Goal: Task Accomplishment & Management: Complete application form

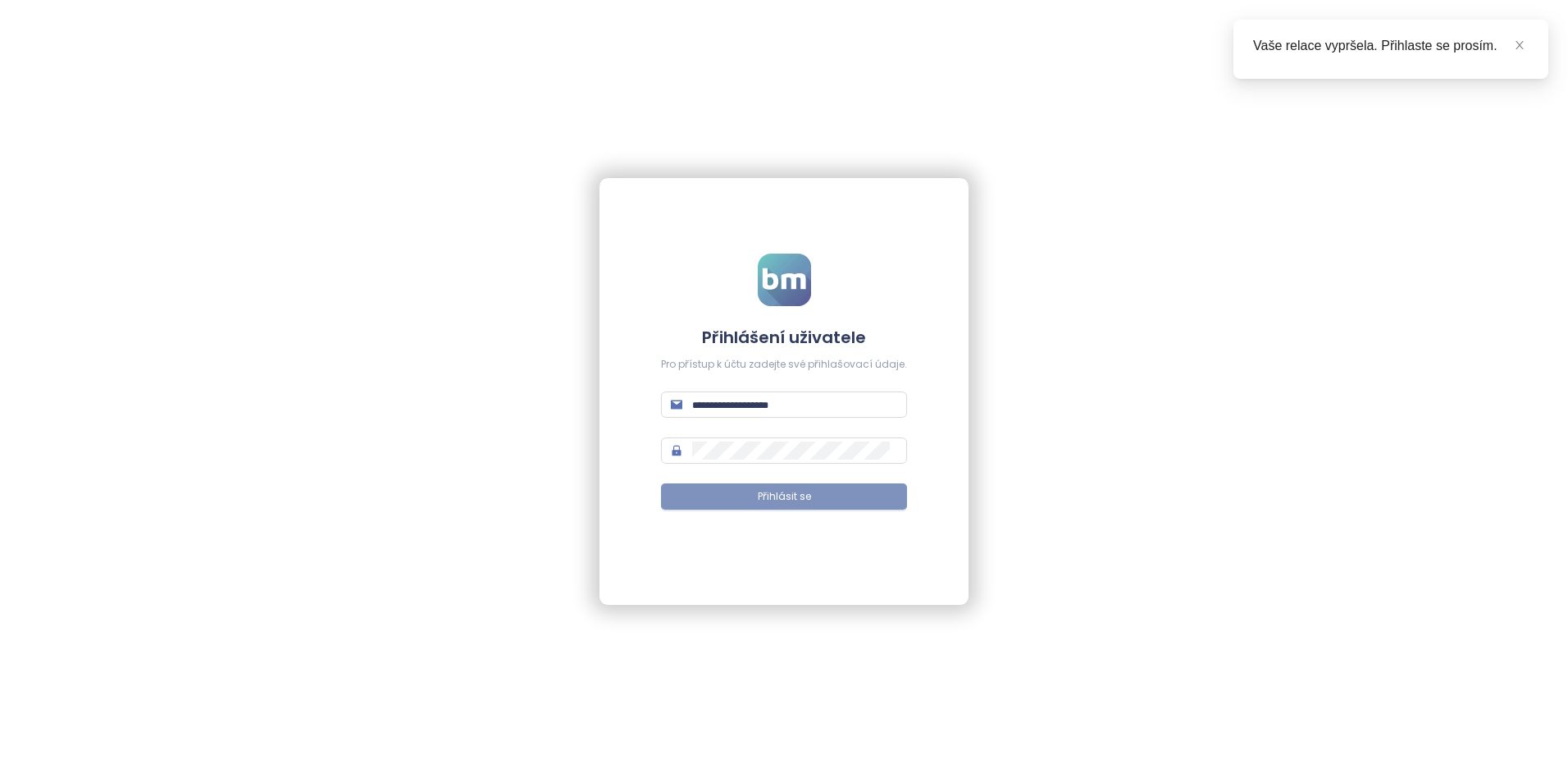
type input "**********"
click at [766, 495] on span "Přihlásit se" at bounding box center [784, 496] width 53 height 15
click at [733, 496] on button "Přihlásit se" at bounding box center [784, 496] width 246 height 26
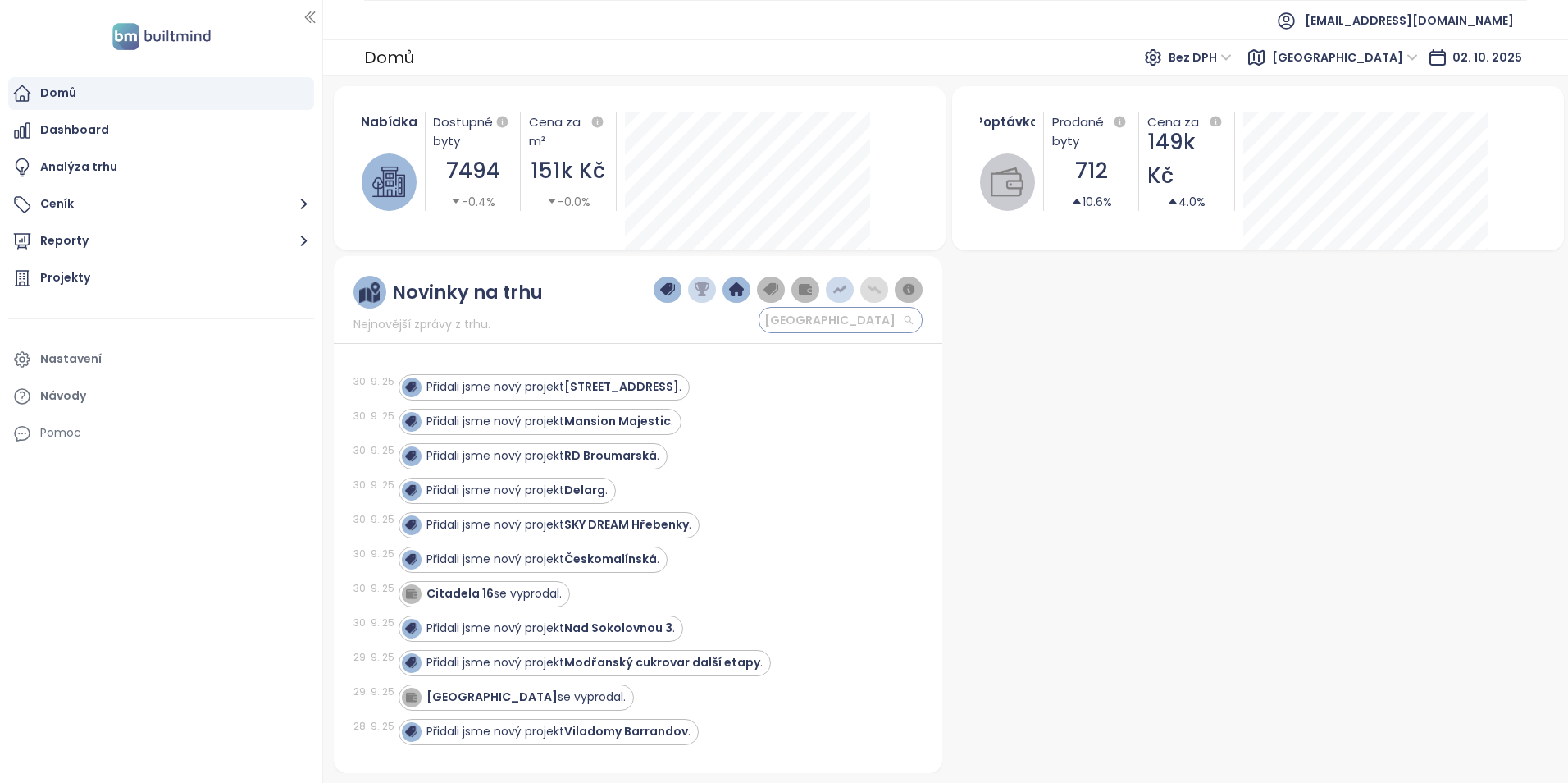
click at [849, 318] on span "[GEOGRAPHIC_DATA]" at bounding box center [838, 319] width 149 height 24
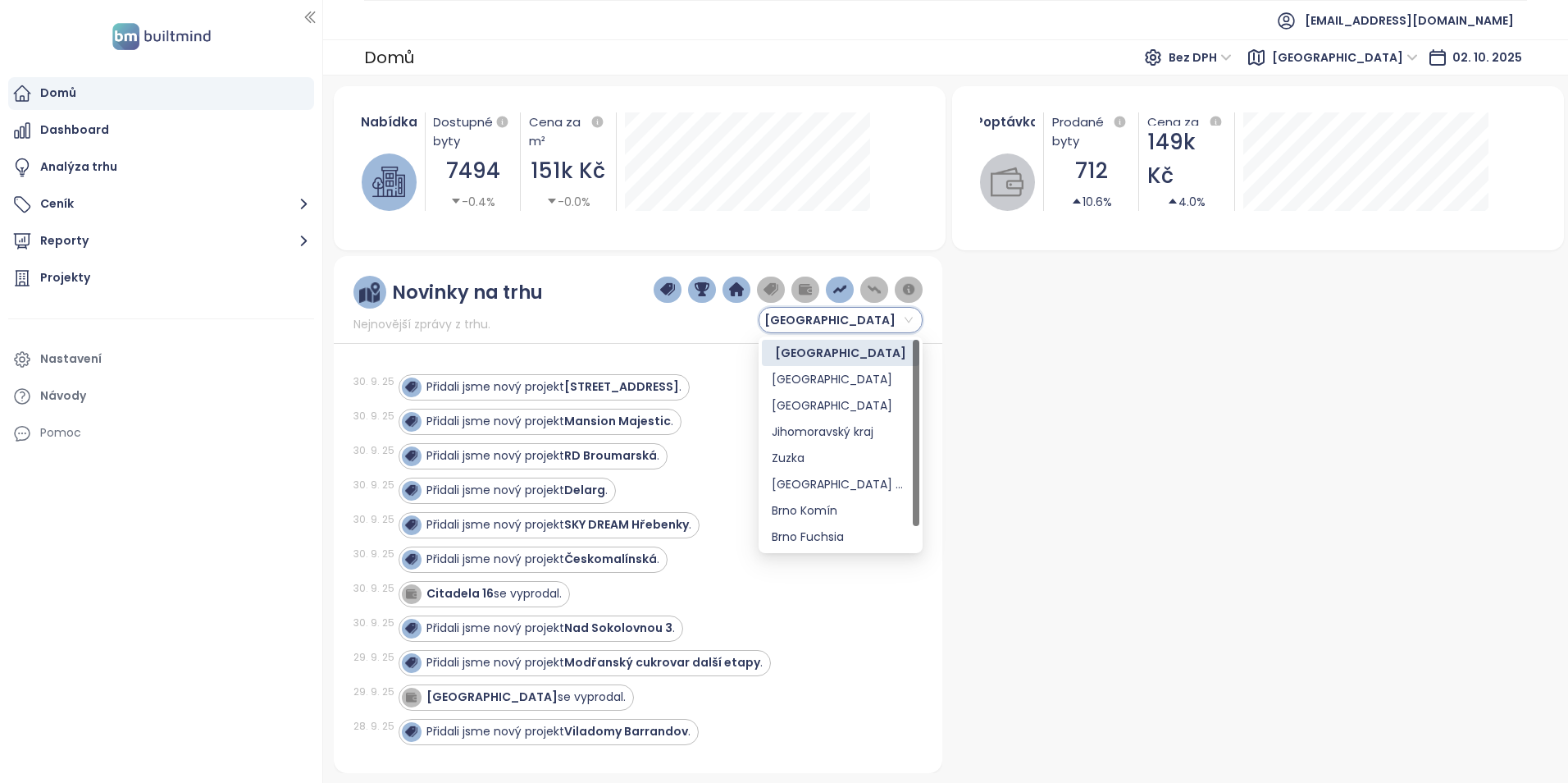
click at [914, 321] on div "[GEOGRAPHIC_DATA]" at bounding box center [840, 320] width 164 height 26
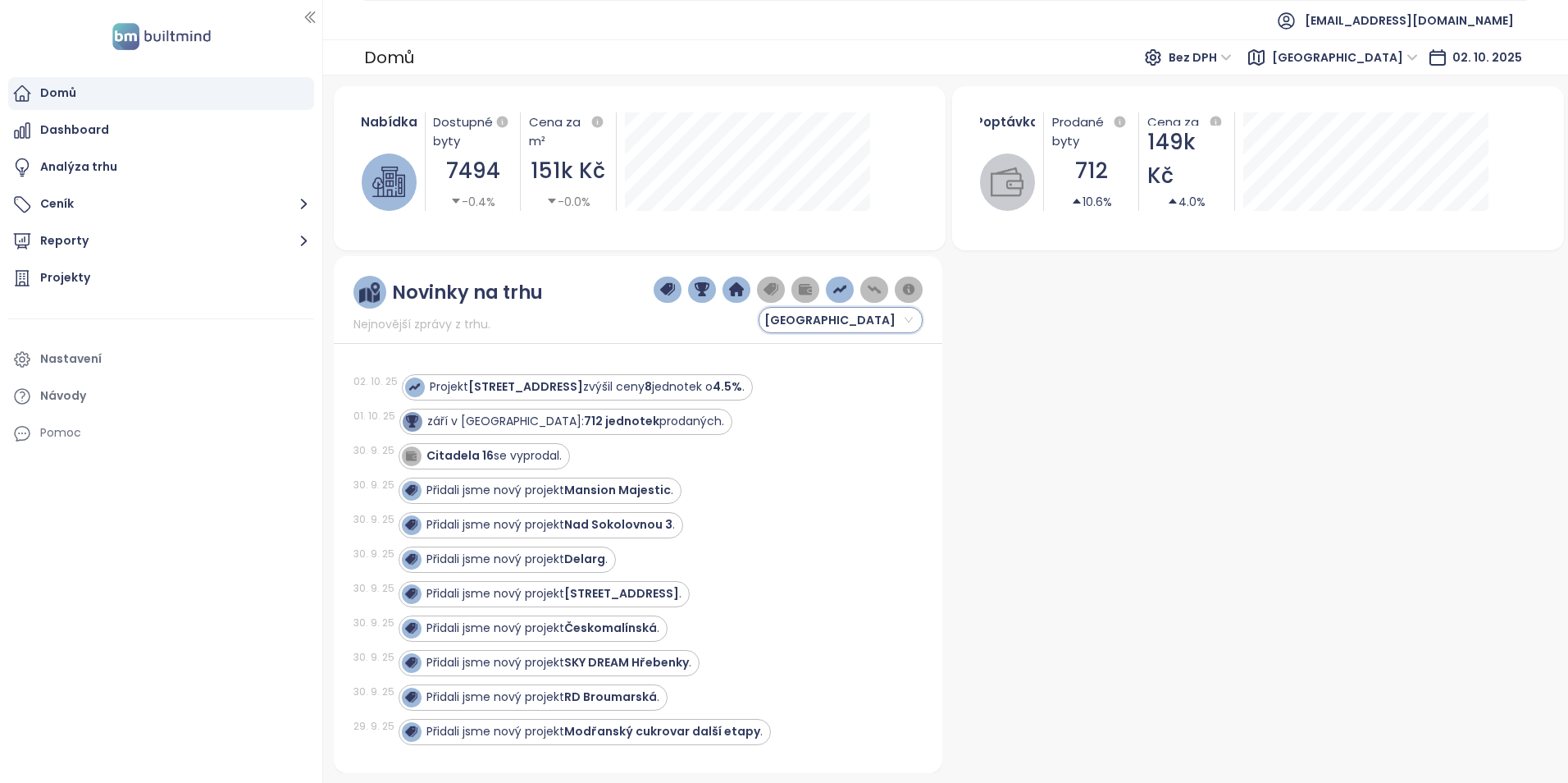
click at [836, 319] on span "[GEOGRAPHIC_DATA]" at bounding box center [838, 319] width 149 height 24
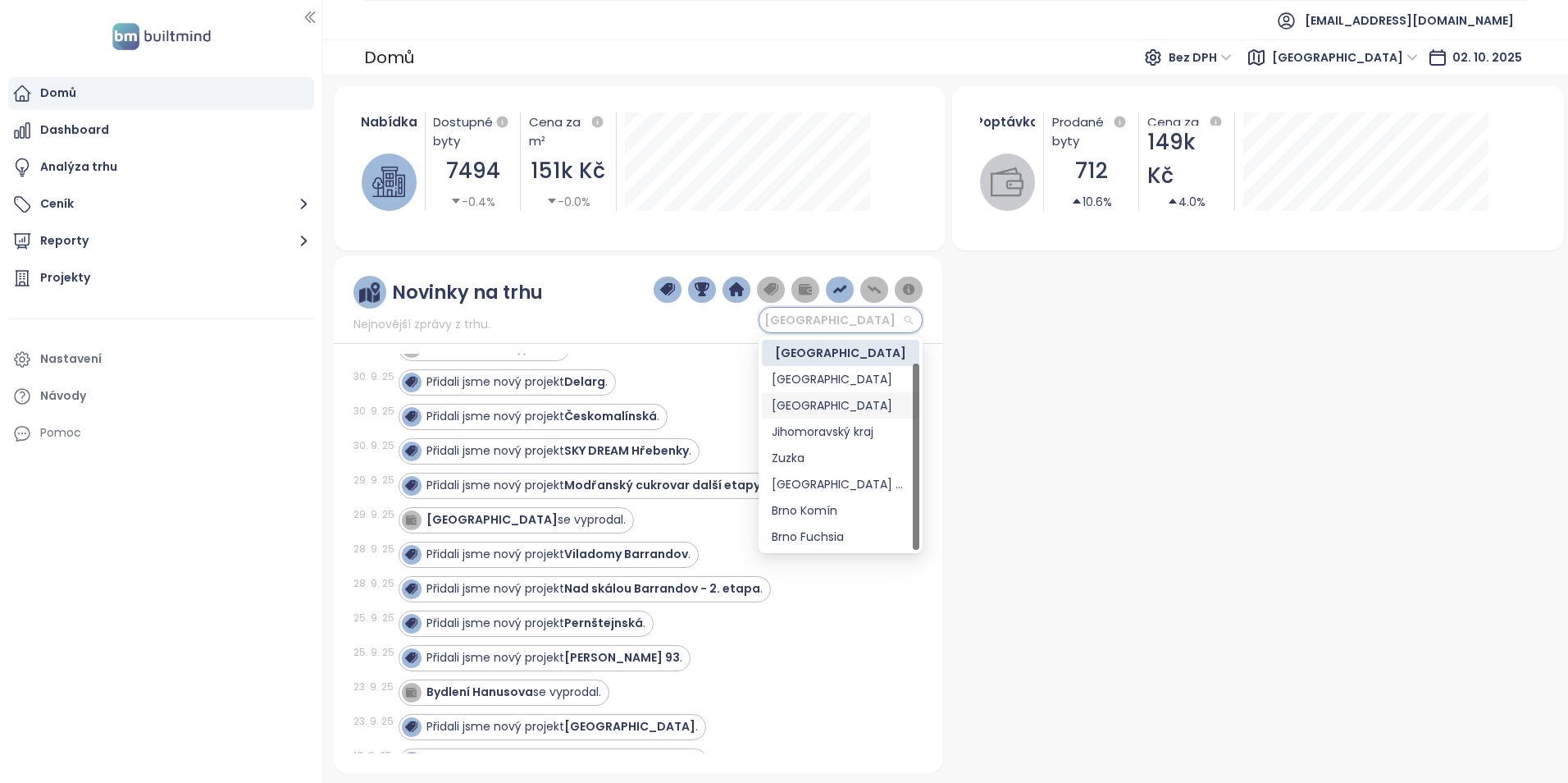
scroll to position [26, 0]
click at [675, 316] on div "[GEOGRAPHIC_DATA]" at bounding box center [789, 305] width 270 height 58
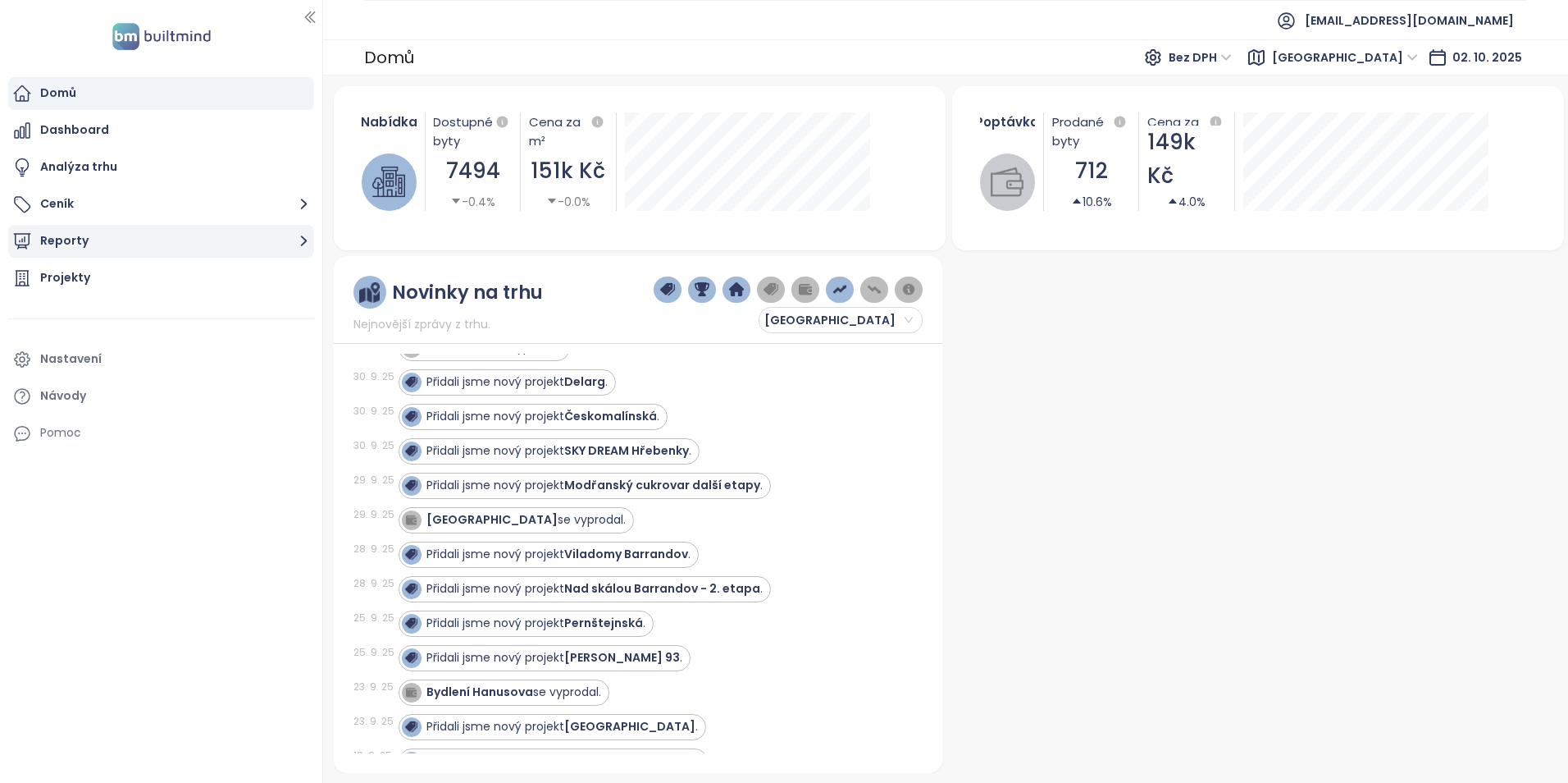
click at [53, 237] on button "Reporty" at bounding box center [161, 241] width 306 height 32
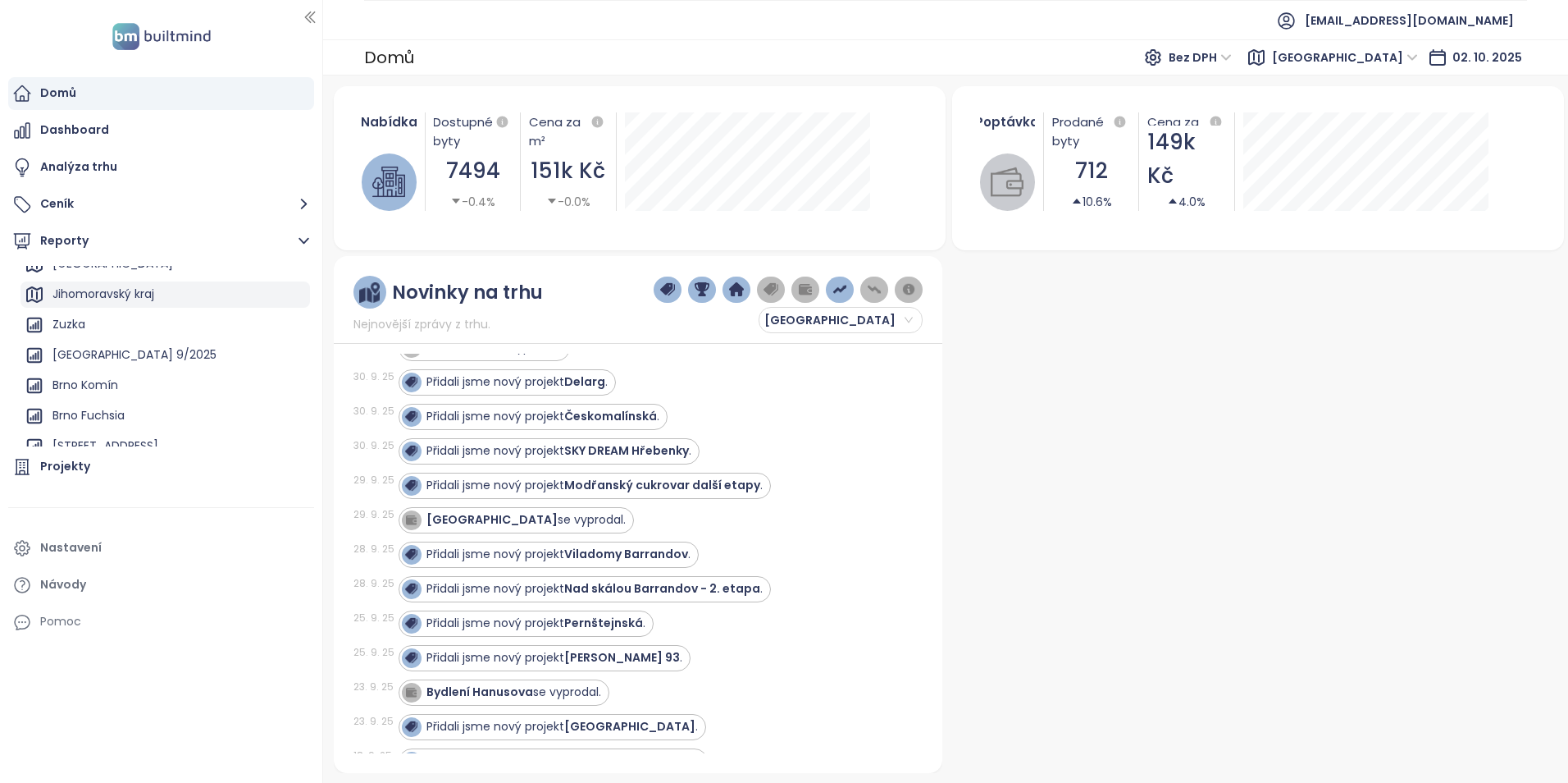
scroll to position [119, 0]
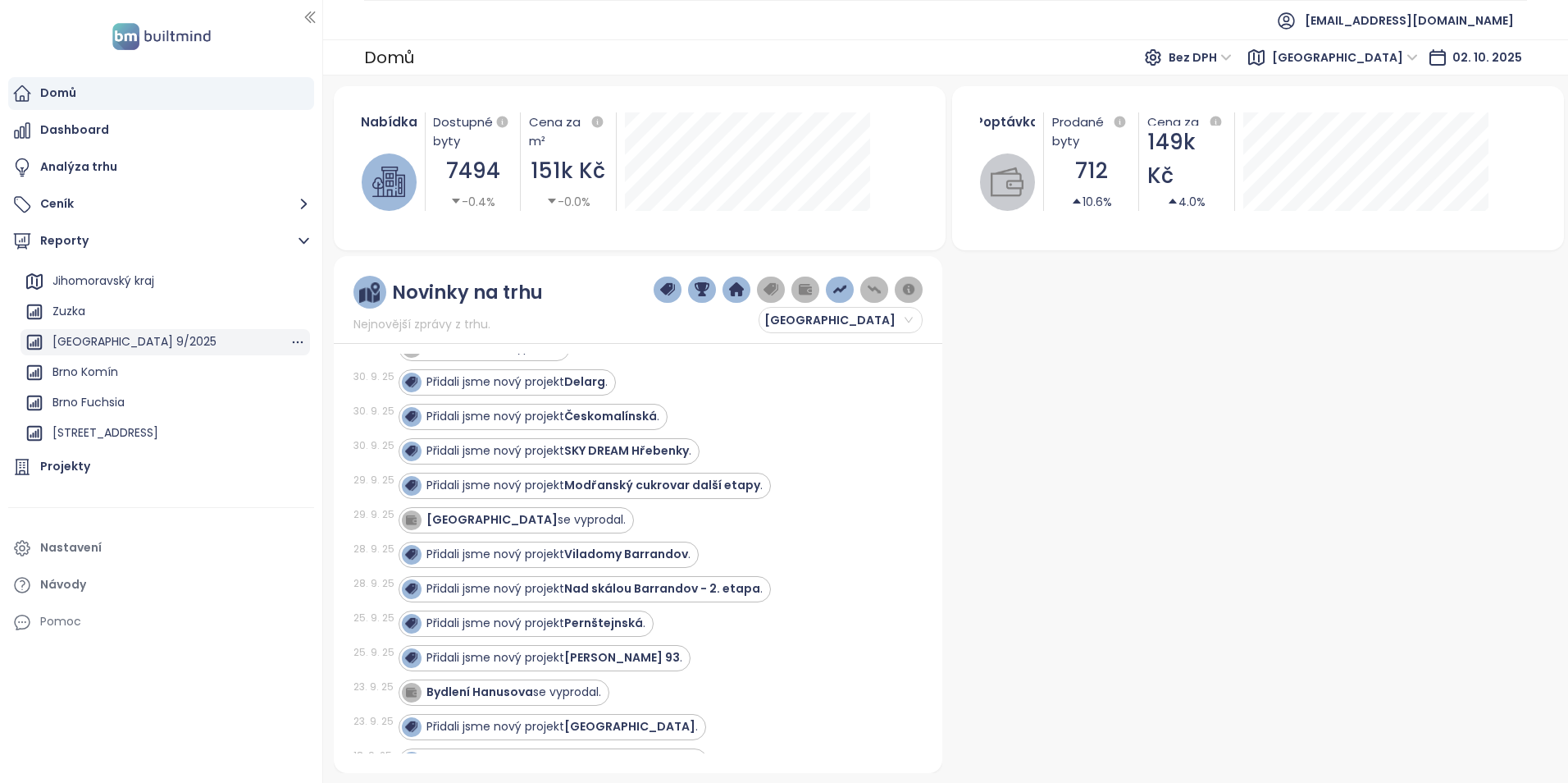
click at [157, 341] on div "[GEOGRAPHIC_DATA] 9/2025" at bounding box center [165, 341] width 289 height 26
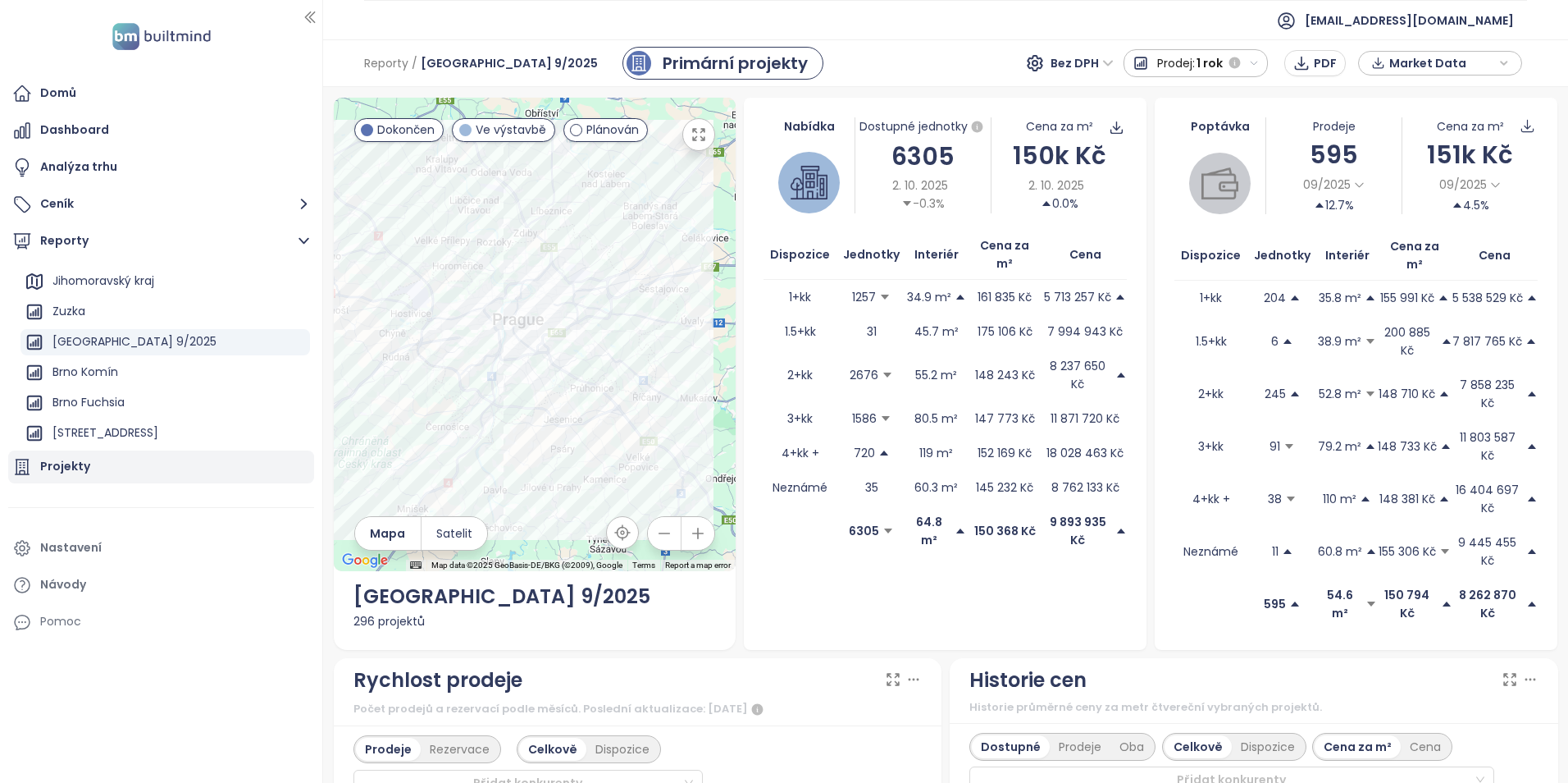
click at [195, 466] on div "Projekty" at bounding box center [161, 467] width 306 height 32
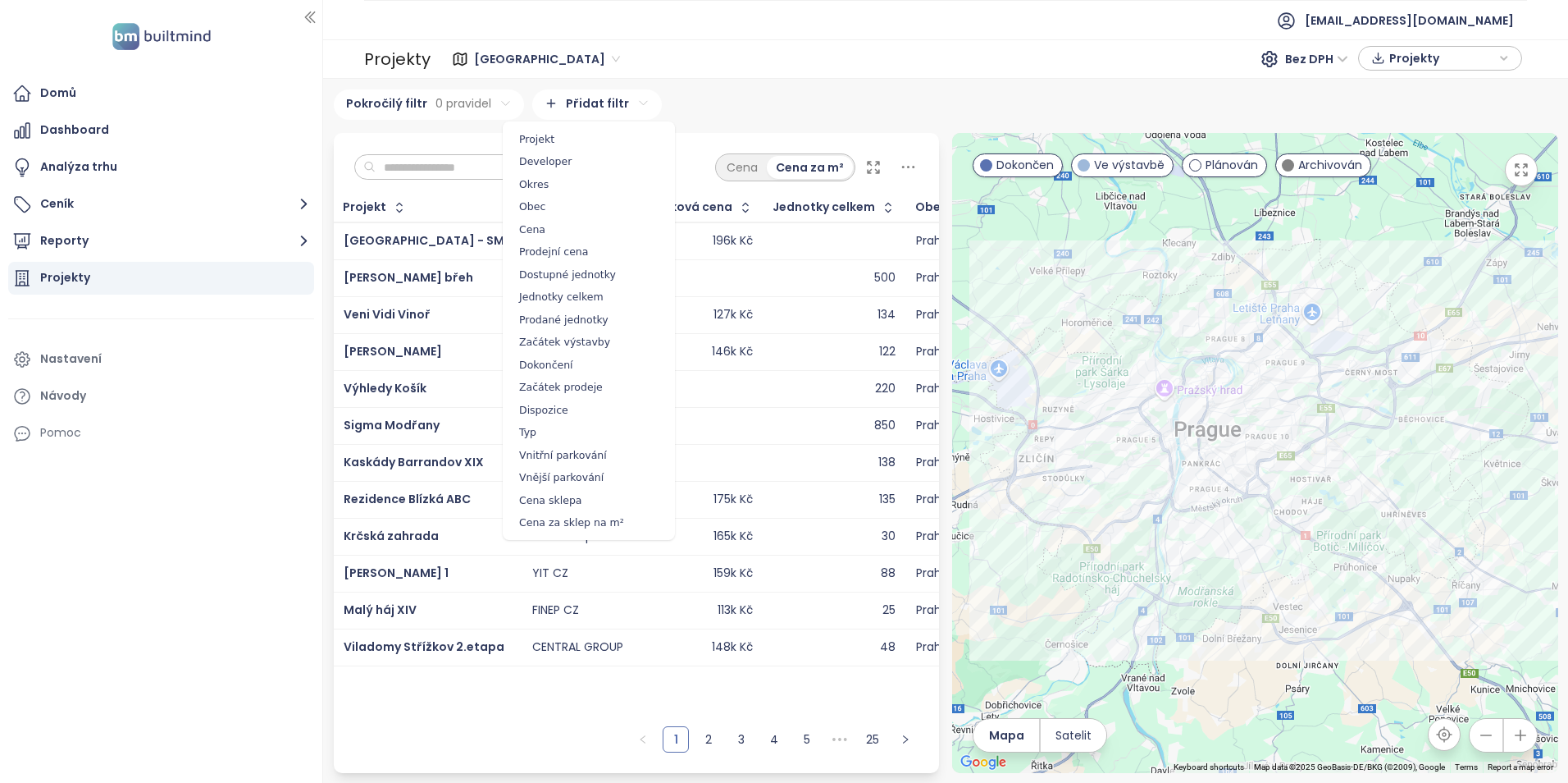
click at [595, 96] on html "Domů Dashboard Analýza trhu Ceník Reporty Projekty Nastavení Návody Pomoc [EMAI…" at bounding box center [784, 391] width 1568 height 783
click at [598, 292] on span "Jednotky celkem" at bounding box center [589, 296] width 164 height 23
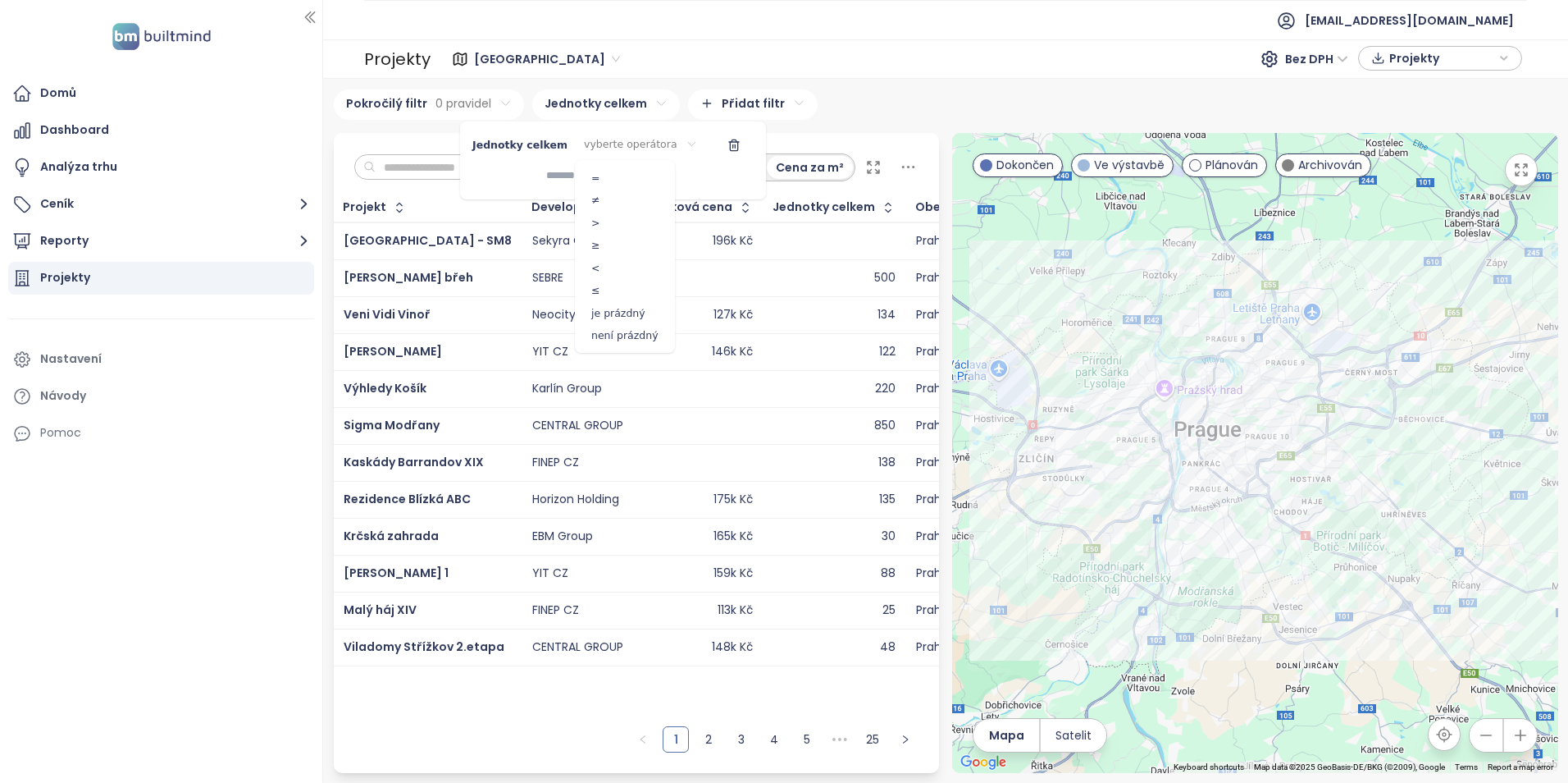
click at [629, 132] on html "Domů Dashboard Analýza trhu Ceník Reporty Projekty Nastavení Návody Pomoc [EMAI…" at bounding box center [784, 391] width 1568 height 783
click at [612, 245] on span "≥" at bounding box center [625, 244] width 92 height 23
click at [616, 179] on input at bounding box center [565, 176] width 103 height 27
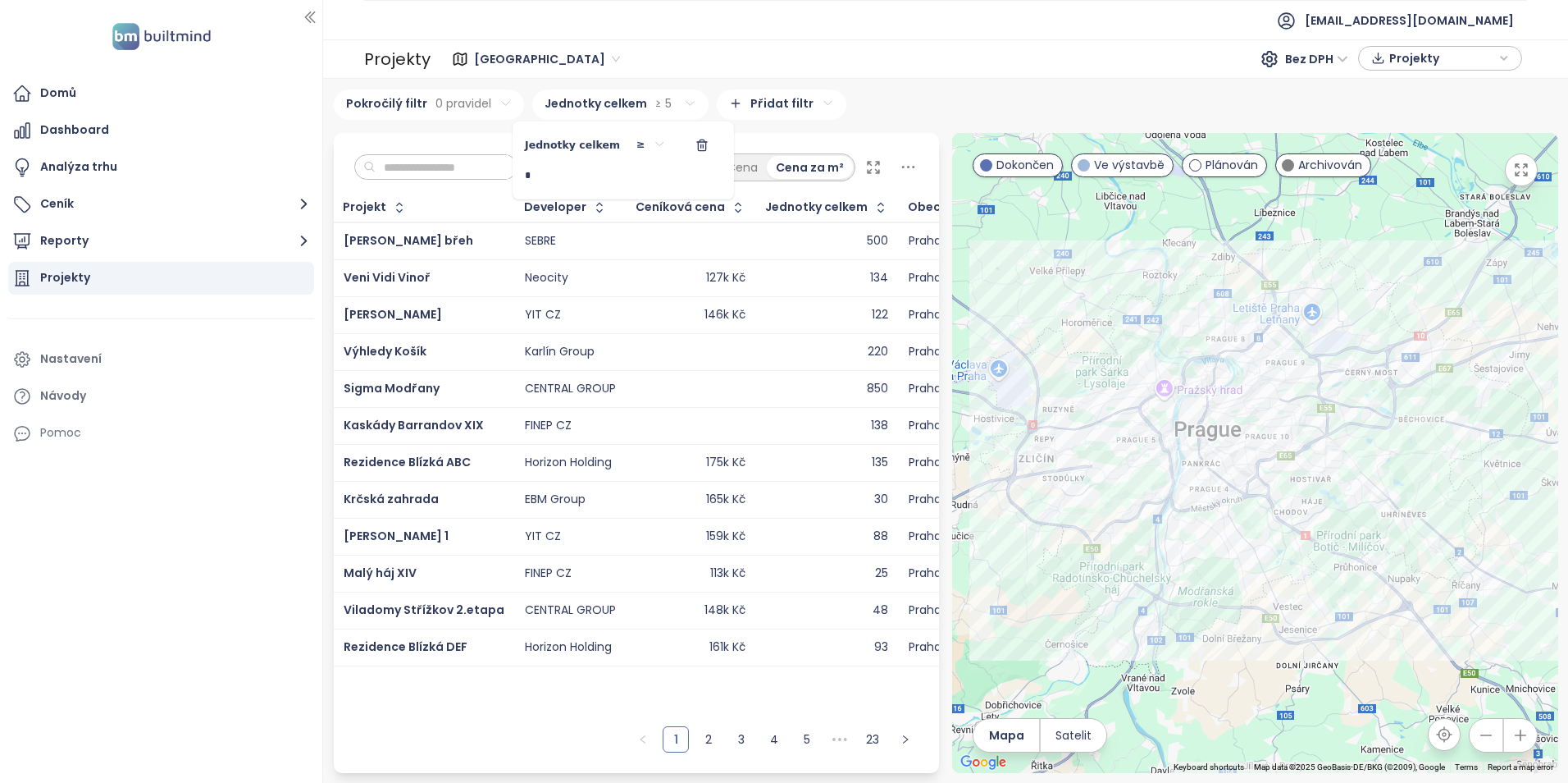
type input "**"
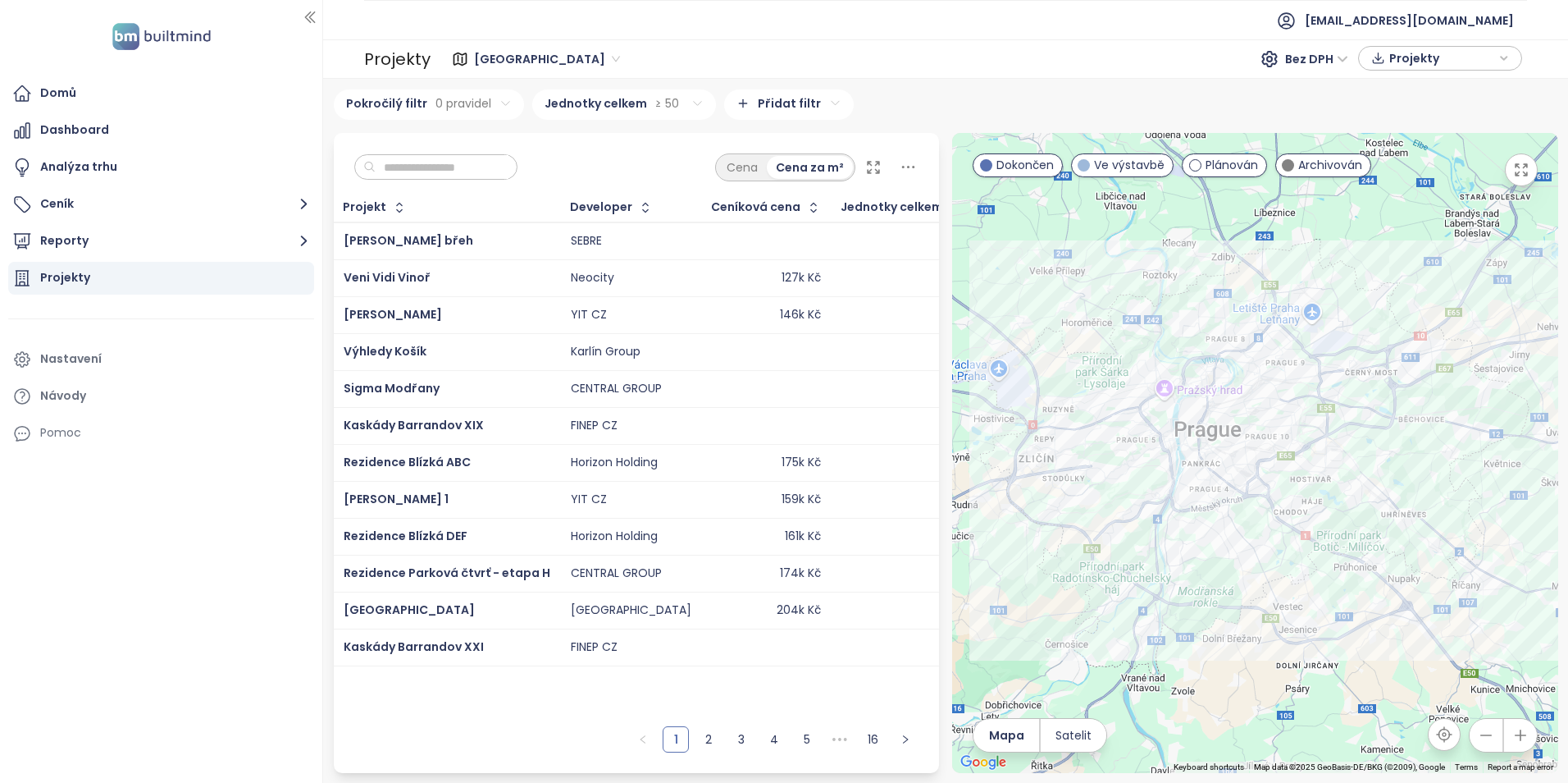
click at [445, 141] on html "Domů Dashboard Analýza trhu Ceník Reporty Projekty Nastavení Návody Pomoc [EMAI…" at bounding box center [784, 391] width 1568 height 783
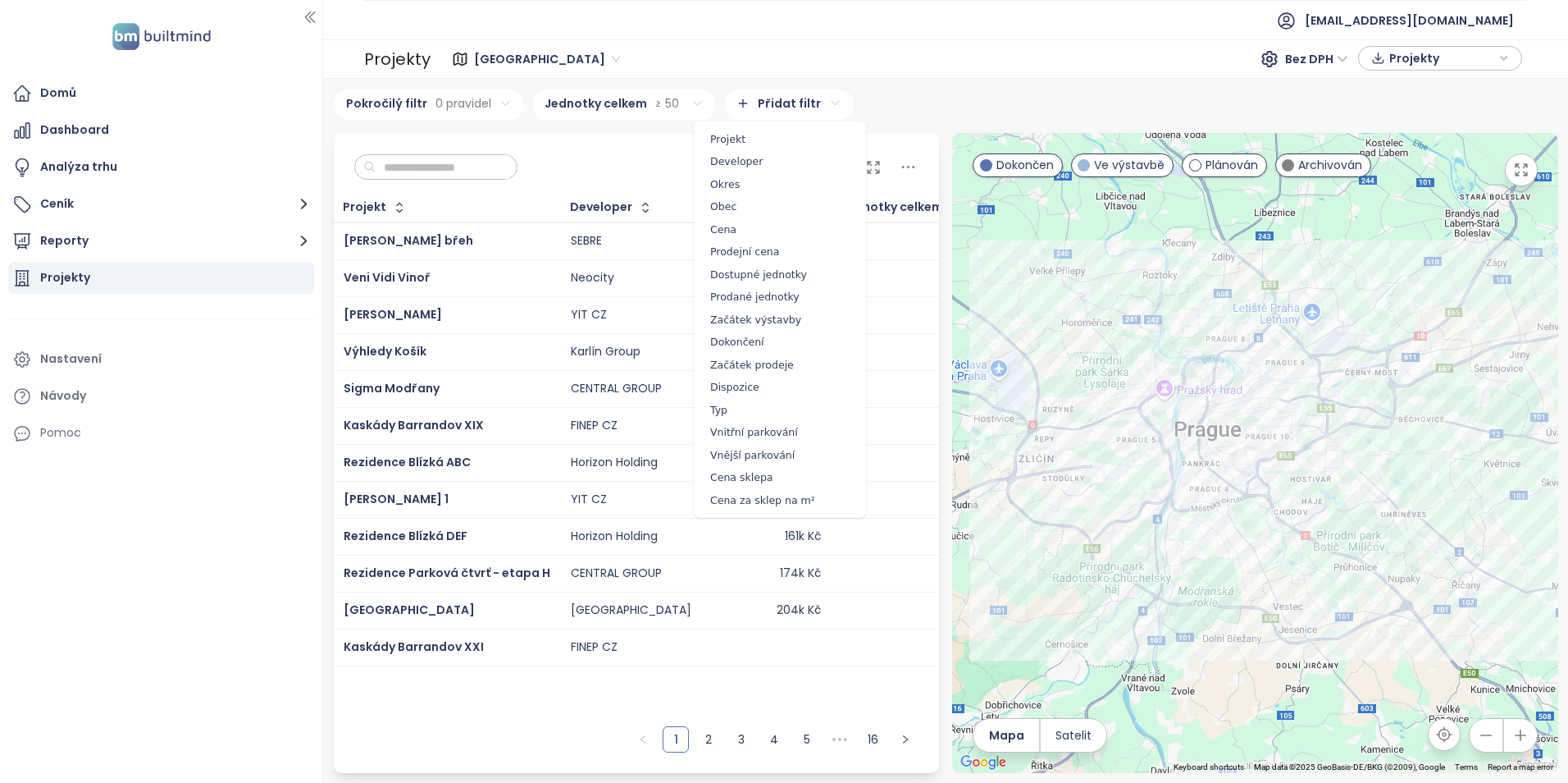
click at [755, 107] on html "Domů Dashboard Analýza trhu Ceník Reporty Projekty Nastavení Návody Pomoc [EMAI…" at bounding box center [784, 391] width 1568 height 783
click at [746, 132] on span "Projekt" at bounding box center [780, 139] width 164 height 23
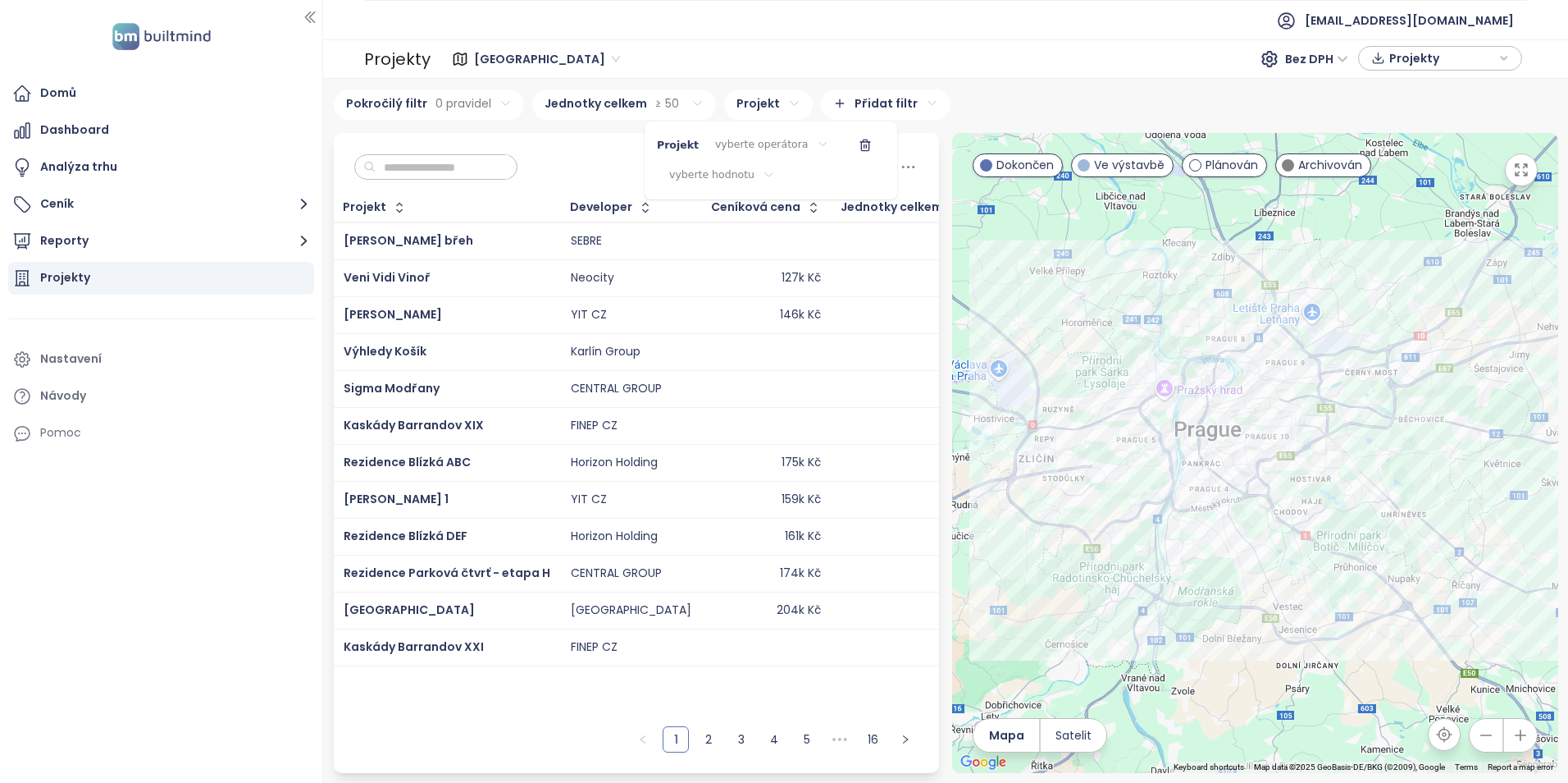
click at [748, 171] on html "Domů Dashboard Analýza trhu Ceník Reporty Projekty Nastavení Návody Pomoc [EMAI…" at bounding box center [784, 391] width 1568 height 783
click at [747, 171] on html "Domů Dashboard Analýza trhu Ceník Reporty Projekty Nastavení Návody Pomoc [EMAI…" at bounding box center [784, 391] width 1568 height 783
click at [858, 146] on icon "button" at bounding box center [865, 145] width 14 height 14
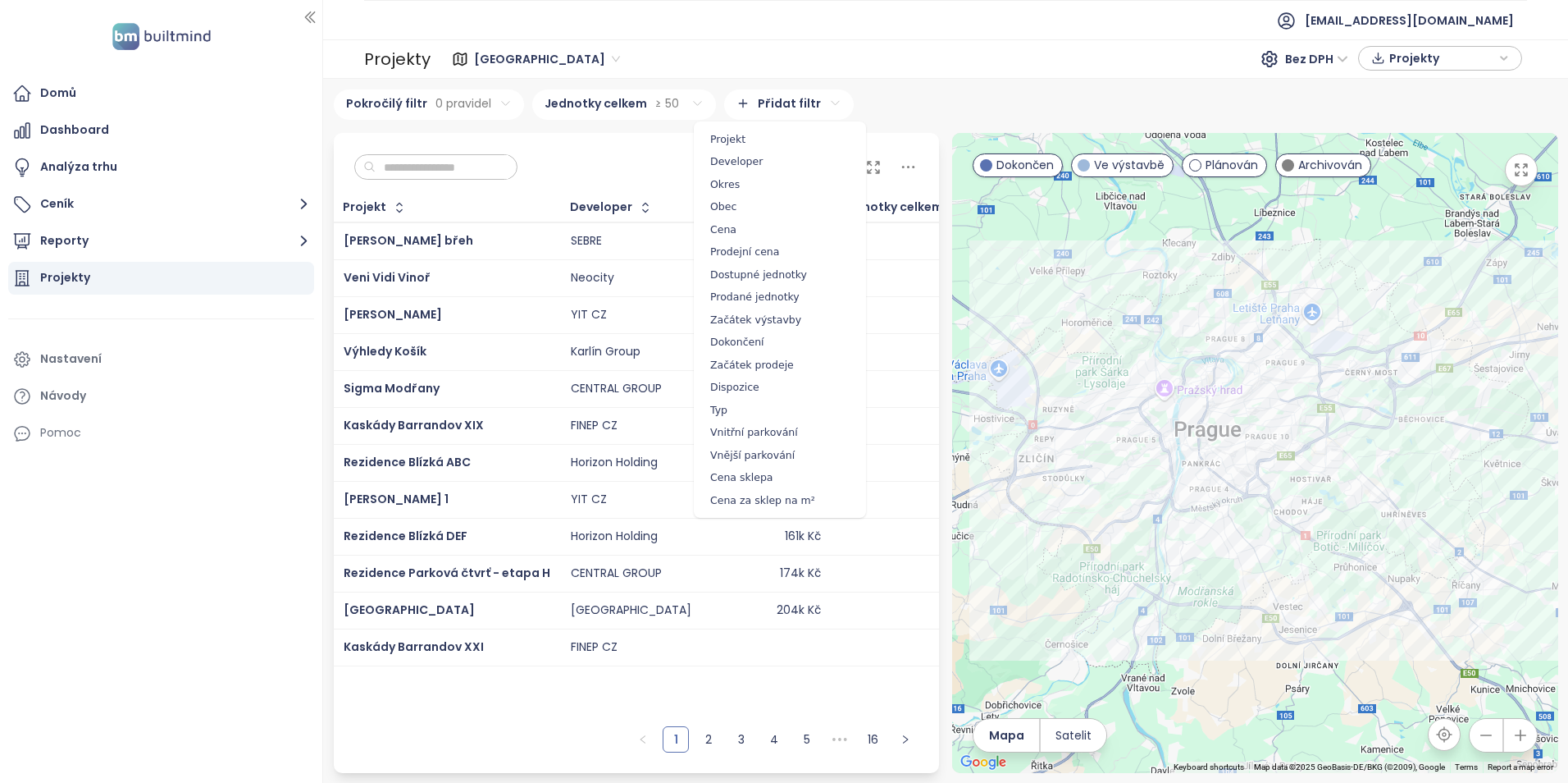
click at [808, 103] on html "Domů Dashboard Analýza trhu Ceník Reporty Projekty Nastavení Návody Pomoc [EMAI…" at bounding box center [784, 391] width 1568 height 783
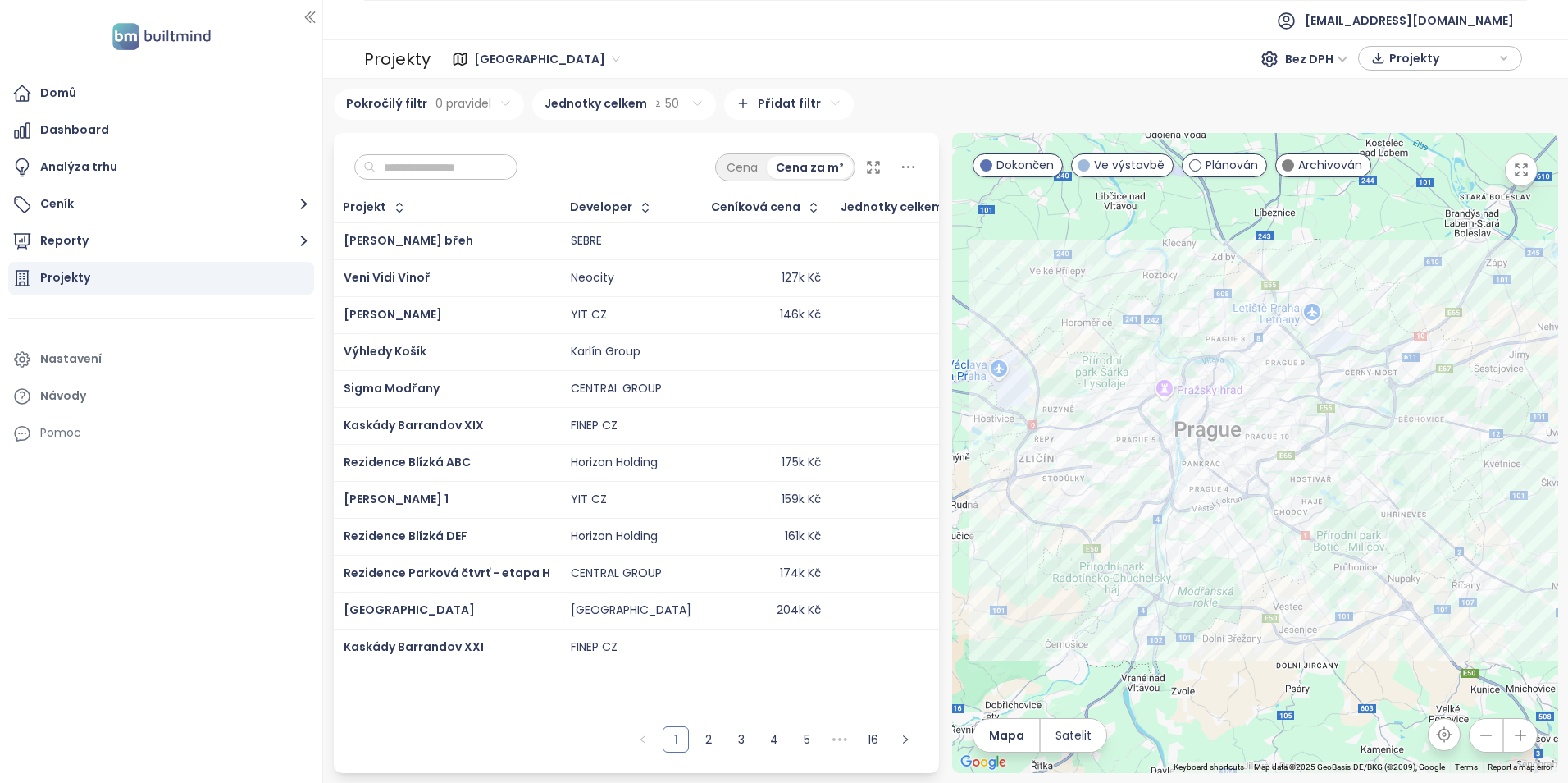
click at [843, 96] on html "Domů Dashboard Analýza trhu Ceník Reporty Projekty Nastavení Návody Pomoc [EMAI…" at bounding box center [784, 391] width 1568 height 783
click at [62, 244] on button "Reporty" at bounding box center [161, 241] width 306 height 32
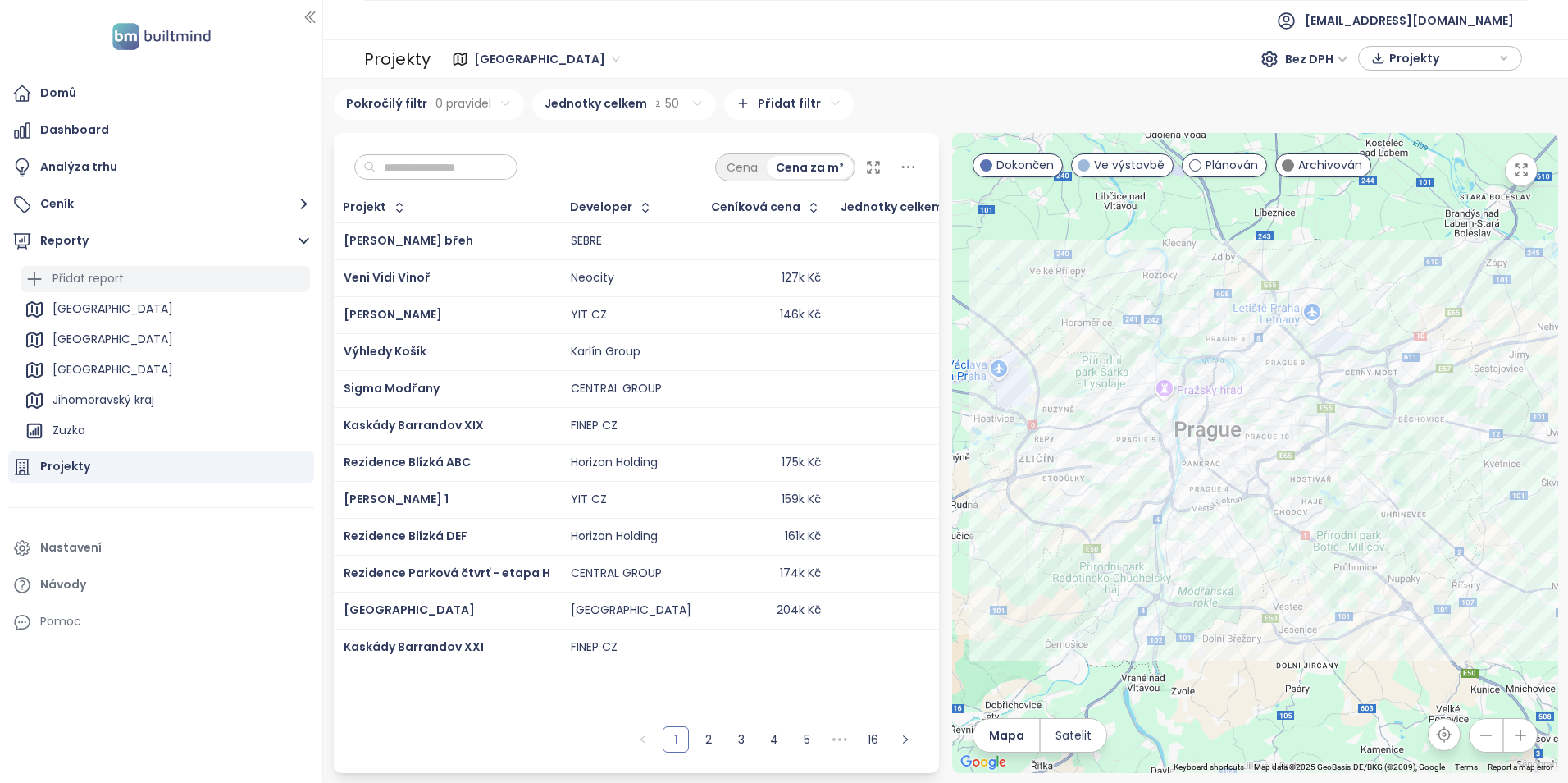
click at [86, 279] on div "Přidat report" at bounding box center [87, 278] width 71 height 21
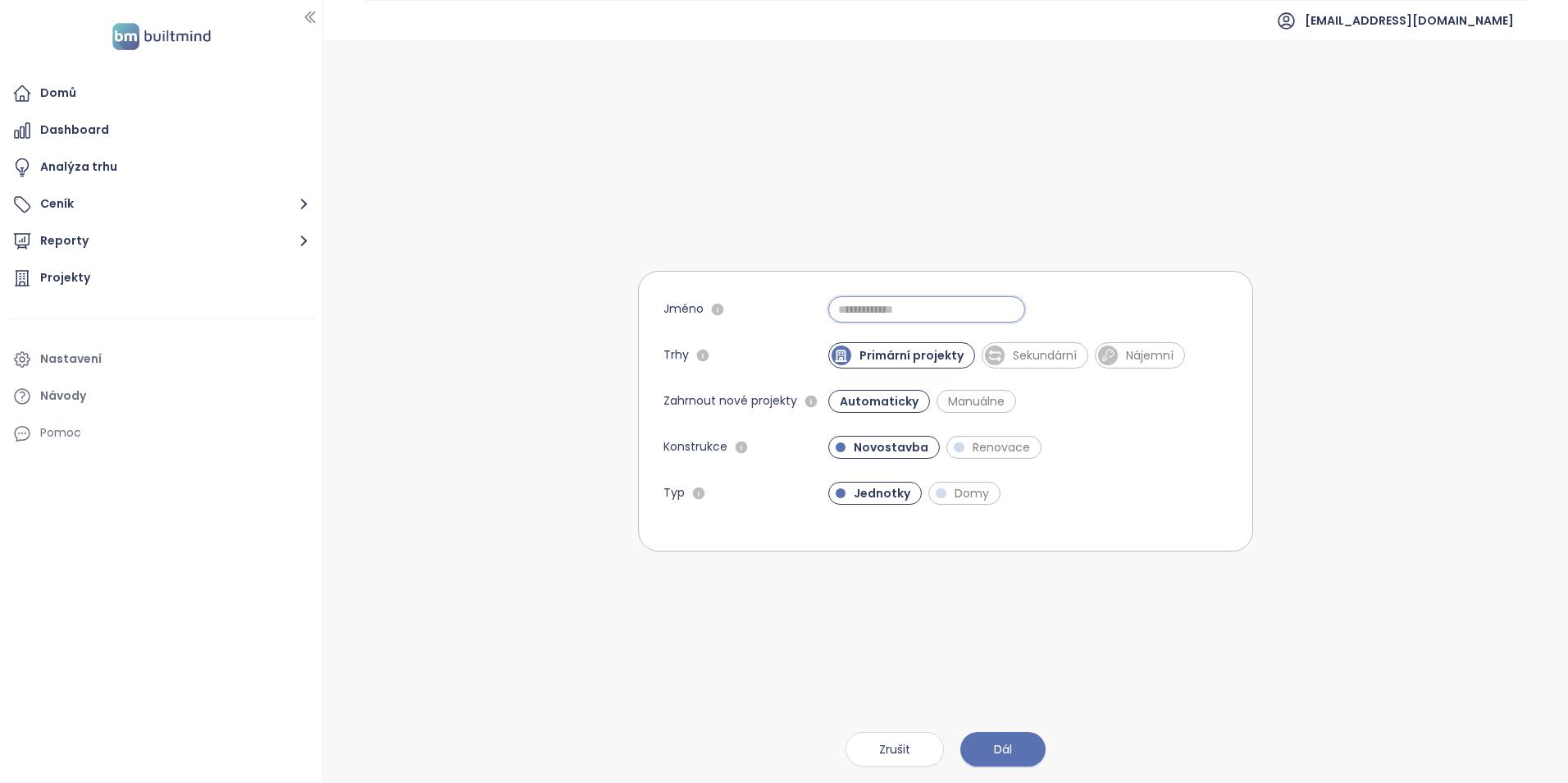
click at [879, 316] on input "Jméno" at bounding box center [927, 309] width 197 height 26
type input "**********"
click at [1002, 735] on button "Dál" at bounding box center [1002, 749] width 86 height 34
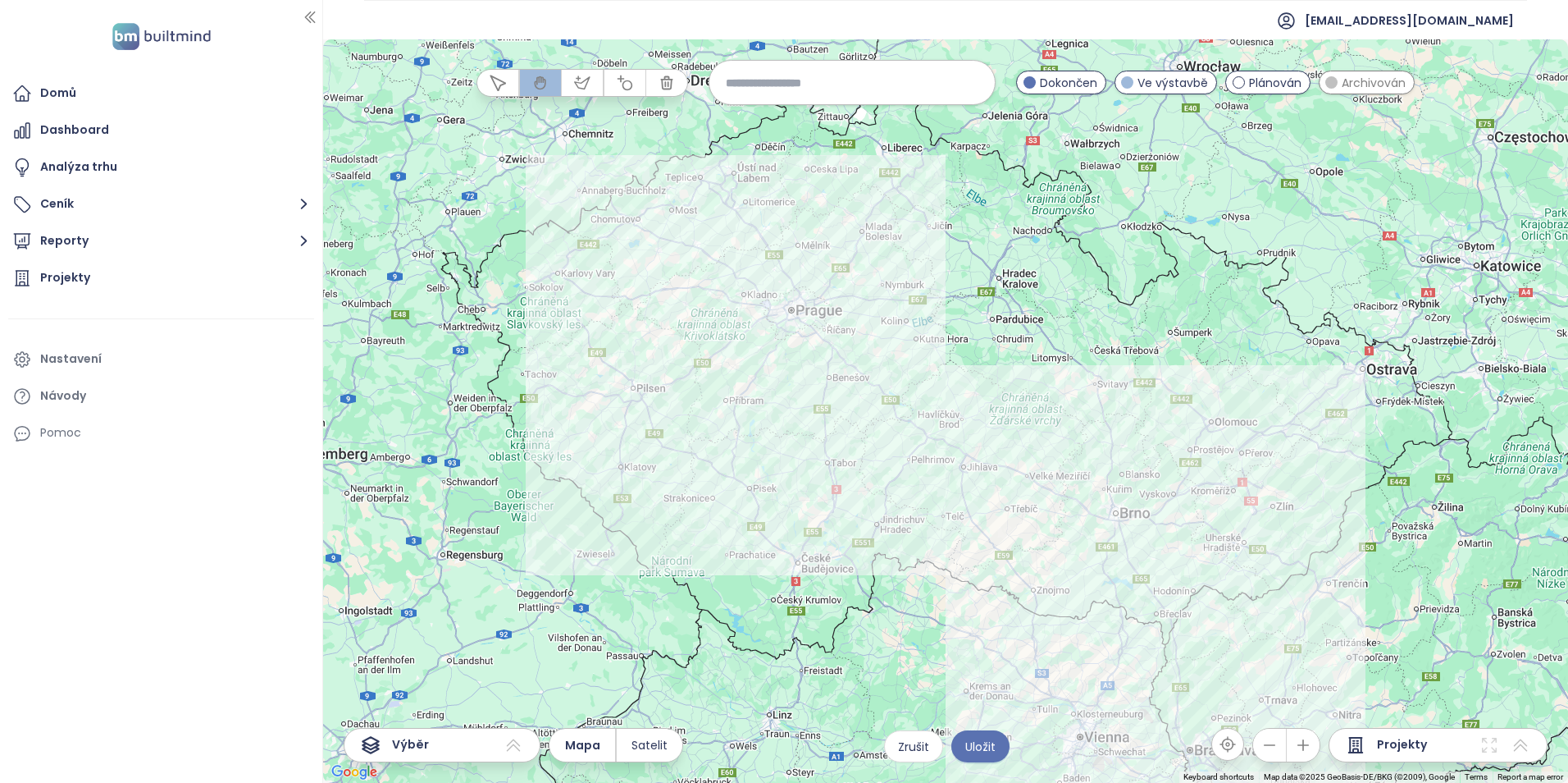
click at [838, 94] on input at bounding box center [852, 82] width 252 height 35
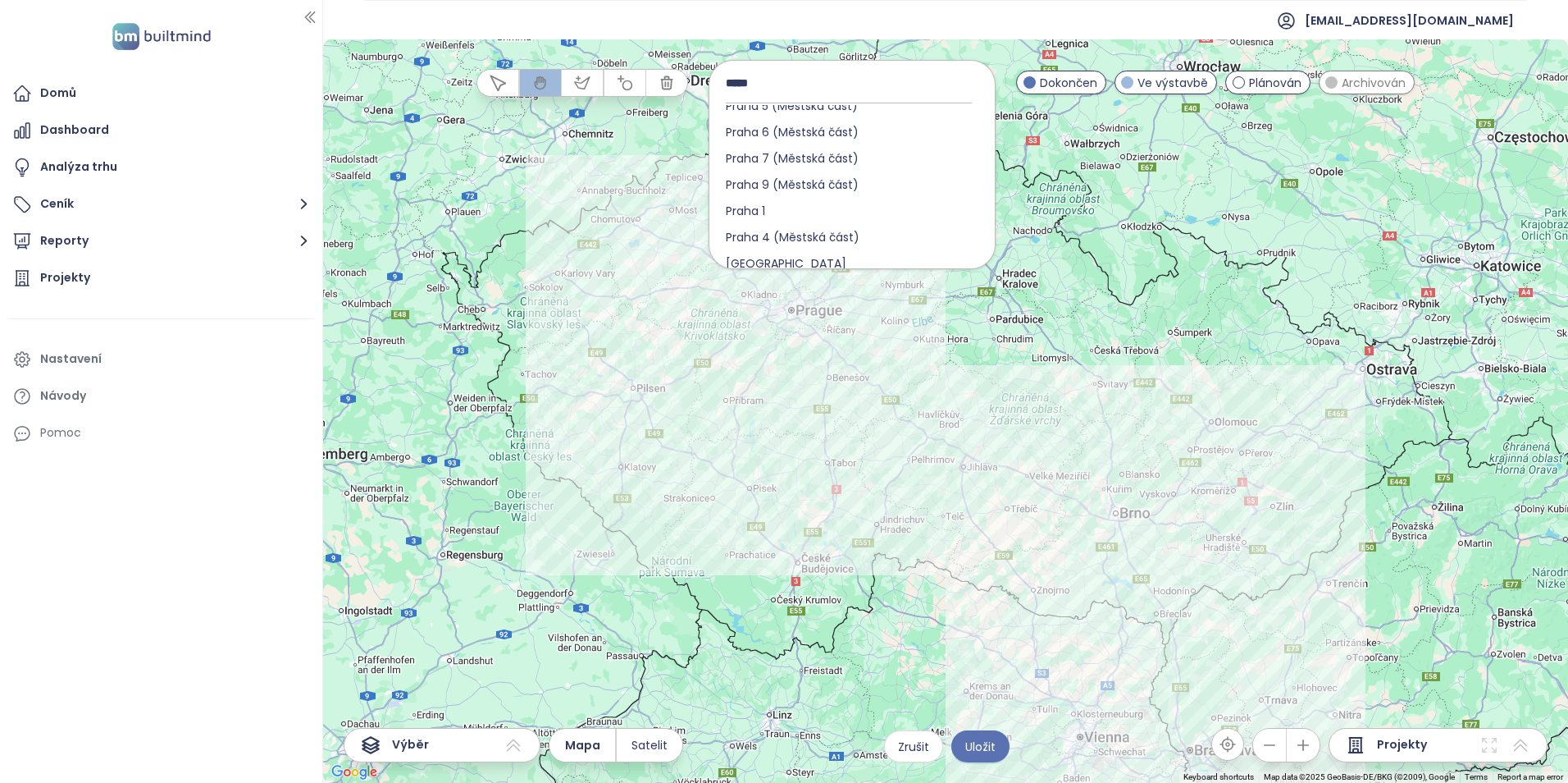
scroll to position [492, 0]
type input "*****"
click at [815, 182] on div "[GEOGRAPHIC_DATA]" at bounding box center [852, 181] width 286 height 26
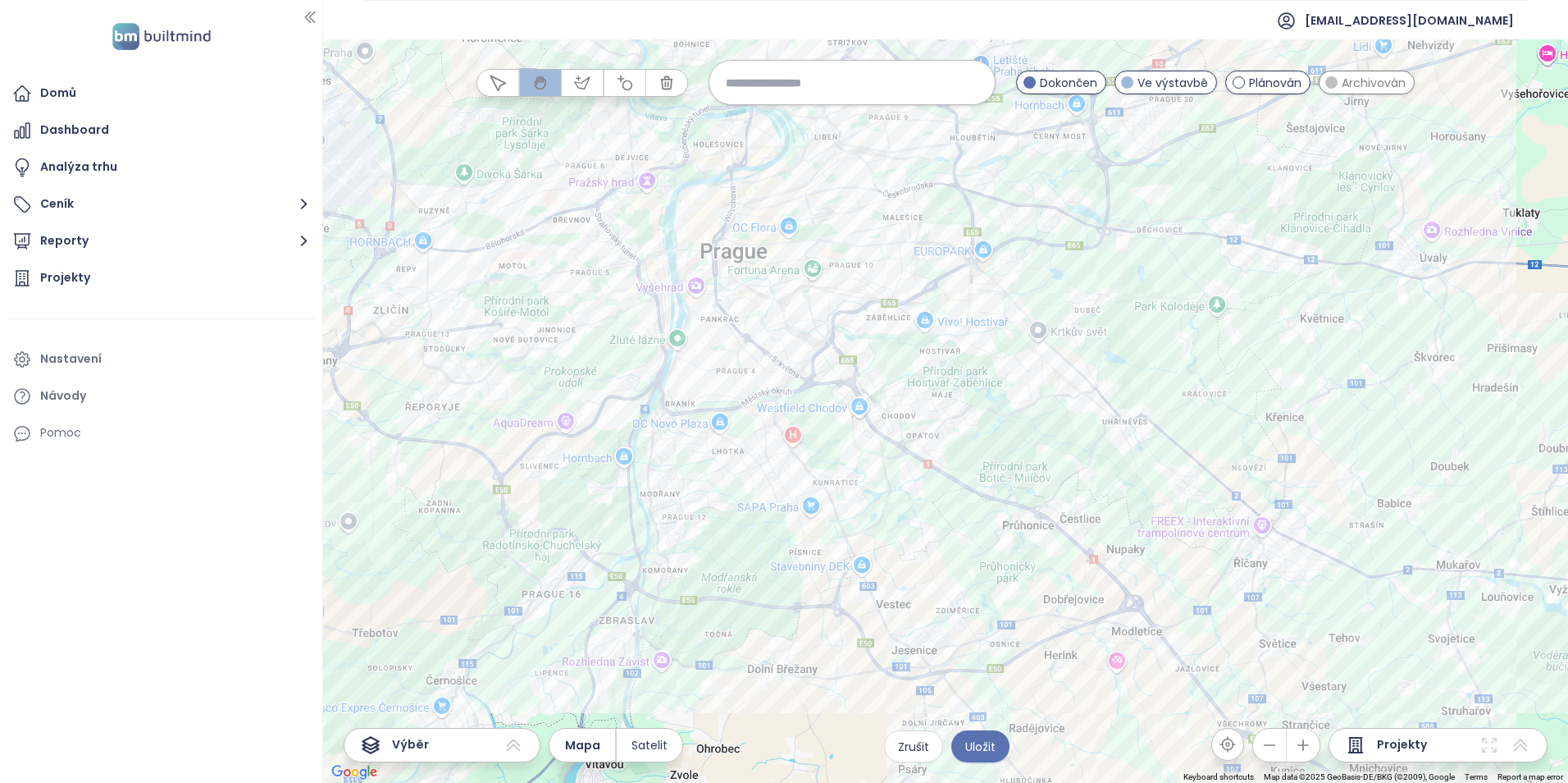
drag, startPoint x: 807, startPoint y: 308, endPoint x: 856, endPoint y: 535, distance: 232.2
click at [856, 535] on div at bounding box center [946, 411] width 1245 height 743
click at [873, 72] on input at bounding box center [852, 82] width 252 height 35
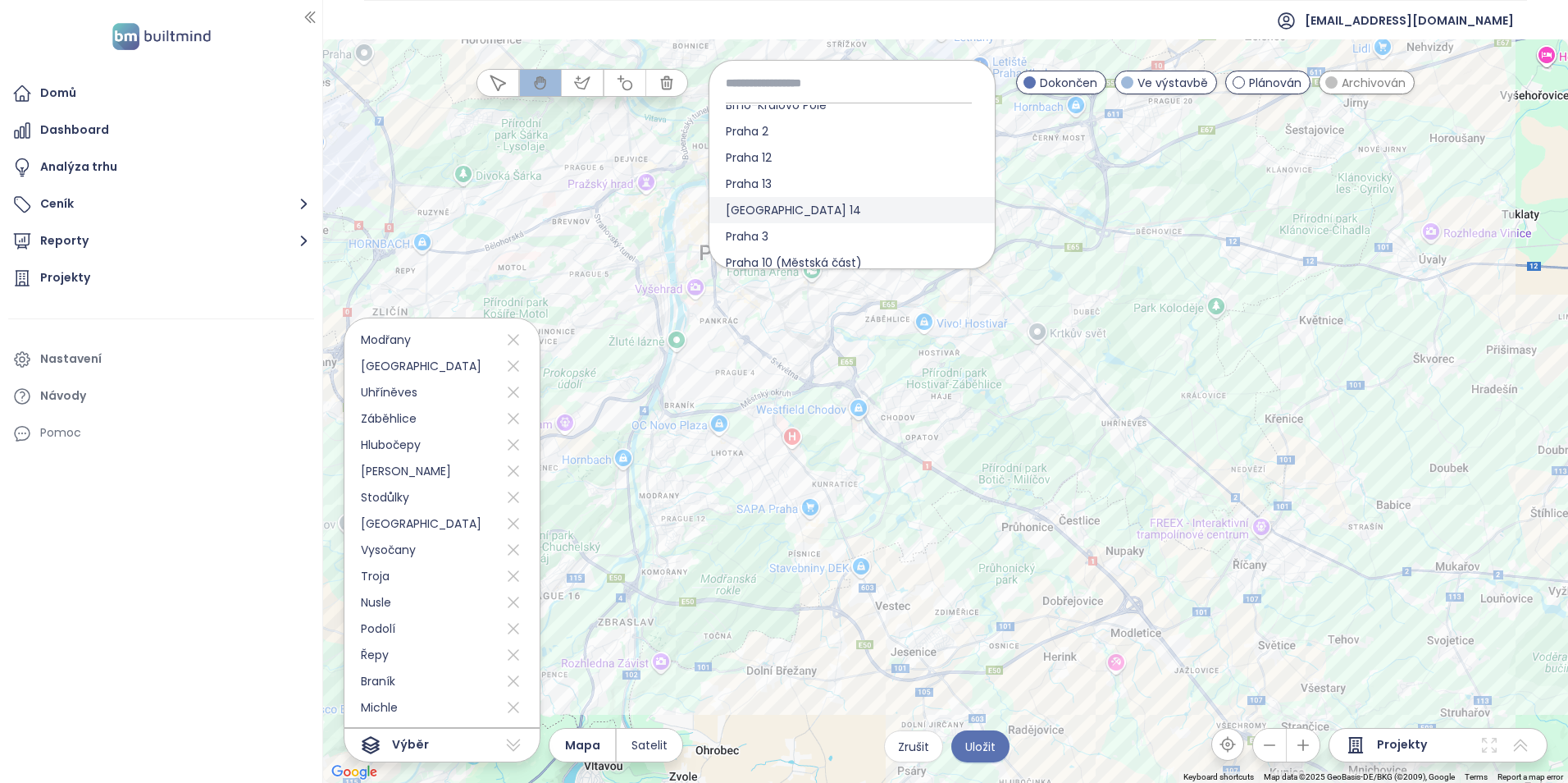
scroll to position [656, 0]
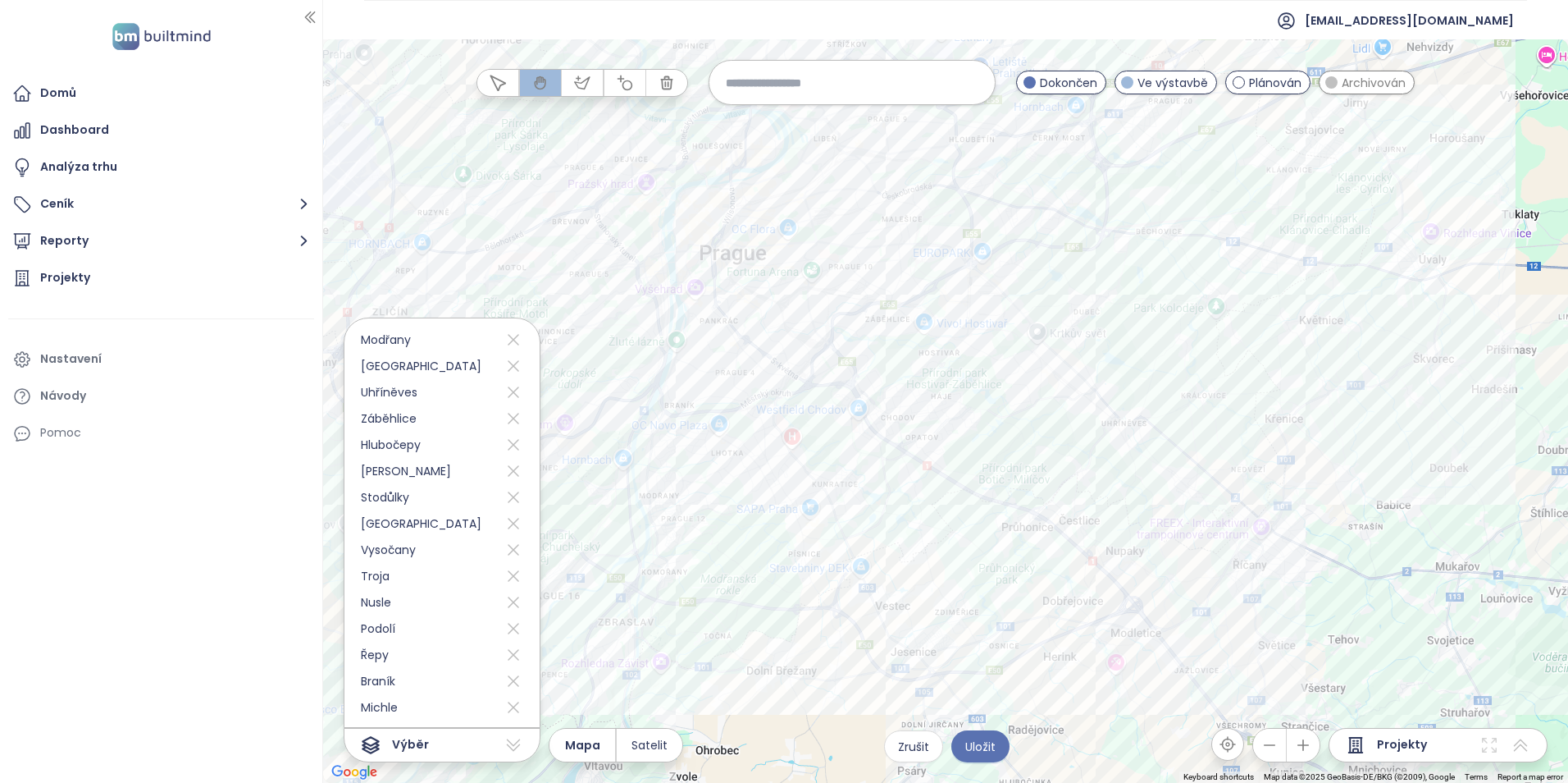
click at [1404, 742] on span "Projekty" at bounding box center [1402, 745] width 50 height 20
click at [1490, 745] on icon at bounding box center [1489, 745] width 20 height 20
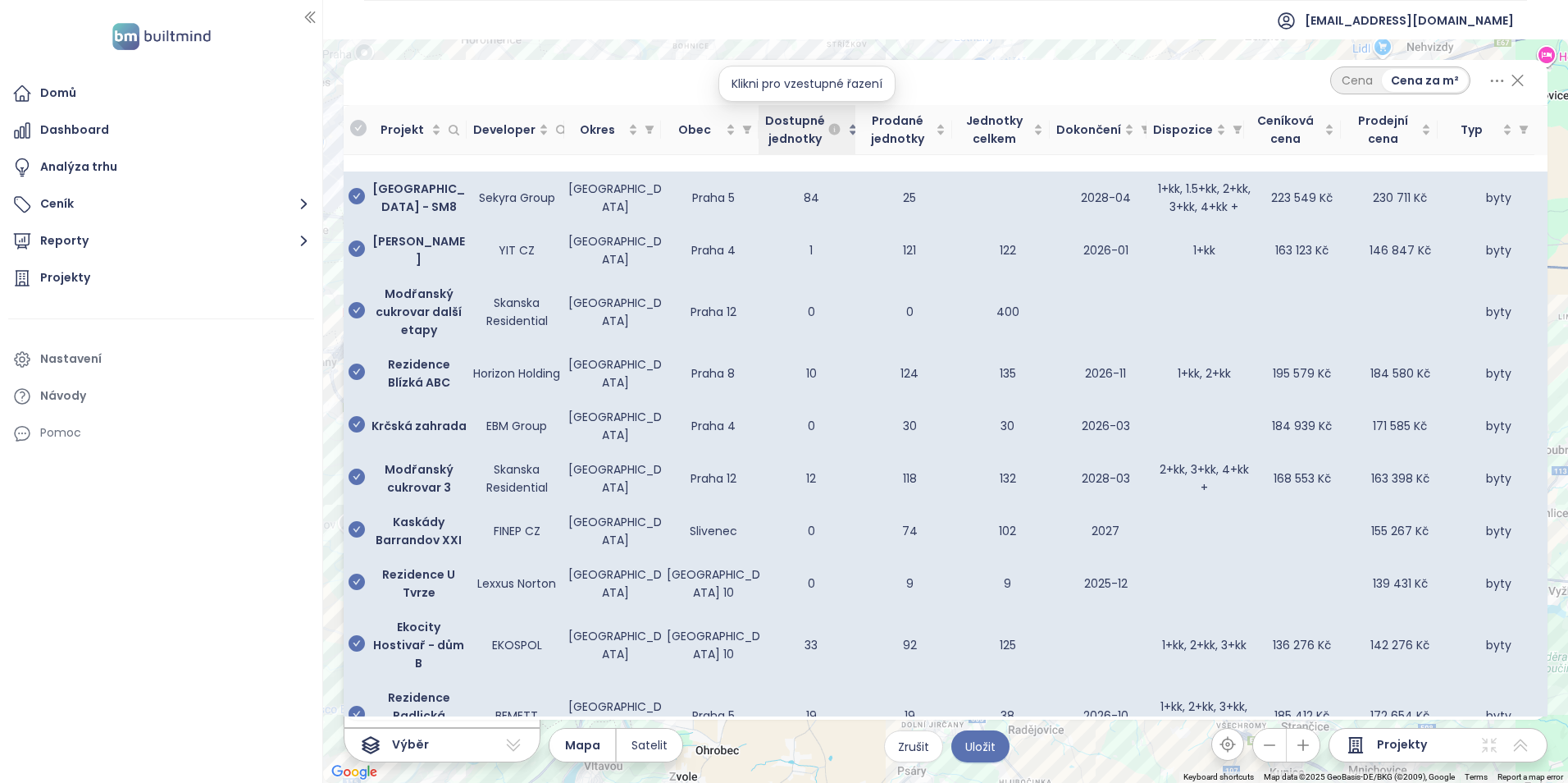
click at [845, 143] on div "Dostupné jednotky" at bounding box center [806, 130] width 84 height 36
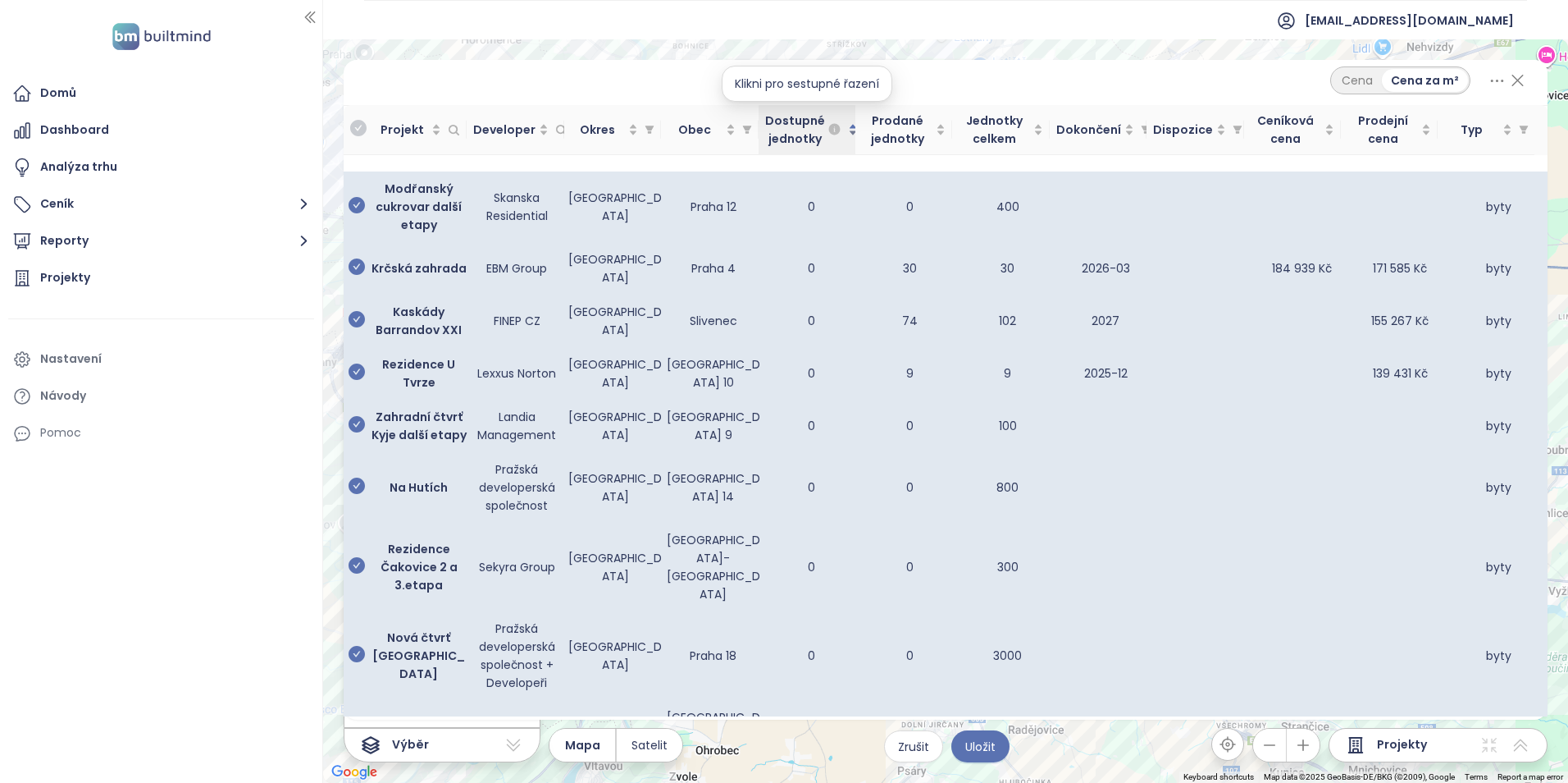
click at [808, 142] on span "Dostupné jednotky" at bounding box center [794, 130] width 59 height 36
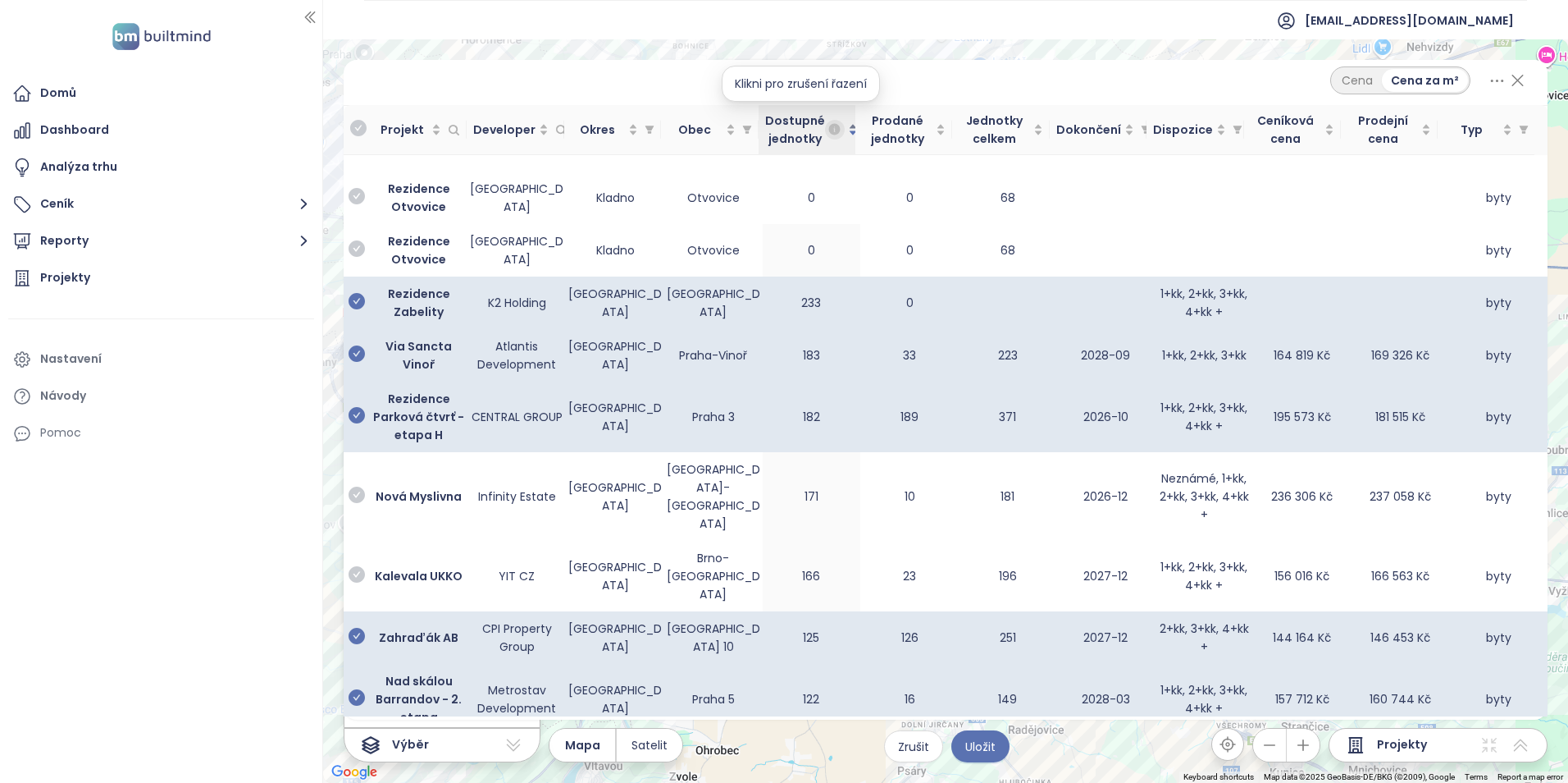
click at [831, 126] on icon "button" at bounding box center [834, 129] width 12 height 12
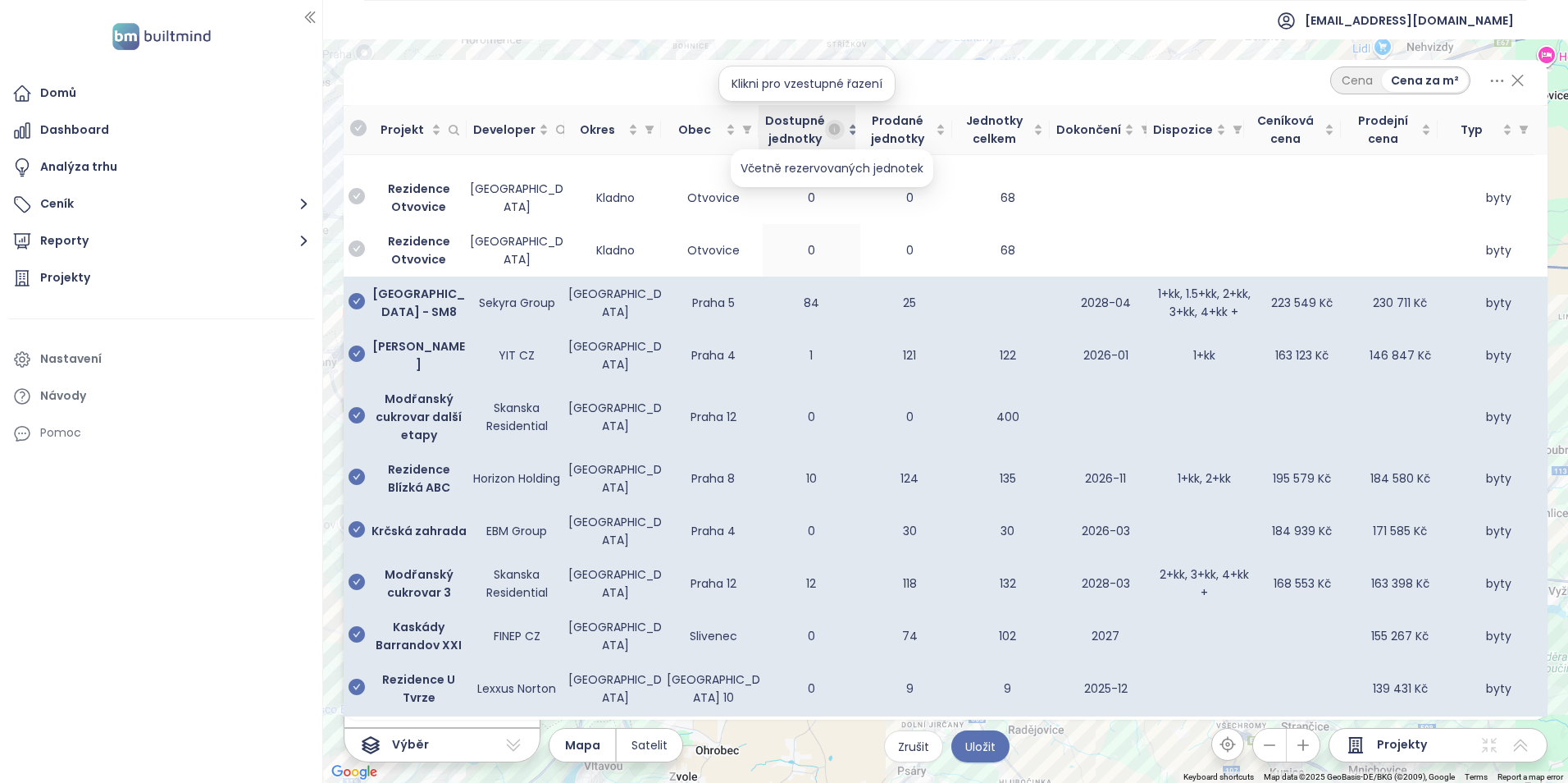
click at [831, 126] on icon "button" at bounding box center [834, 129] width 12 height 12
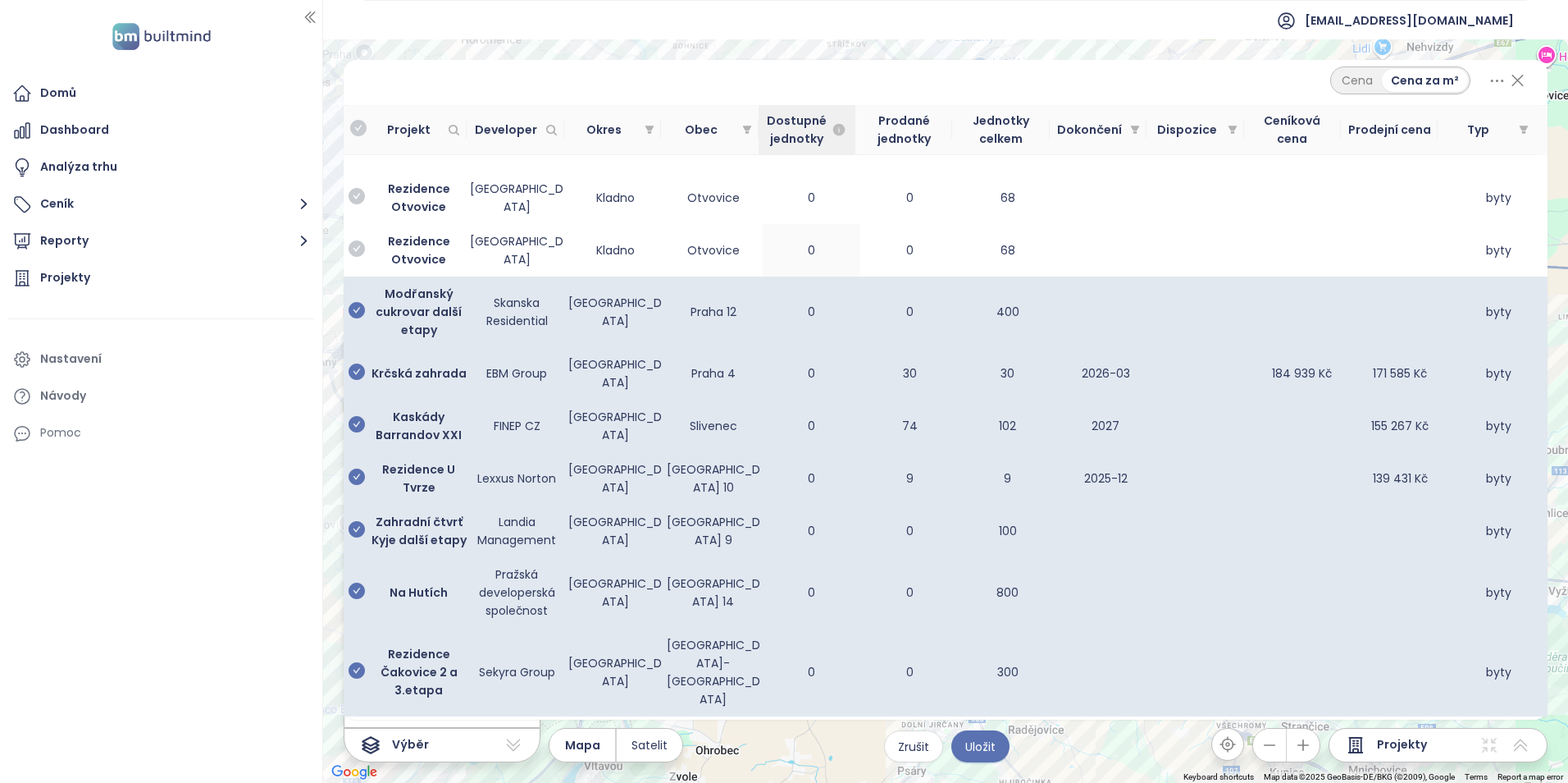
click at [1497, 81] on icon at bounding box center [1496, 80] width 12 height 2
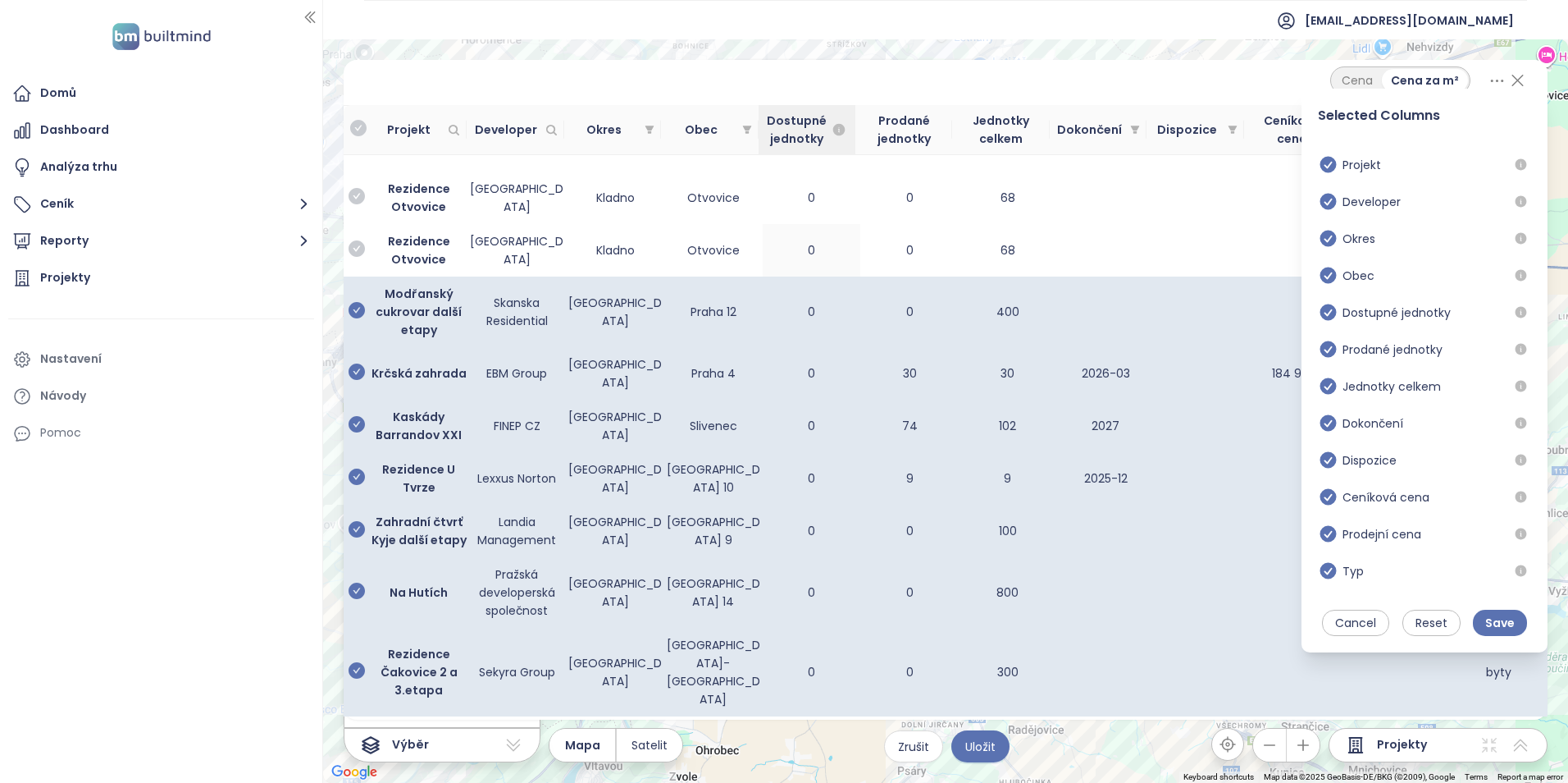
click at [1497, 81] on icon at bounding box center [1496, 80] width 12 height 2
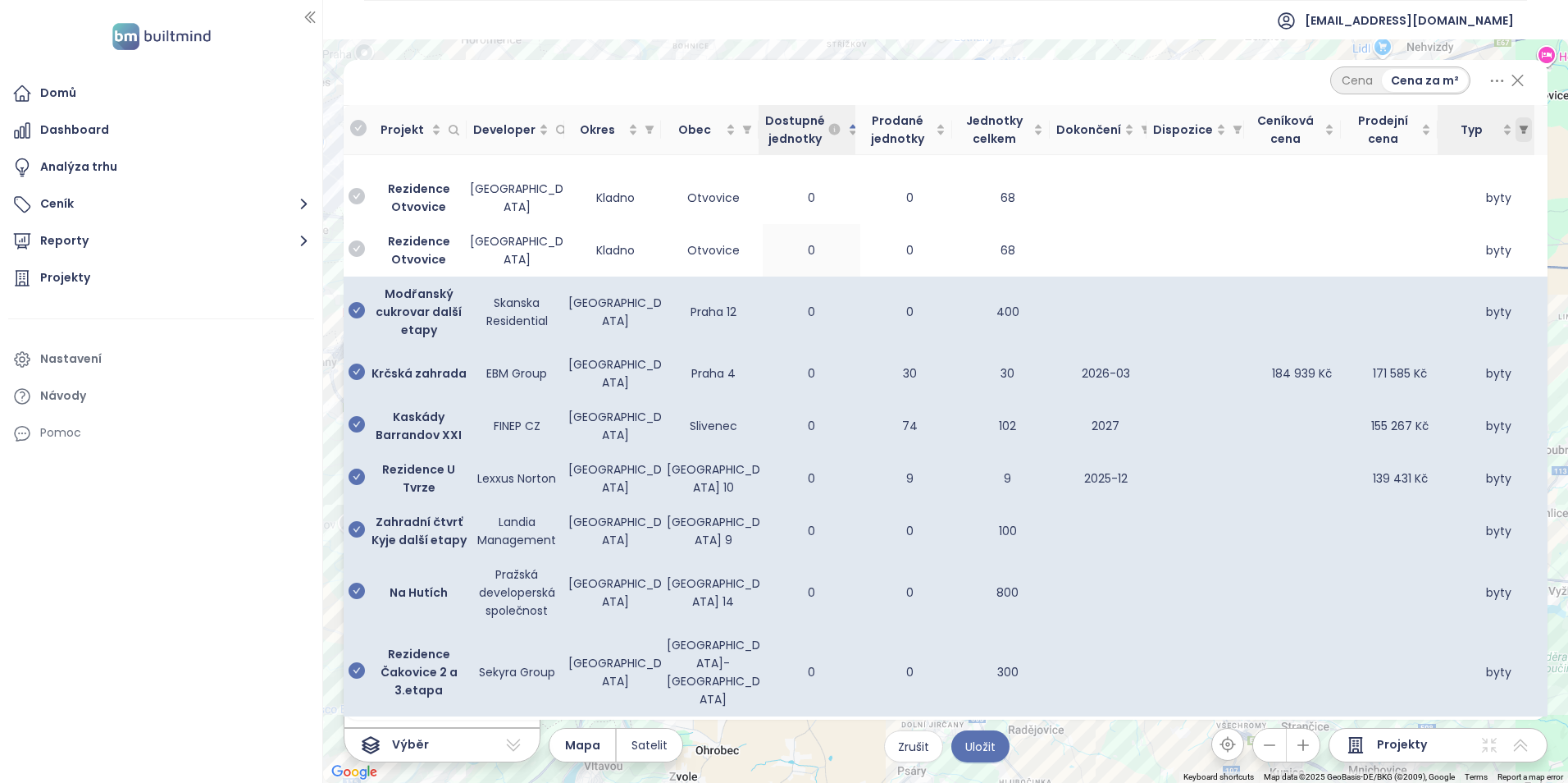
click at [1529, 128] on span "Typ" at bounding box center [1524, 129] width 16 height 24
click at [1033, 129] on div "Jednotky celkem" at bounding box center [1000, 130] width 84 height 36
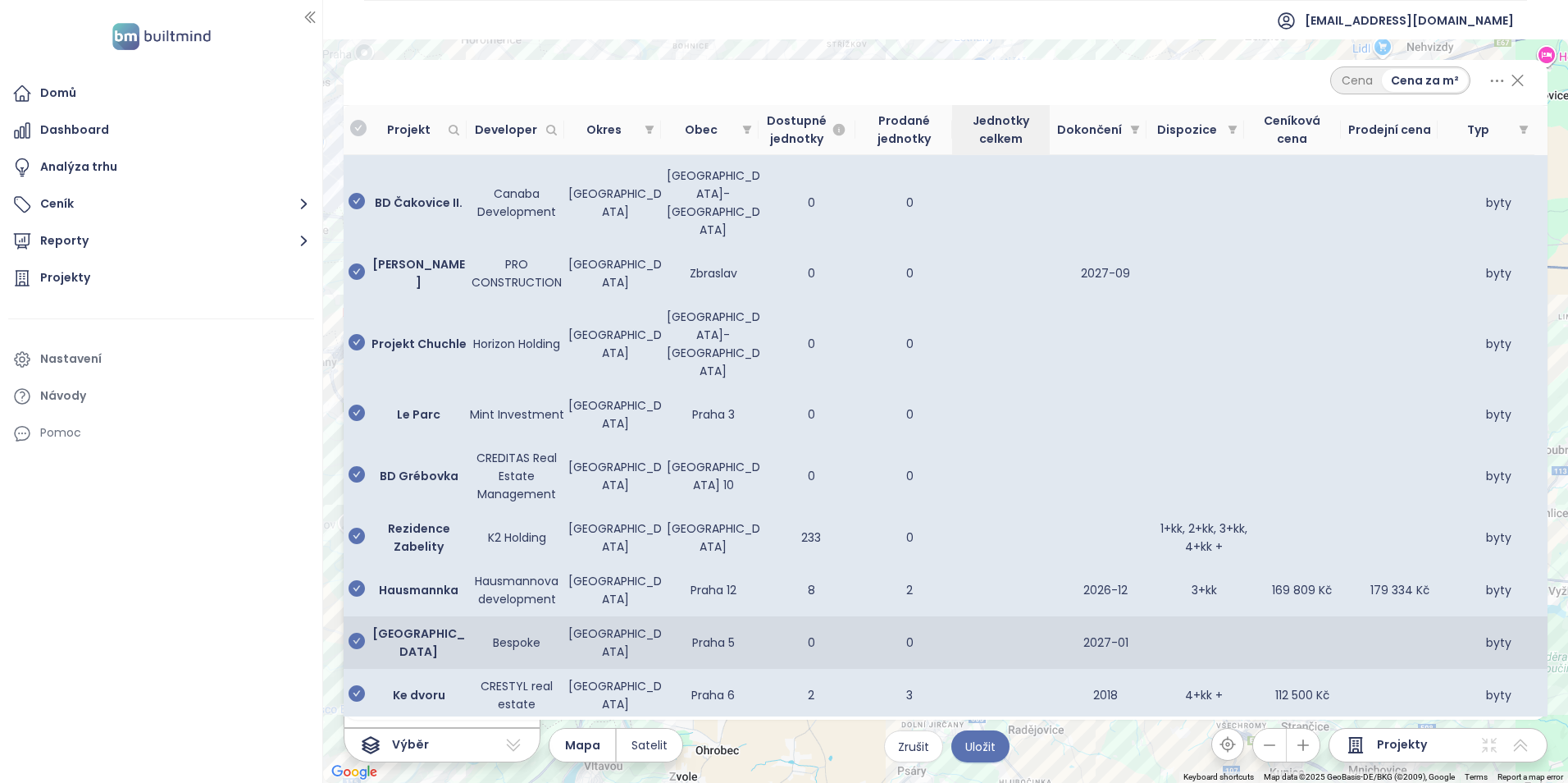
scroll to position [492, 0]
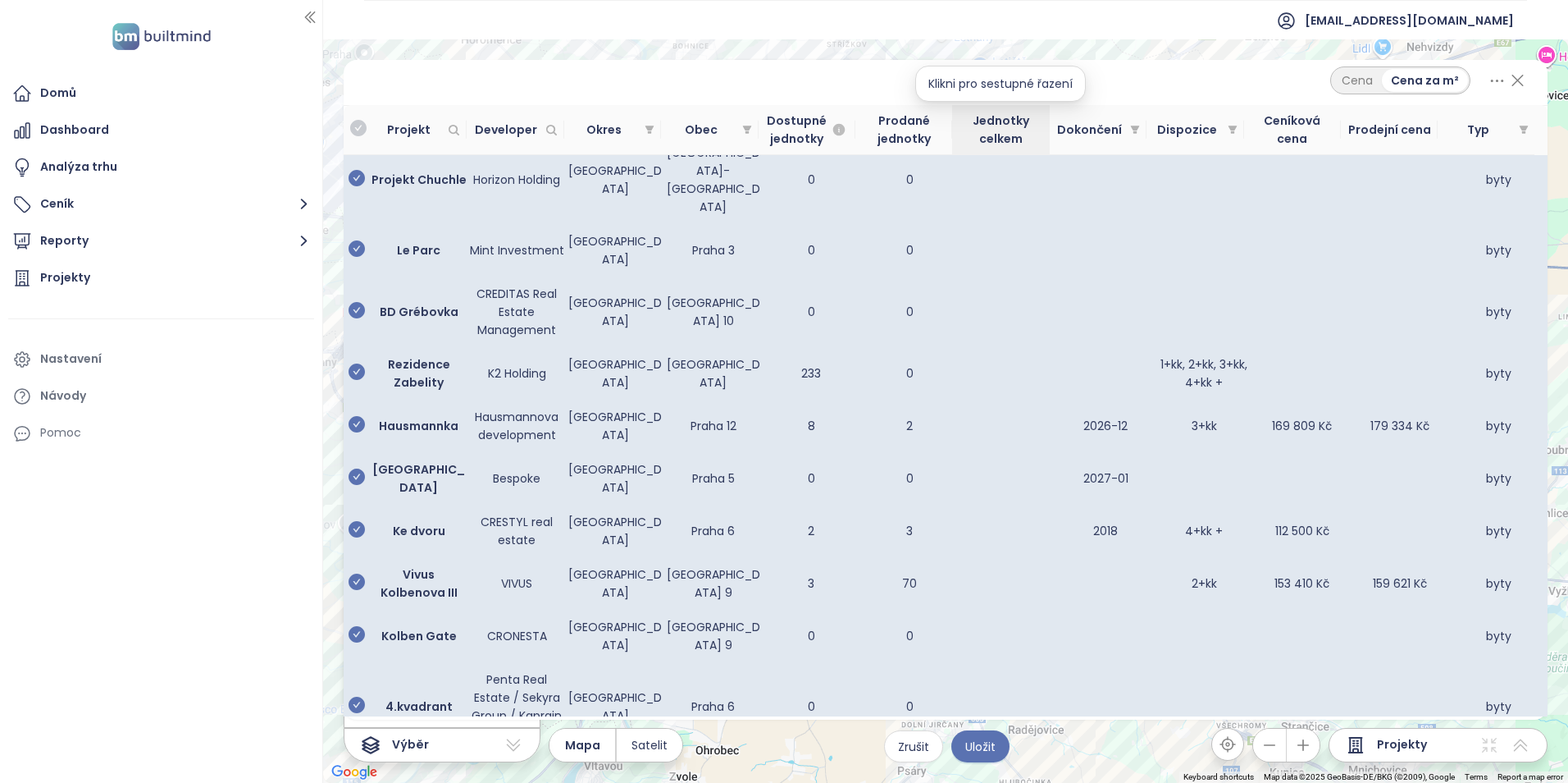
click at [1497, 82] on icon at bounding box center [1497, 80] width 21 height 21
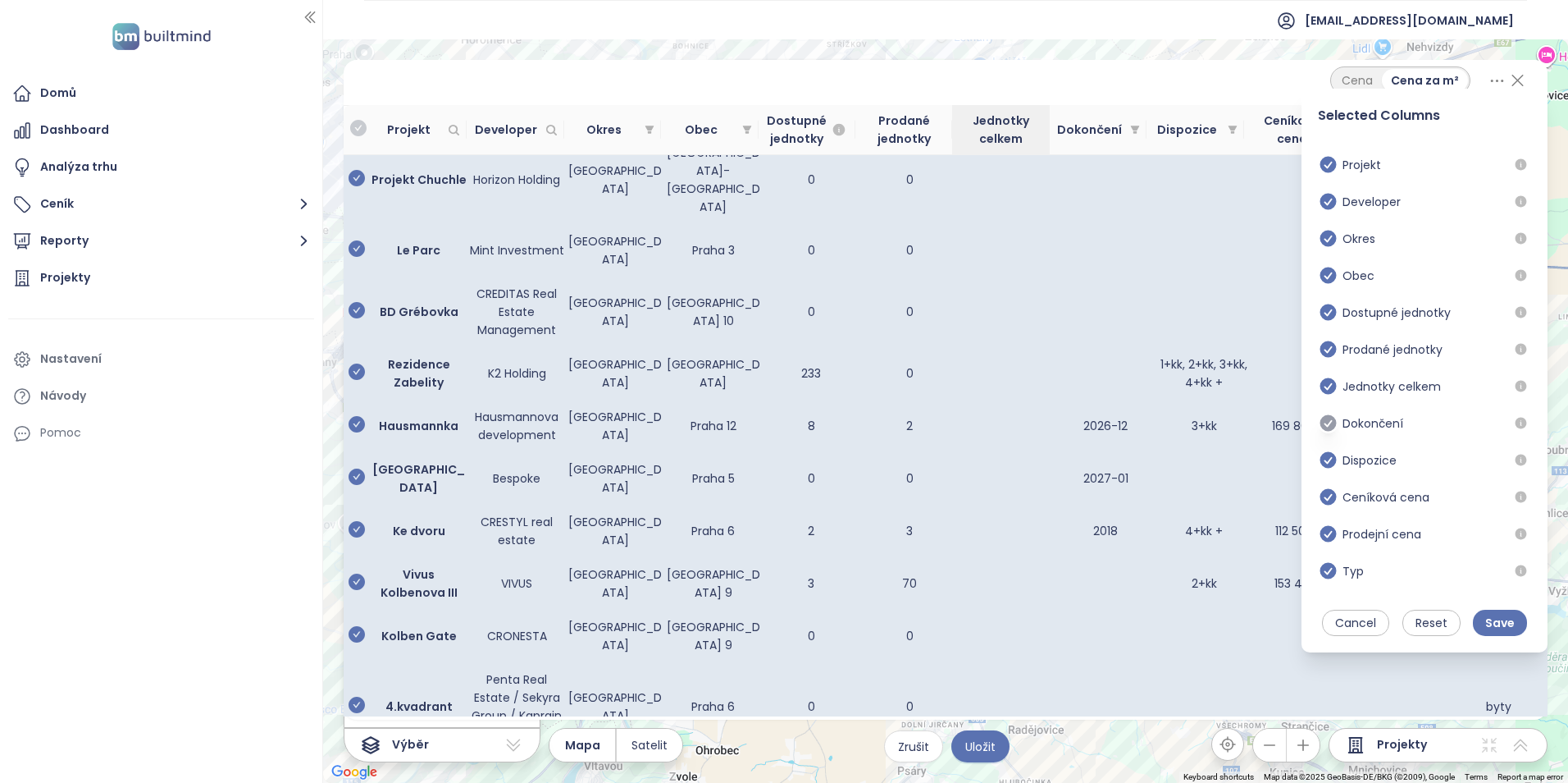
click at [1327, 350] on icon at bounding box center [1328, 349] width 21 height 21
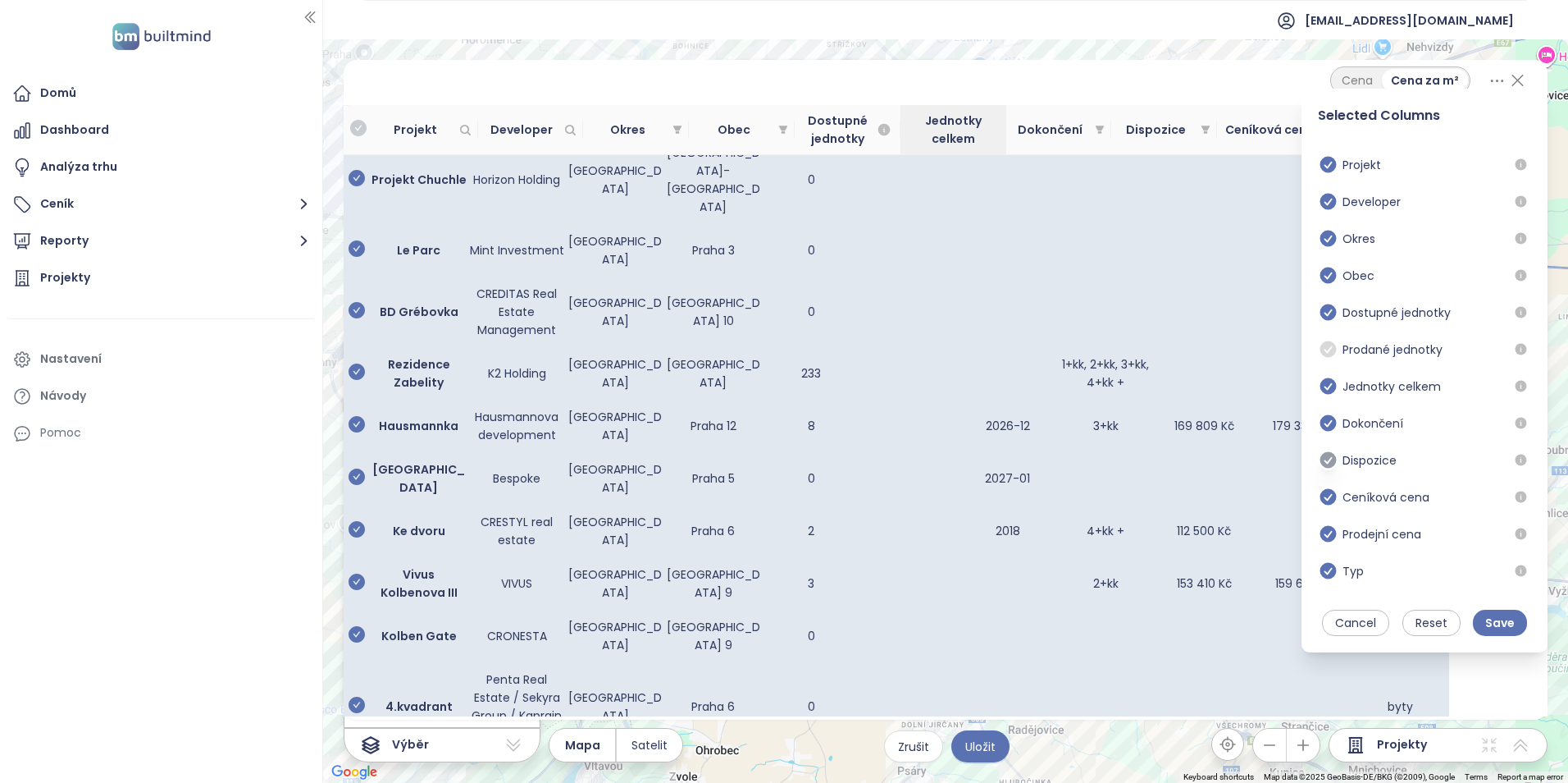
click at [1332, 422] on icon at bounding box center [1328, 423] width 16 height 16
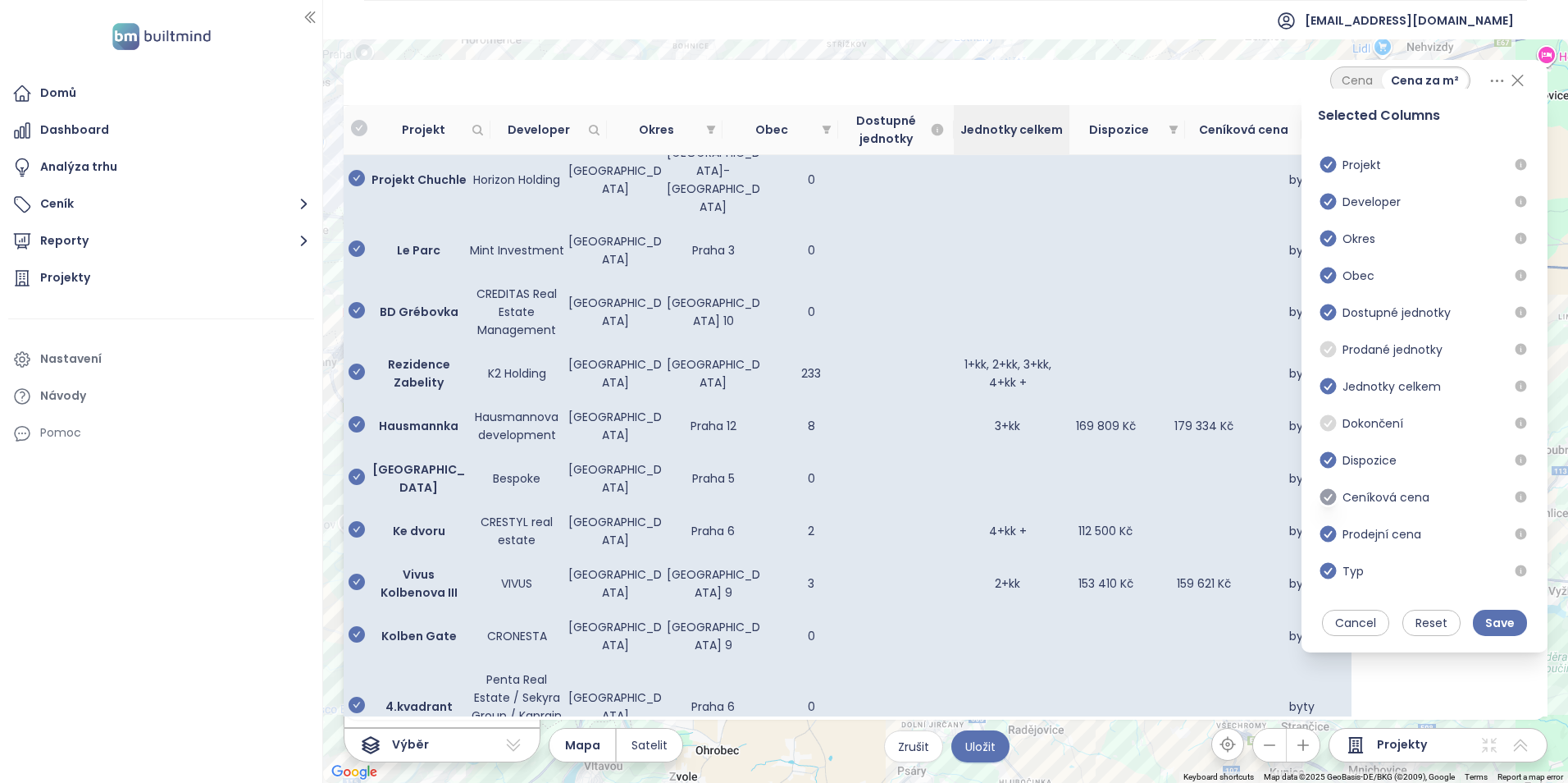
click at [1330, 456] on icon at bounding box center [1328, 460] width 16 height 16
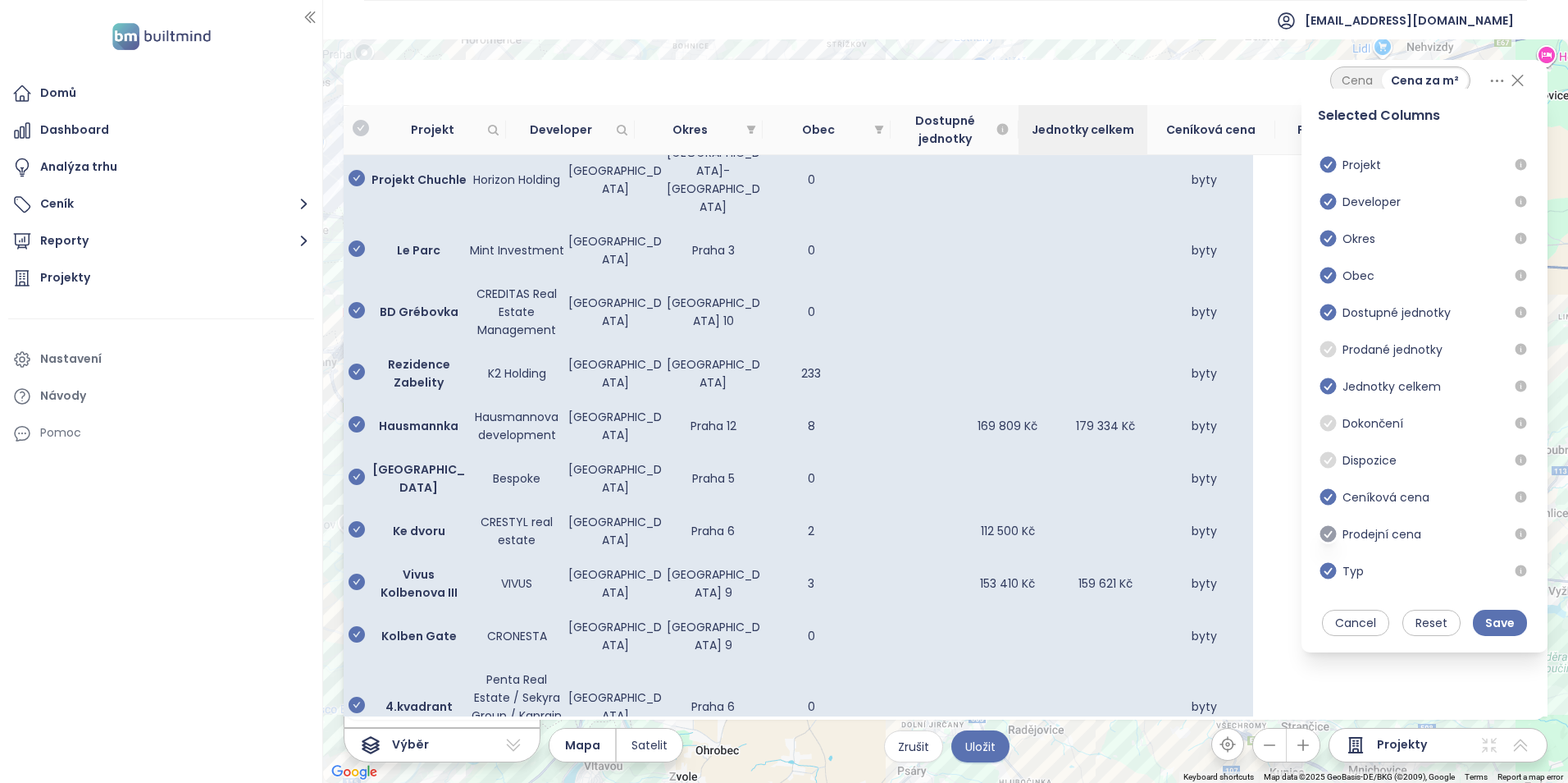
click at [1333, 499] on icon at bounding box center [1328, 497] width 16 height 16
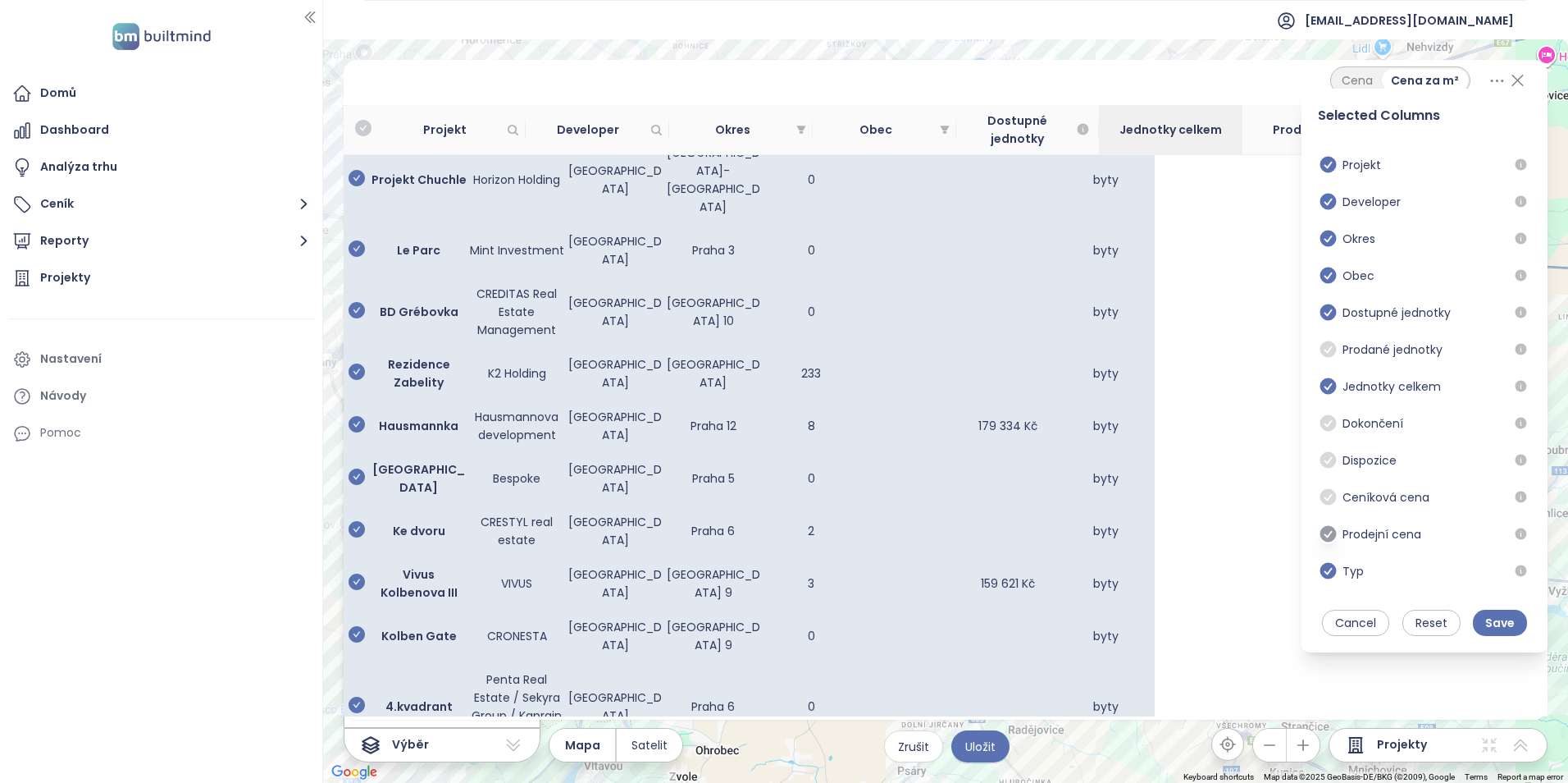
click at [1328, 541] on icon at bounding box center [1328, 534] width 16 height 16
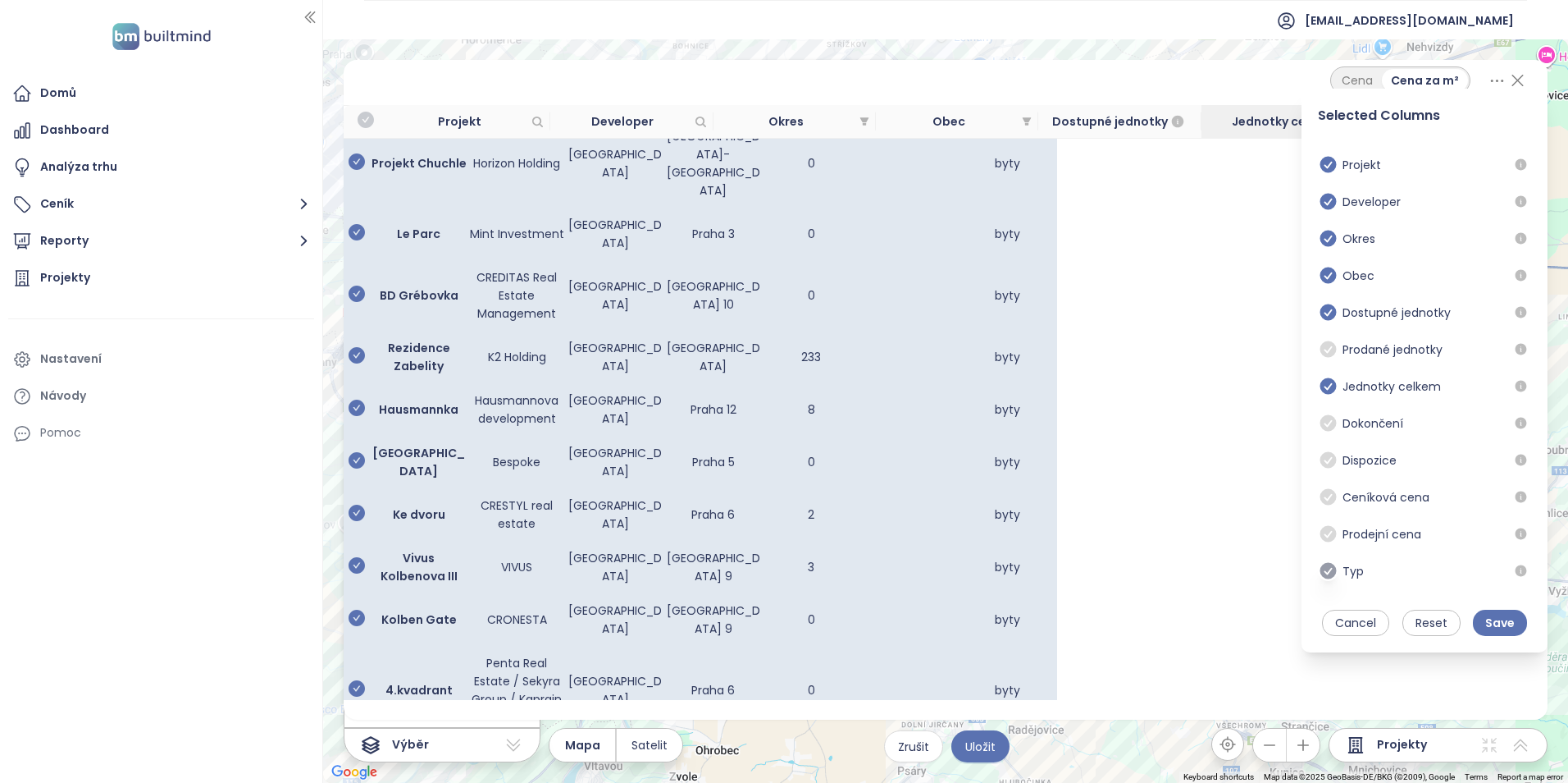
drag, startPoint x: 1329, startPoint y: 571, endPoint x: 1437, endPoint y: 608, distance: 114.2
click at [1329, 569] on icon at bounding box center [1328, 570] width 21 height 21
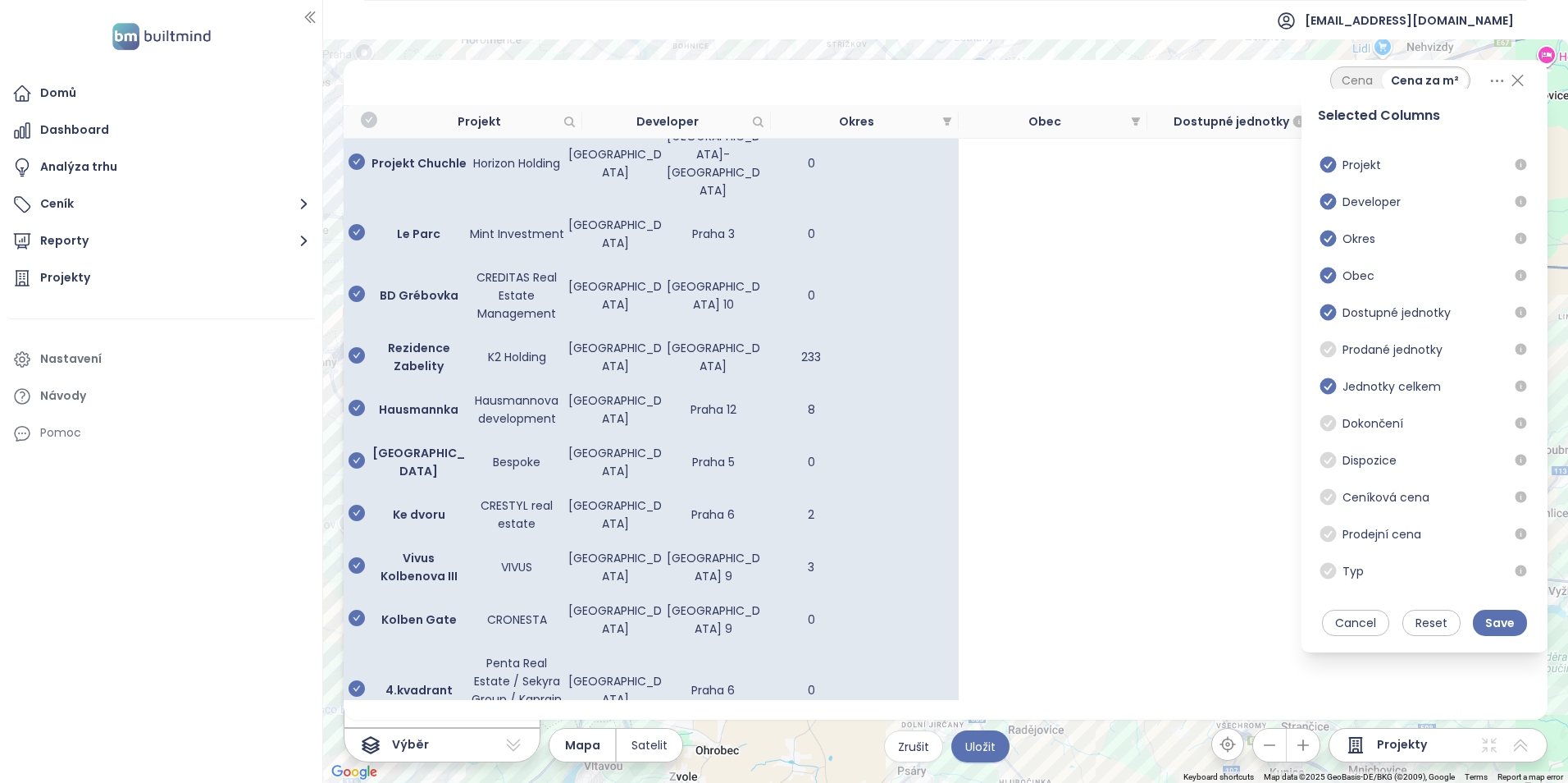
click at [1412, 79] on div "Cena za m²" at bounding box center [1425, 79] width 86 height 23
click at [1289, 77] on div "Cena Cena za m² Selected Columns Projekt Developer Okres Obec Dostupné jednotky…" at bounding box center [945, 80] width 1165 height 28
drag, startPoint x: 1492, startPoint y: 623, endPoint x: 1482, endPoint y: 615, distance: 12.8
click at [1491, 623] on span "Save" at bounding box center [1500, 623] width 30 height 18
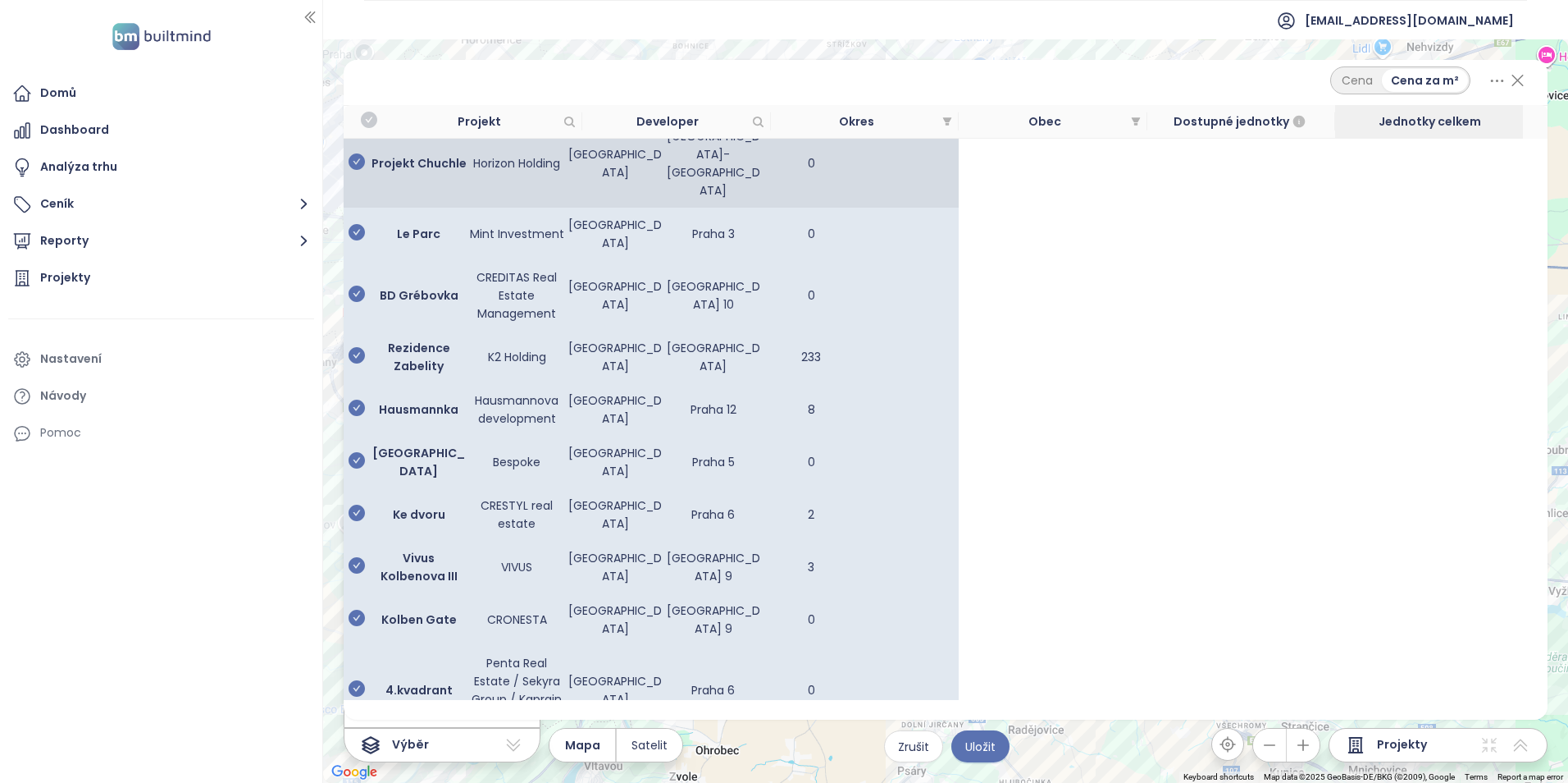
scroll to position [82, 0]
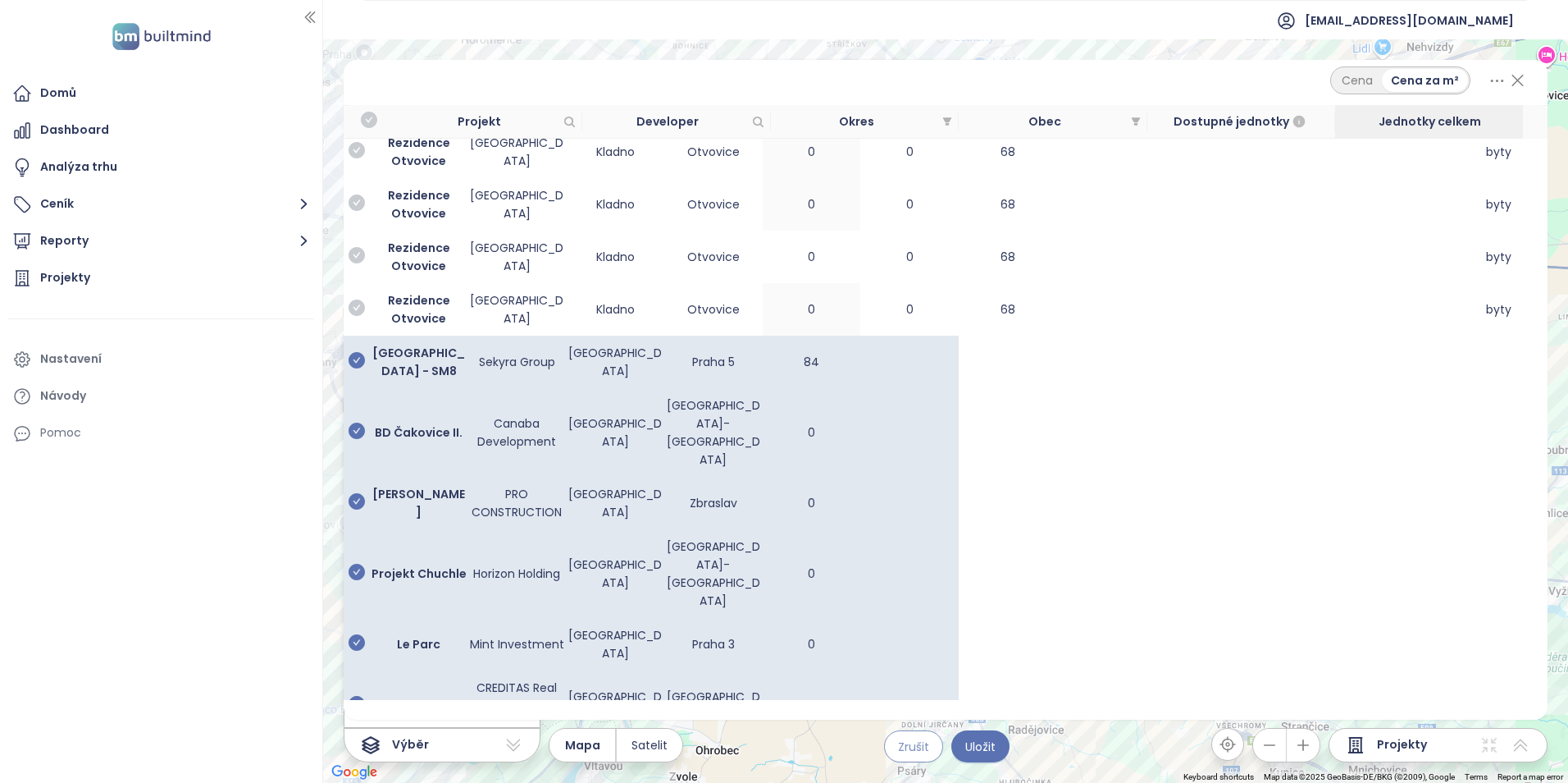
click at [931, 749] on button "Zrušit" at bounding box center [913, 746] width 59 height 32
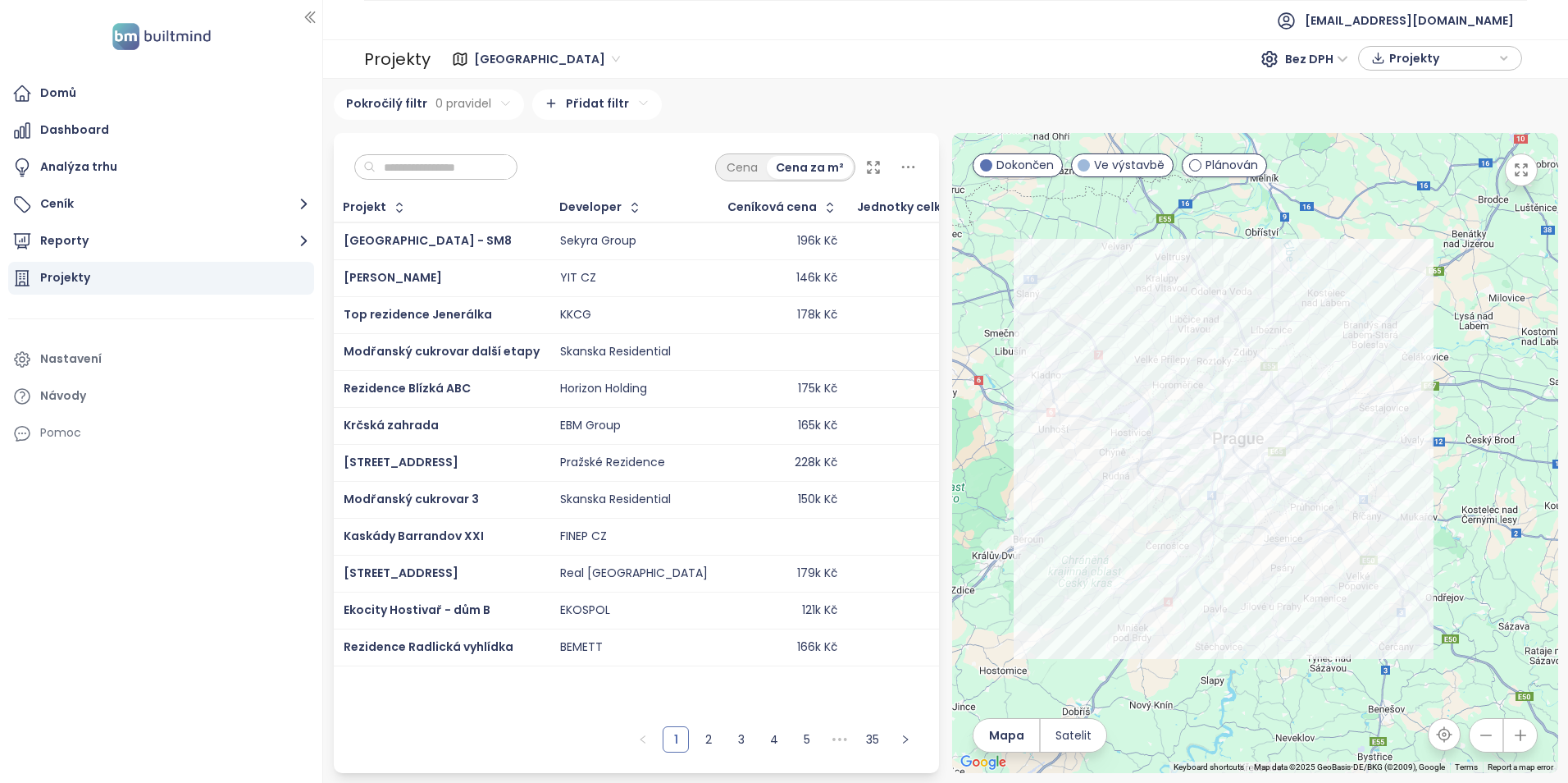
click at [574, 106] on html "Domů Dashboard Analýza trhu Ceník Reporty Projekty Nastavení Návody Pomoc [EMAI…" at bounding box center [784, 391] width 1568 height 783
click at [494, 56] on span "[GEOGRAPHIC_DATA]" at bounding box center [547, 59] width 146 height 24
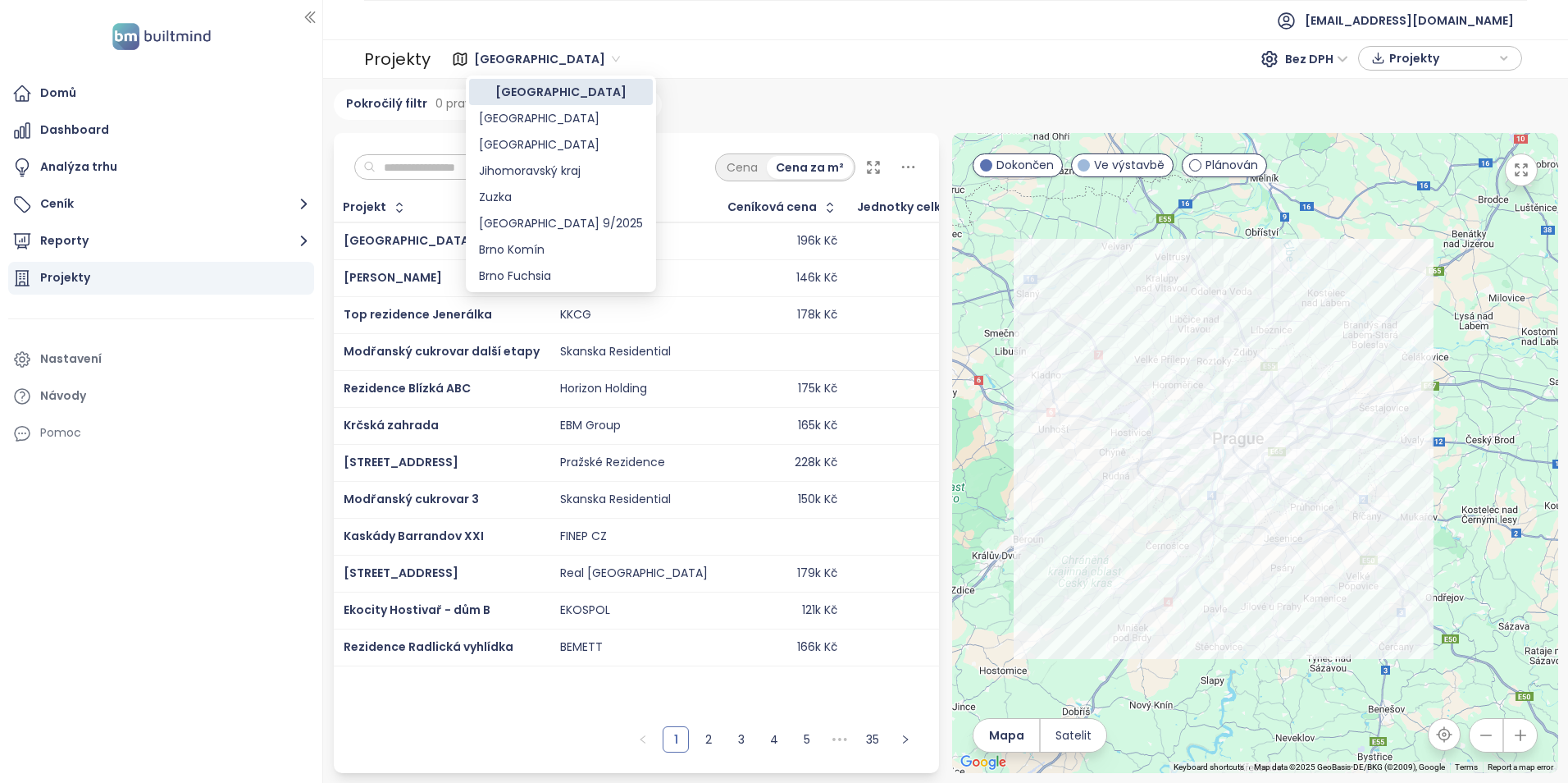
click at [494, 56] on span "[GEOGRAPHIC_DATA]" at bounding box center [547, 59] width 146 height 24
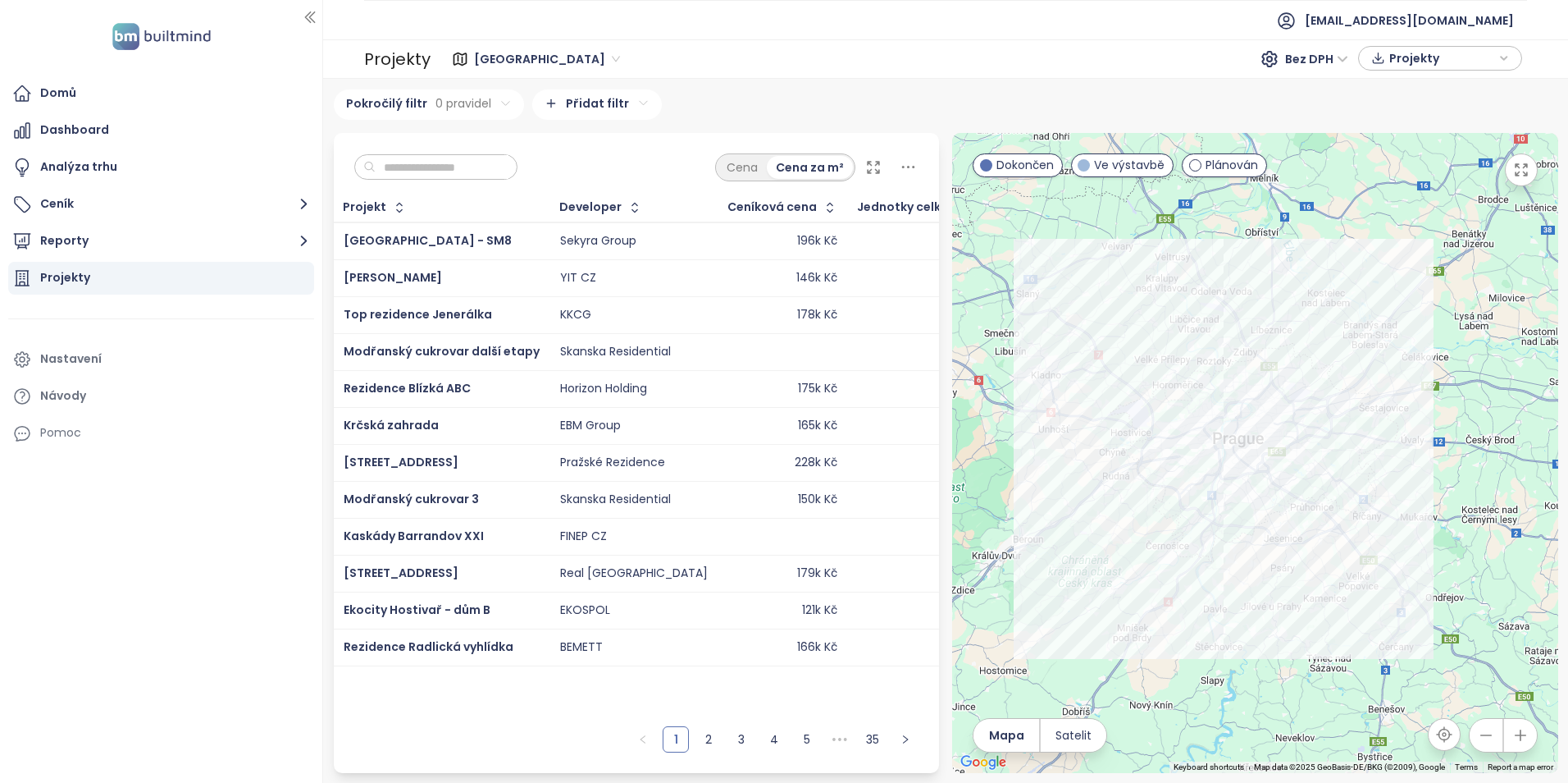
click at [558, 97] on html "Domů Dashboard Analýza trhu Ceník Reporty Projekty Nastavení Návody Pomoc [EMAI…" at bounding box center [784, 391] width 1568 height 783
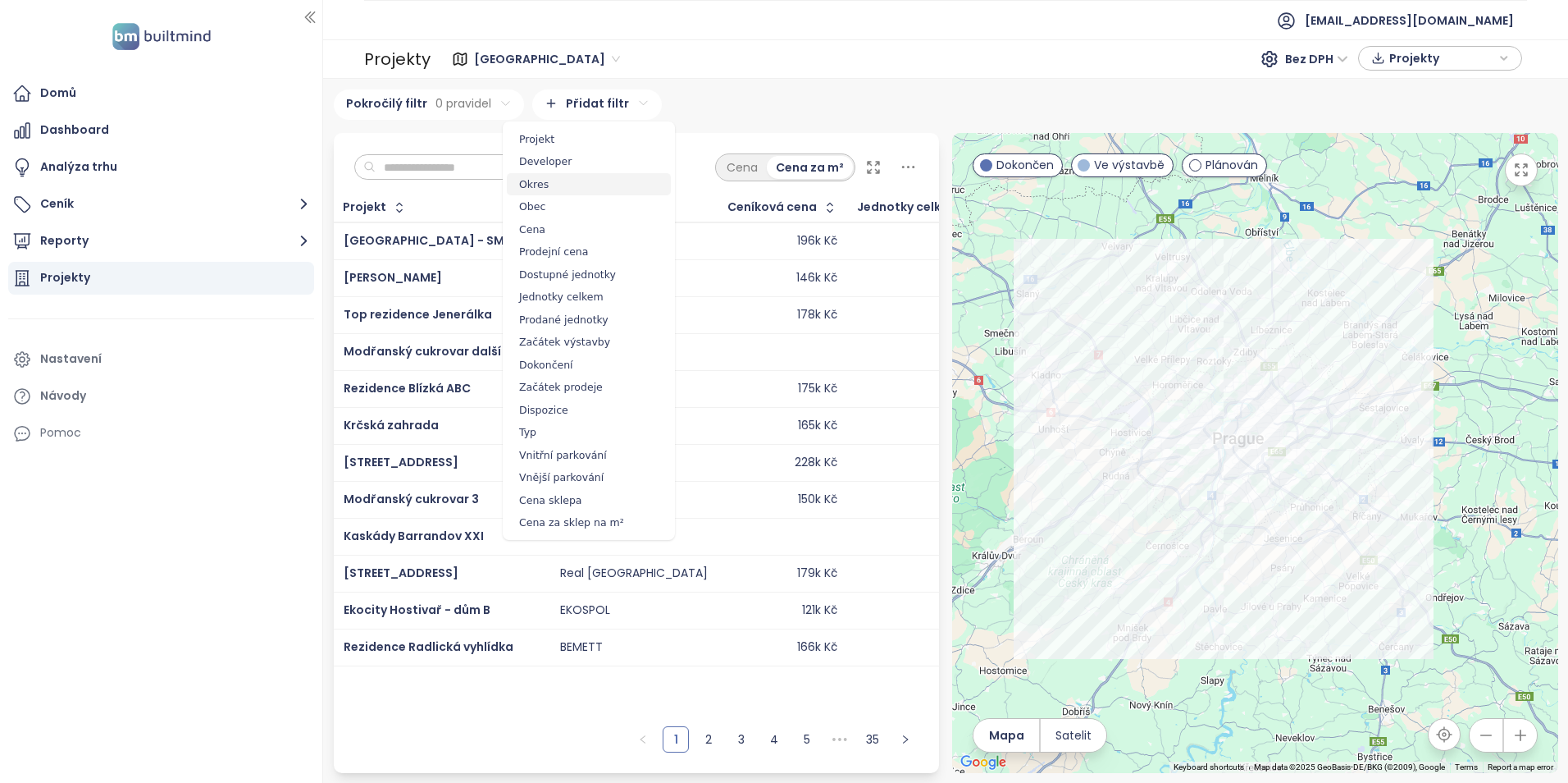
click at [548, 188] on span "Okres" at bounding box center [589, 184] width 164 height 23
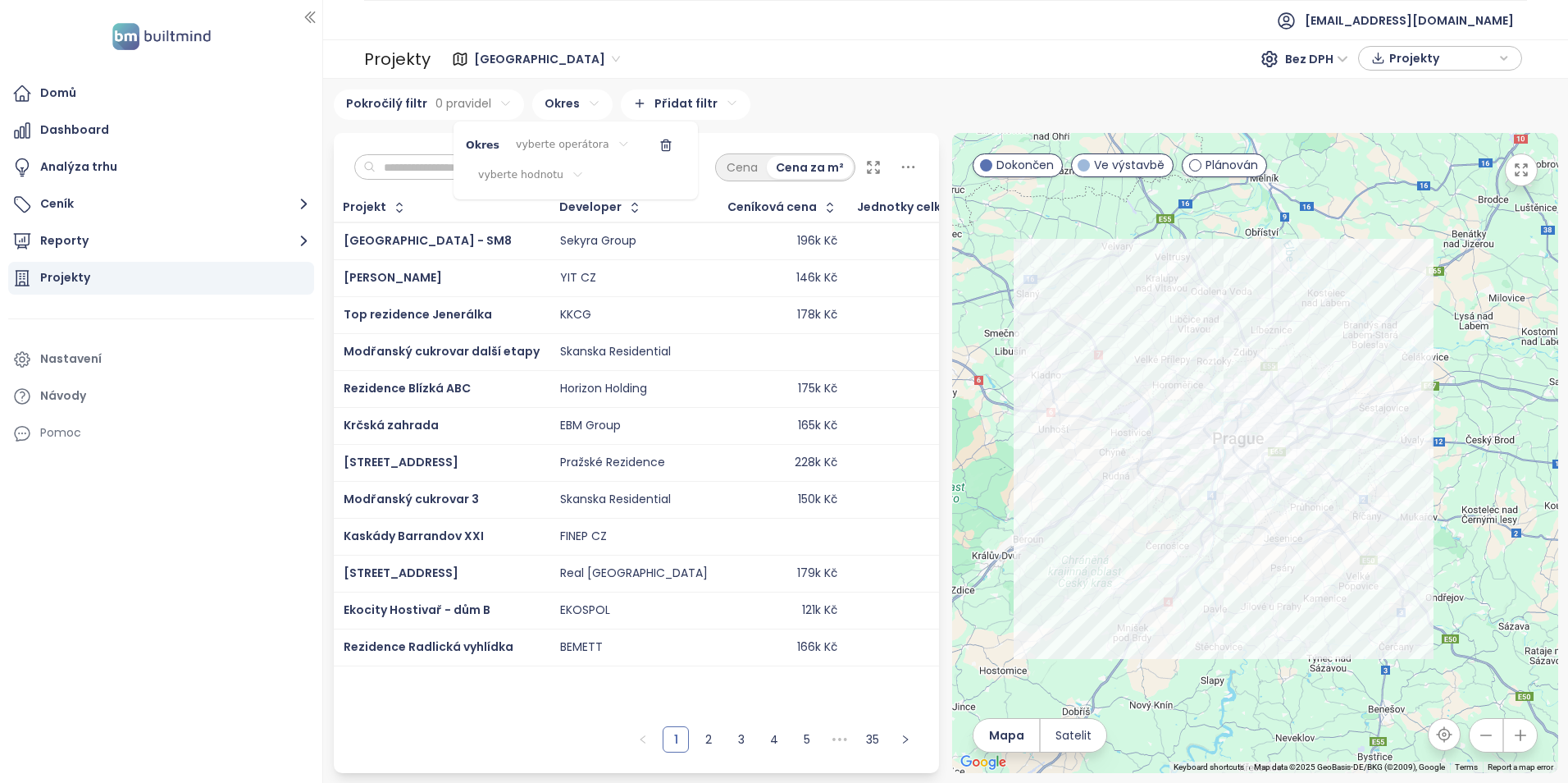
click at [545, 141] on html "Domů Dashboard Analýza trhu Ceník Reporty Projekty Nastavení Návody Pomoc [EMAI…" at bounding box center [784, 391] width 1568 height 783
drag, startPoint x: 538, startPoint y: 178, endPoint x: 527, endPoint y: 177, distance: 11.0
click at [537, 178] on span "je" at bounding box center [565, 178] width 92 height 23
click at [521, 173] on html "Domů Dashboard Analýza trhu Ceník Reporty Projekty Nastavení Návody Pomoc [EMAI…" at bounding box center [784, 391] width 1568 height 783
click at [561, 236] on span "[GEOGRAPHIC_DATA]" at bounding box center [568, 239] width 104 height 16
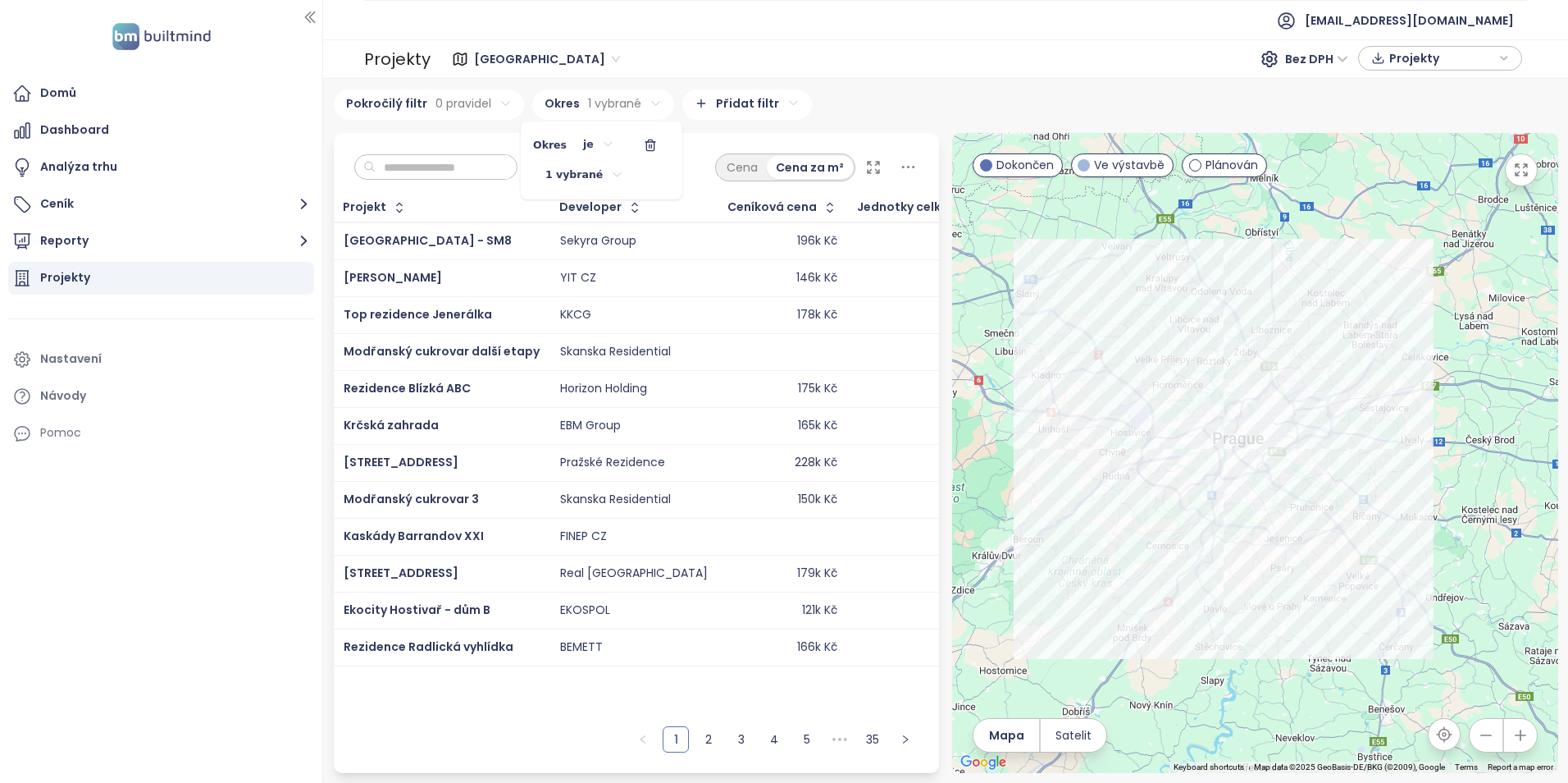
click at [747, 108] on html "Domů Dashboard Analýza trhu Ceník Reporty Projekty Nastavení Návody Pomoc [EMAI…" at bounding box center [784, 391] width 1568 height 783
click at [747, 100] on html "Domů Dashboard Analýza trhu Ceník Reporty Projekty Nastavení Návody Pomoc [EMAI…" at bounding box center [784, 391] width 1568 height 783
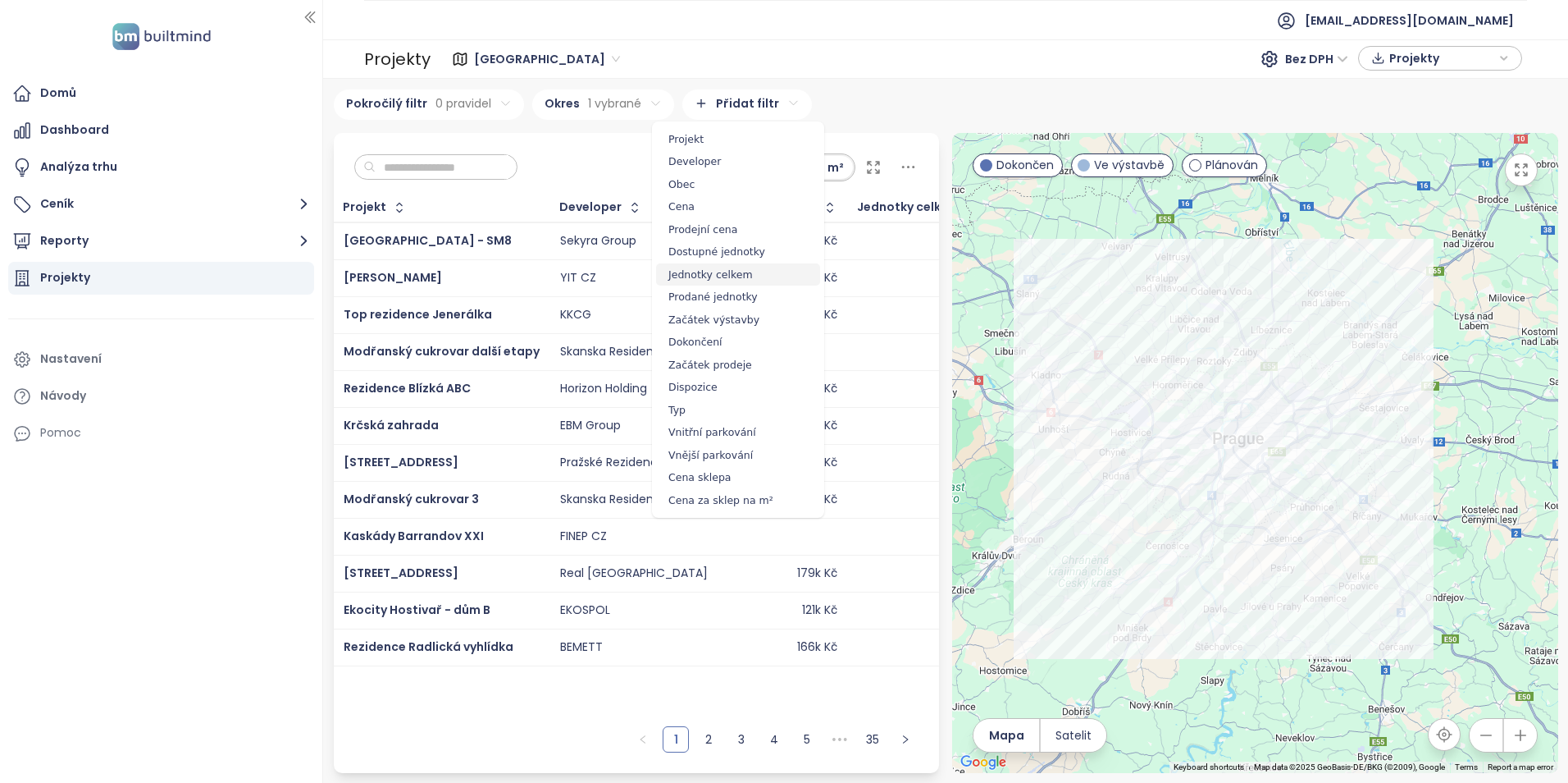
click at [710, 278] on span "Jednotky celkem" at bounding box center [738, 274] width 164 height 23
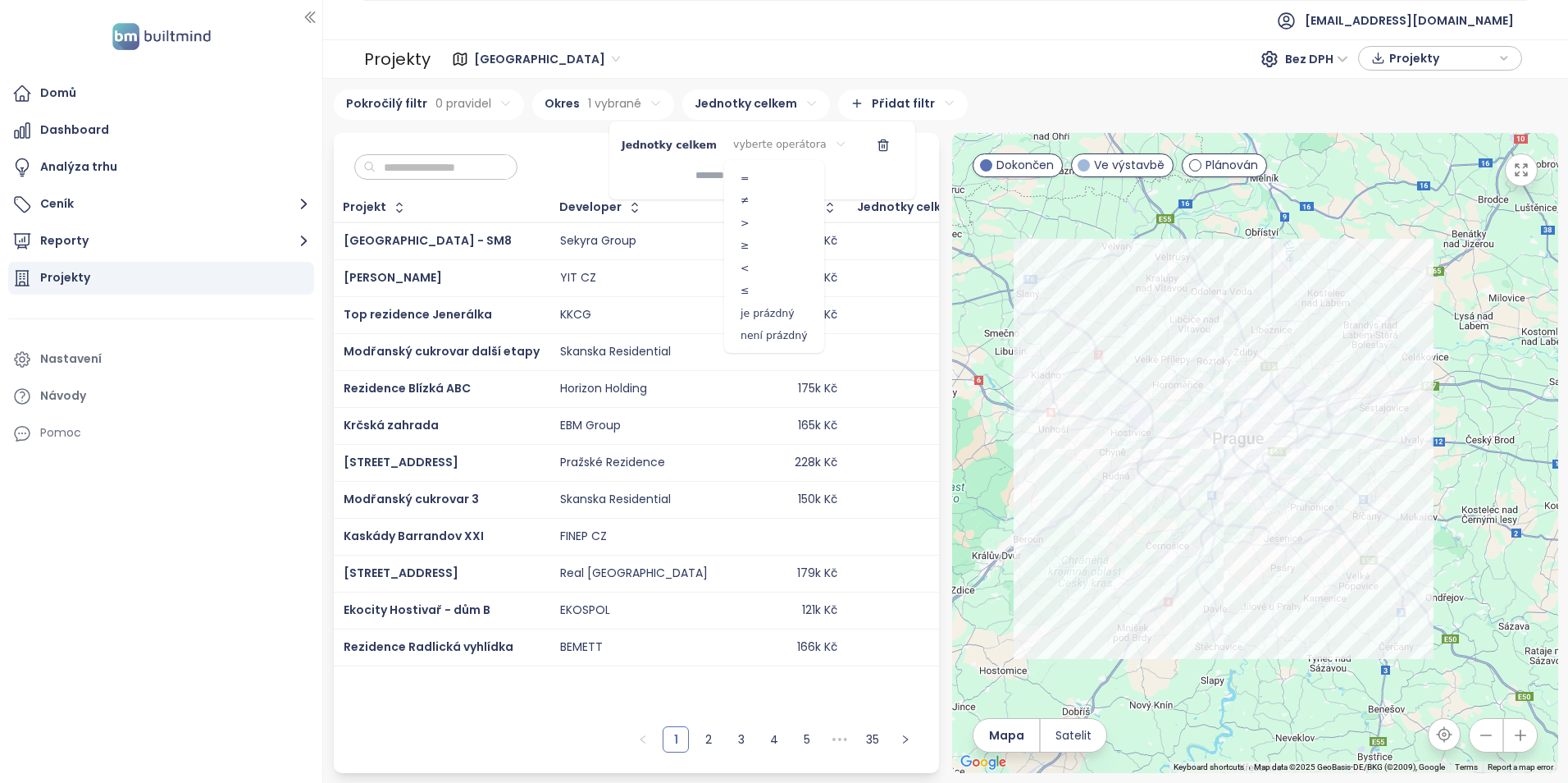
click at [778, 143] on html "Domů Dashboard Analýza trhu Ceník Reporty Projekty Nastavení Návody Pomoc [EMAI…" at bounding box center [784, 391] width 1568 height 783
drag, startPoint x: 755, startPoint y: 247, endPoint x: 733, endPoint y: 195, distance: 56.5
click at [755, 246] on span "≥" at bounding box center [774, 244] width 92 height 23
click at [751, 181] on input at bounding box center [714, 176] width 103 height 27
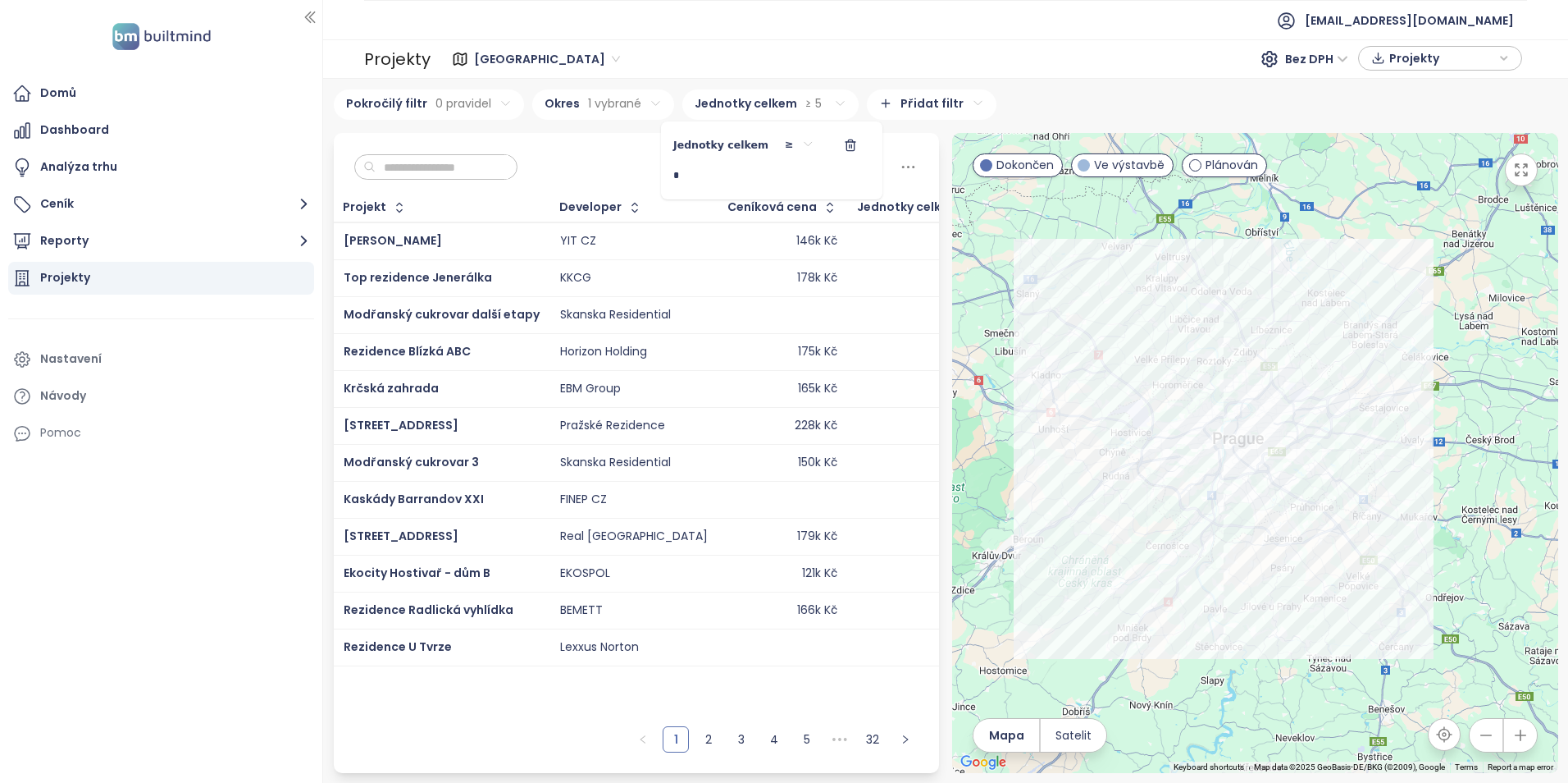
type input "**"
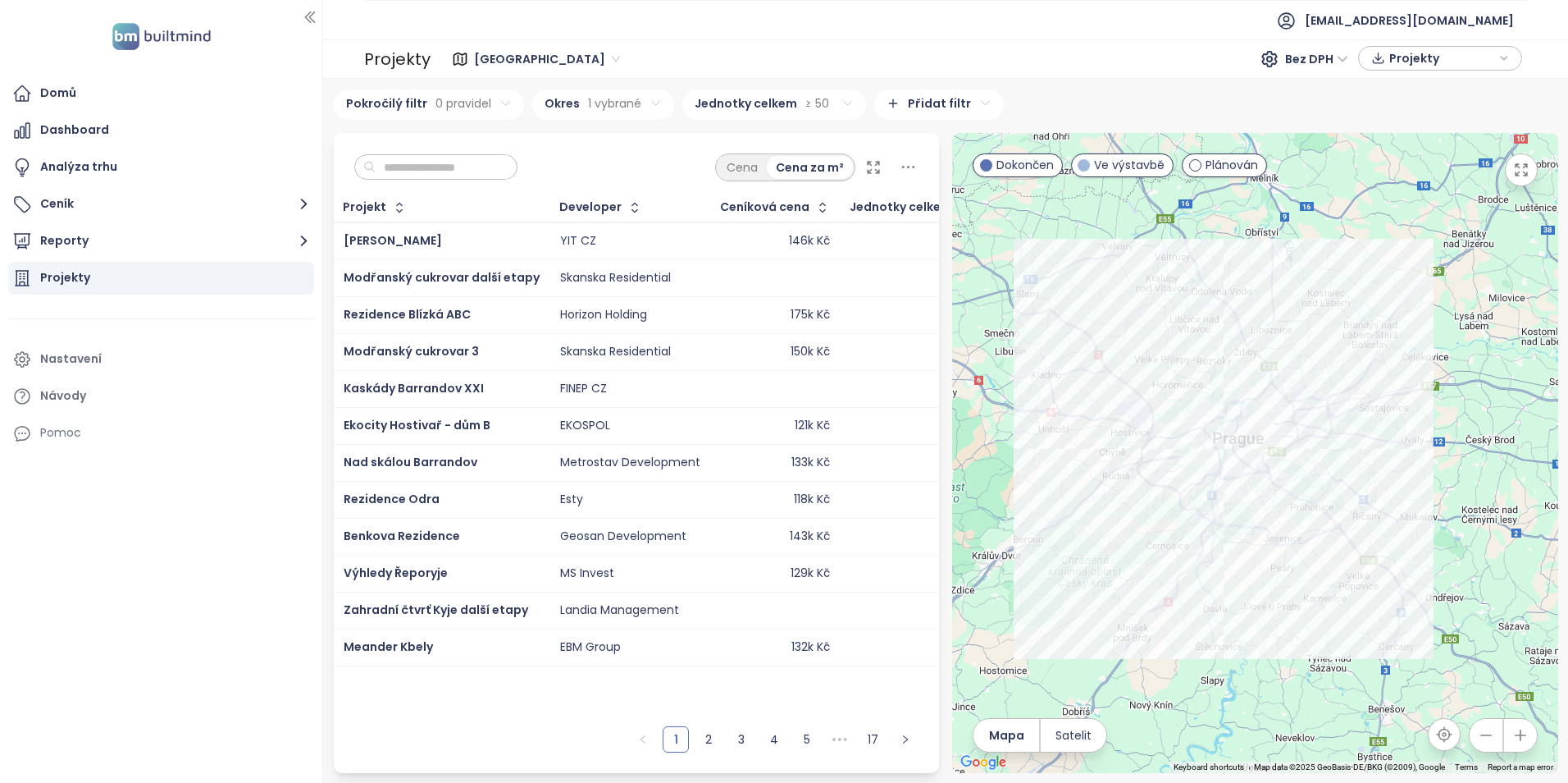
click at [635, 134] on html "Domů Dashboard Analýza trhu Ceník Reporty Projekty Nastavení Návody Pomoc [EMAI…" at bounding box center [784, 391] width 1568 height 783
click at [938, 92] on html "Domů Dashboard Analýza trhu Ceník Reporty Projekty Nastavení Návody Pomoc [EMAI…" at bounding box center [784, 391] width 1568 height 783
click at [1009, 95] on html "Domů Dashboard Analýza trhu Ceník Reporty Projekty Nastavení Návody Pomoc [EMAI…" at bounding box center [784, 391] width 1568 height 783
click at [490, 98] on html "Domů Dashboard Analýza trhu Ceník Reporty Projekty Nastavení Návody Pomoc [EMAI…" at bounding box center [784, 391] width 1568 height 783
click at [495, 105] on html "Domů Dashboard Analýza trhu Ceník Reporty Projekty Nastavení Návody Pomoc [EMAI…" at bounding box center [784, 391] width 1568 height 783
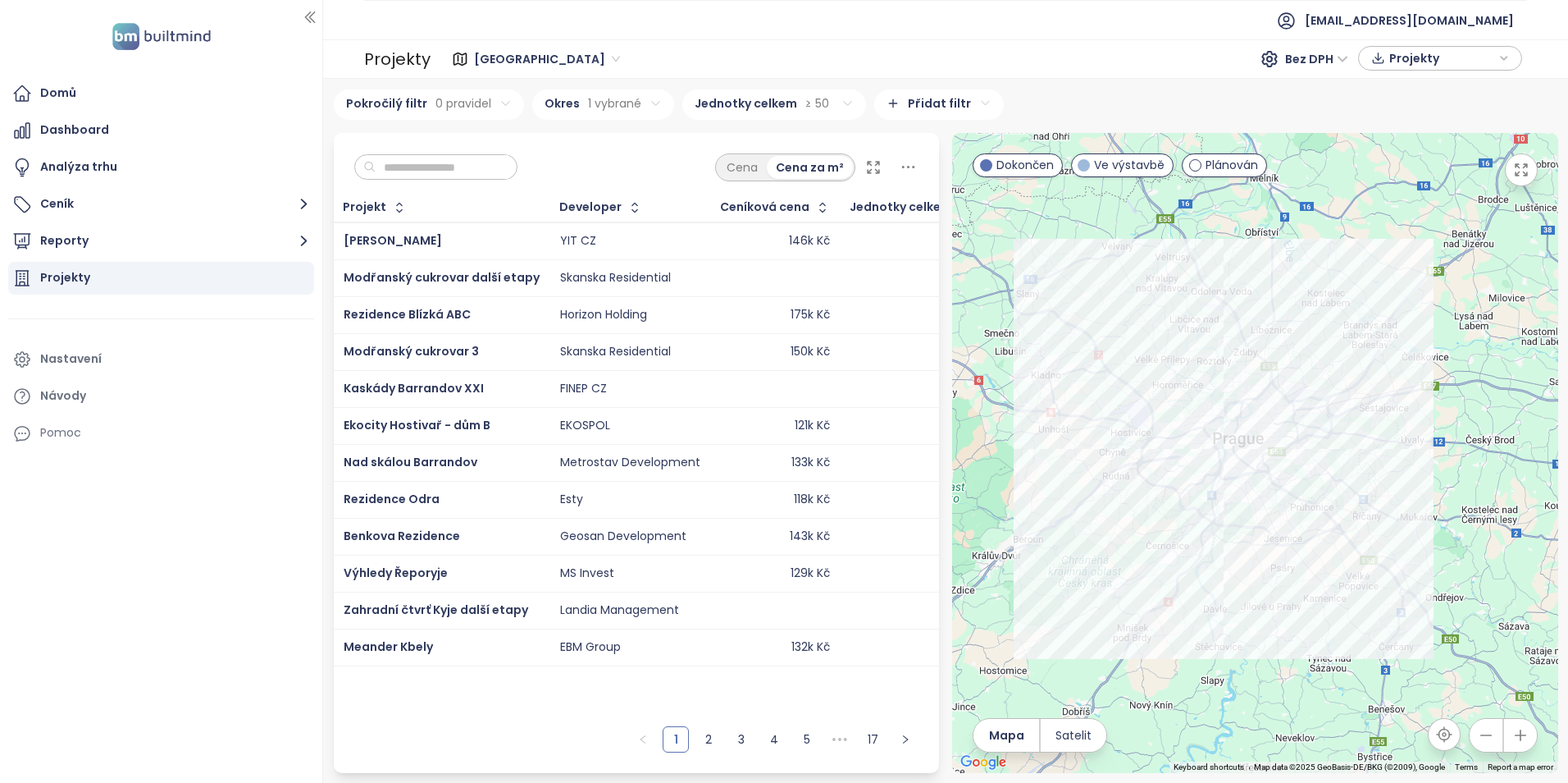
click at [501, 105] on html "Domů Dashboard Analýza trhu Ceník Reporty Projekty Nastavení Návody Pomoc [EMAI…" at bounding box center [784, 391] width 1568 height 783
click at [324, 147] on body "Domů Dashboard Analýza trhu Ceník Reporty Projekty Nastavení Návody Pomoc [EMAI…" at bounding box center [784, 391] width 1568 height 783
click at [356, 178] on span "Přidat pravidlo" at bounding box center [380, 177] width 75 height 14
click at [447, 137] on html "Domů Dashboard Analýza trhu Ceník Reporty Projekty Nastavení Návody Pomoc [EMAI…" at bounding box center [784, 391] width 1568 height 783
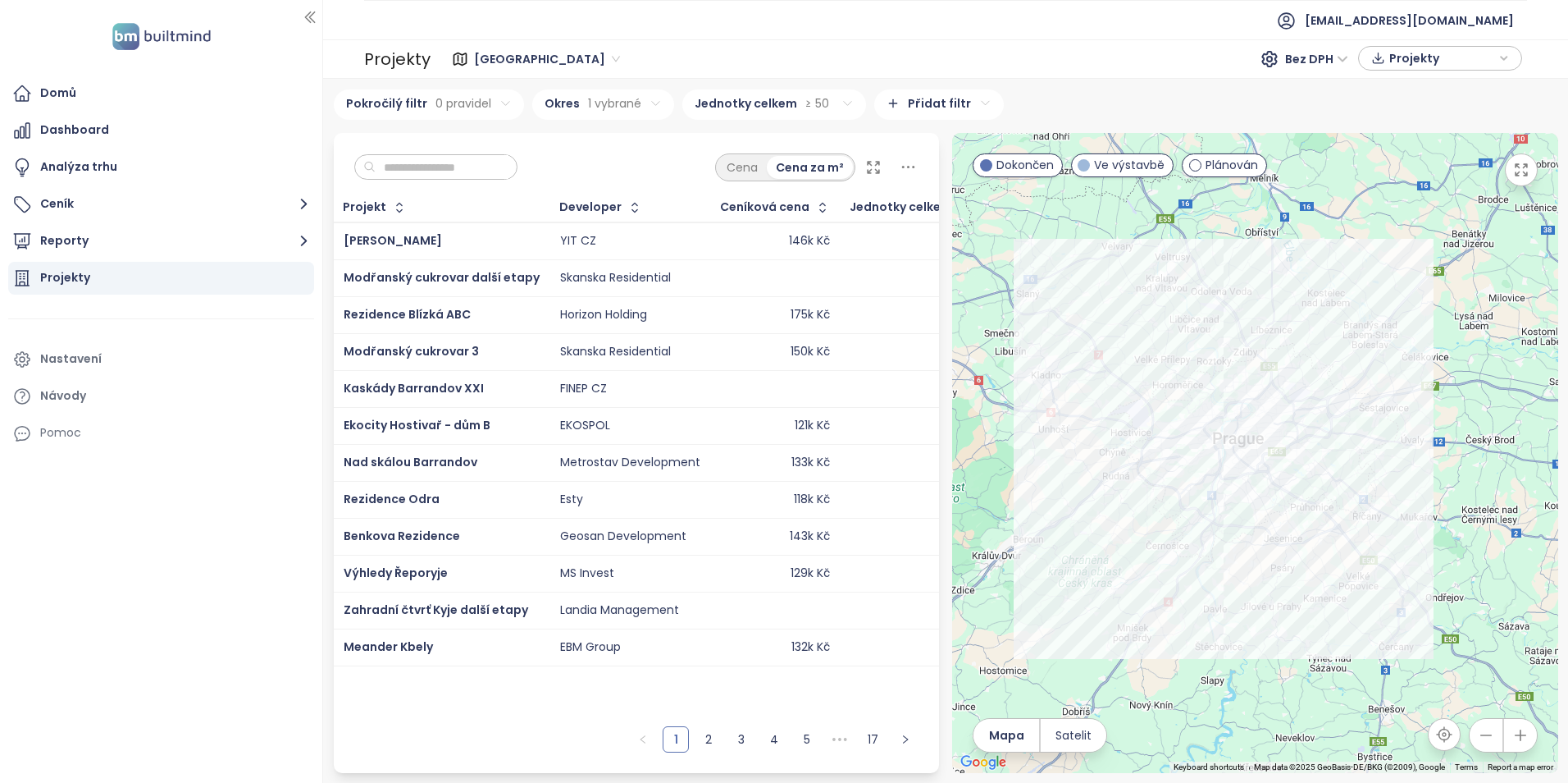
click at [453, 103] on html "Domů Dashboard Analýza trhu Ceník Reporty Projekty Nastavení Návody Pomoc [EMAI…" at bounding box center [784, 391] width 1568 height 783
click at [618, 242] on div "YIT CZ" at bounding box center [630, 241] width 140 height 20
click at [913, 161] on div "Cena Cena za m²" at bounding box center [637, 162] width 606 height 60
click at [907, 160] on icon at bounding box center [908, 167] width 21 height 21
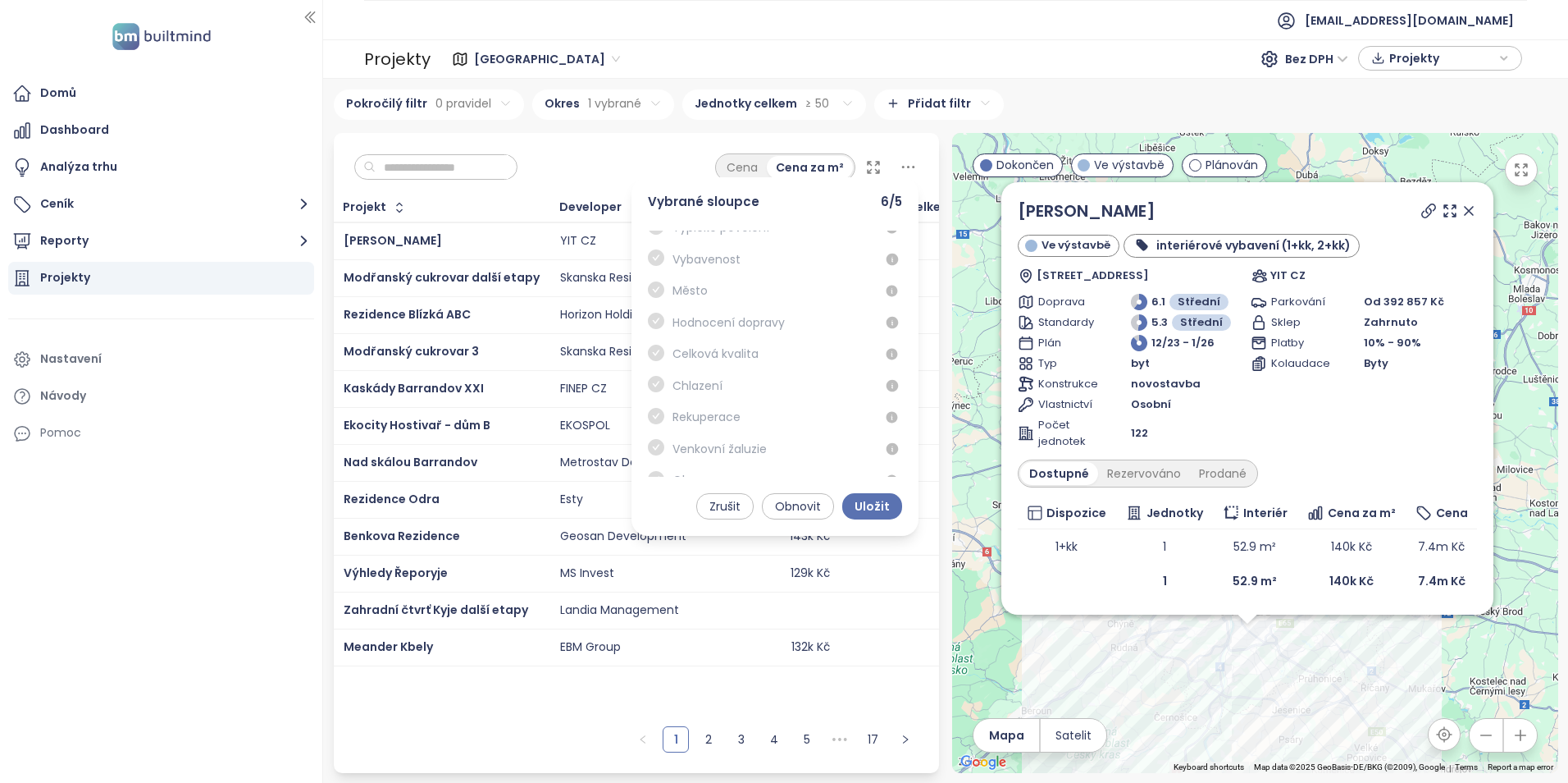
scroll to position [1176, 0]
click at [911, 160] on icon at bounding box center [908, 167] width 21 height 21
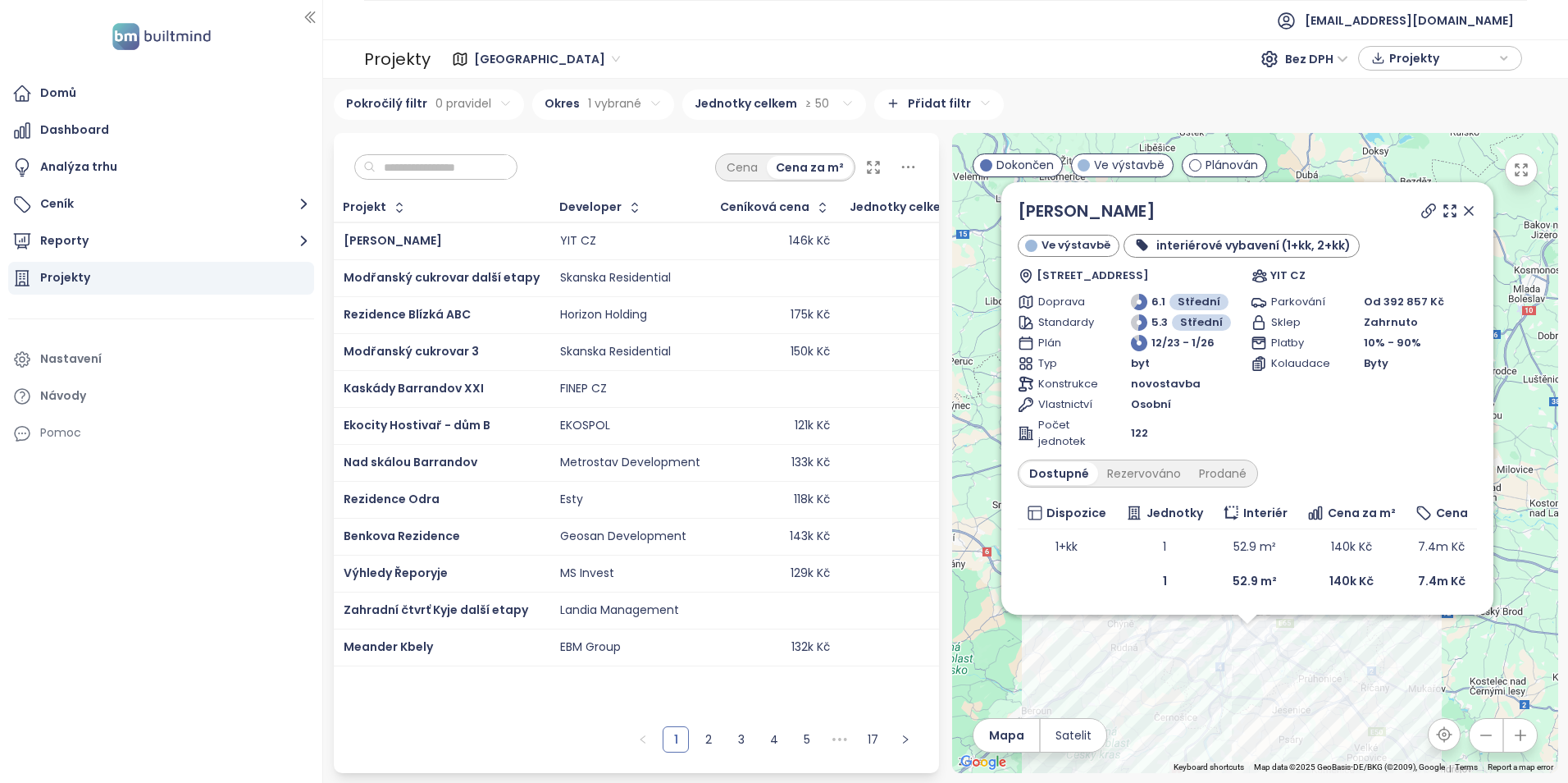
click at [1484, 63] on span "Projekty" at bounding box center [1441, 58] width 105 height 24
click at [1484, 61] on span "Projekty" at bounding box center [1441, 59] width 105 height 24
click at [622, 166] on div "Cena Cena za m²" at bounding box center [637, 162] width 606 height 60
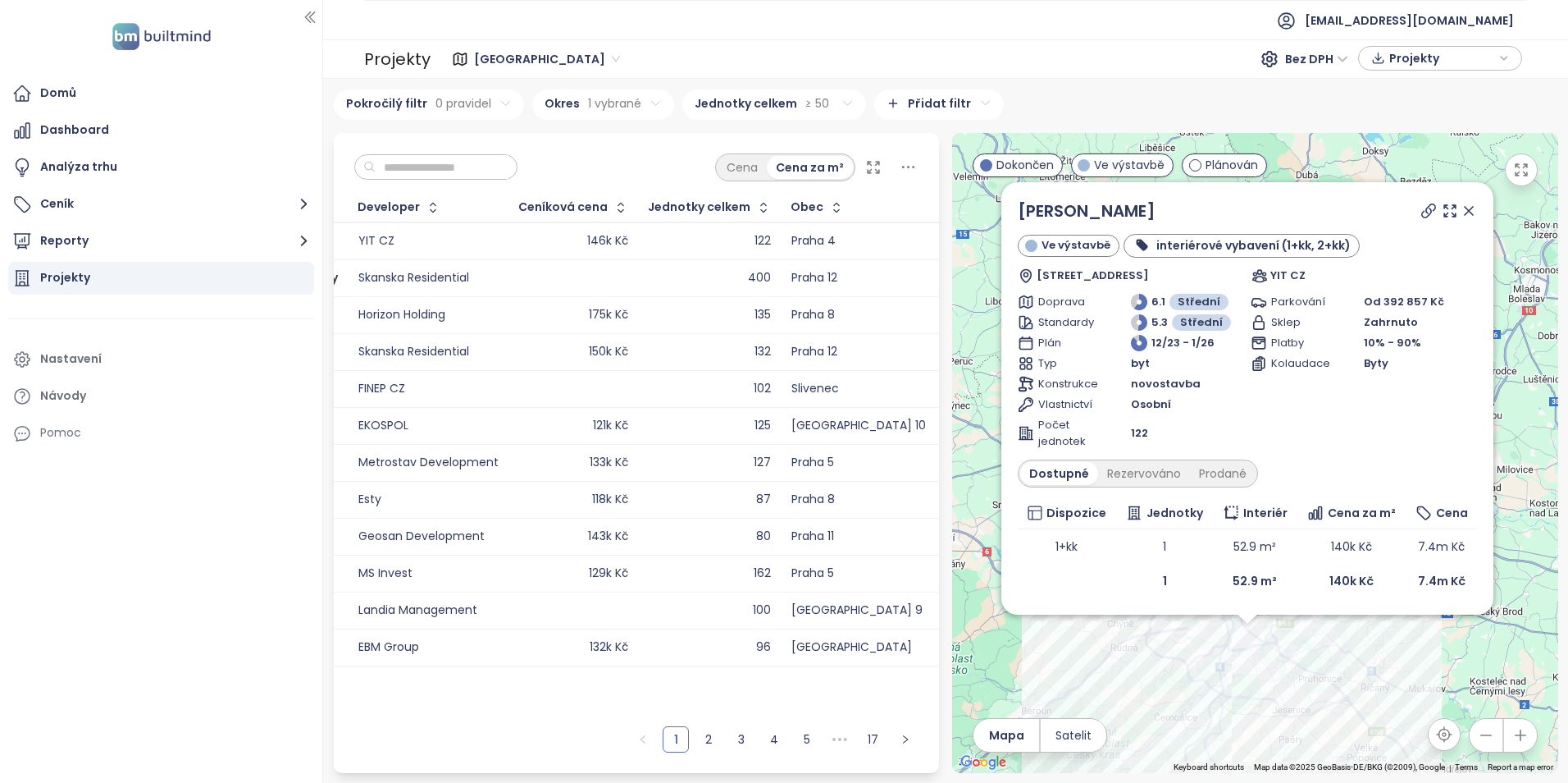
scroll to position [0, 0]
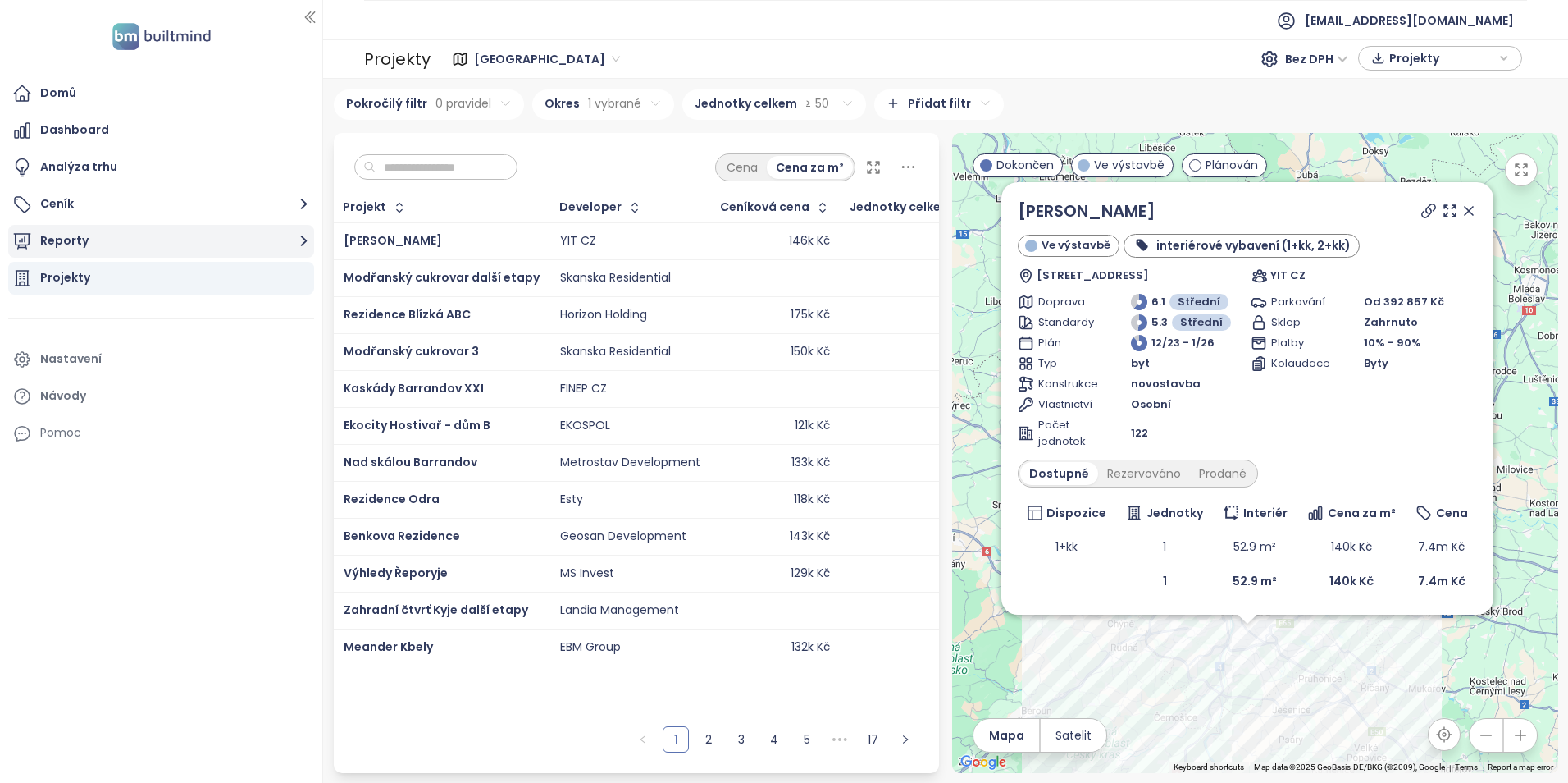
click at [180, 235] on button "Reporty" at bounding box center [161, 241] width 306 height 32
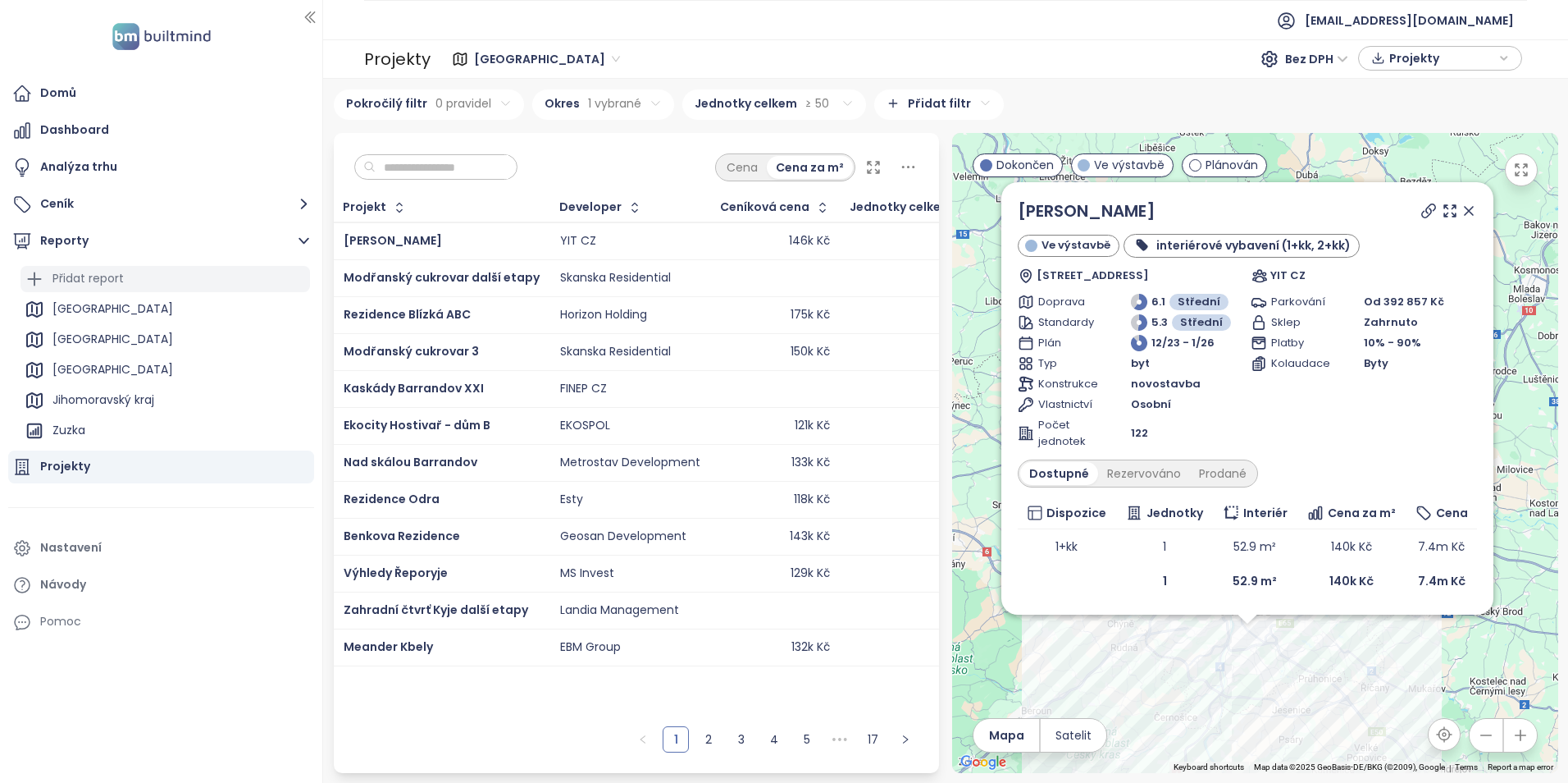
click at [104, 269] on div "Přidat report" at bounding box center [87, 278] width 71 height 21
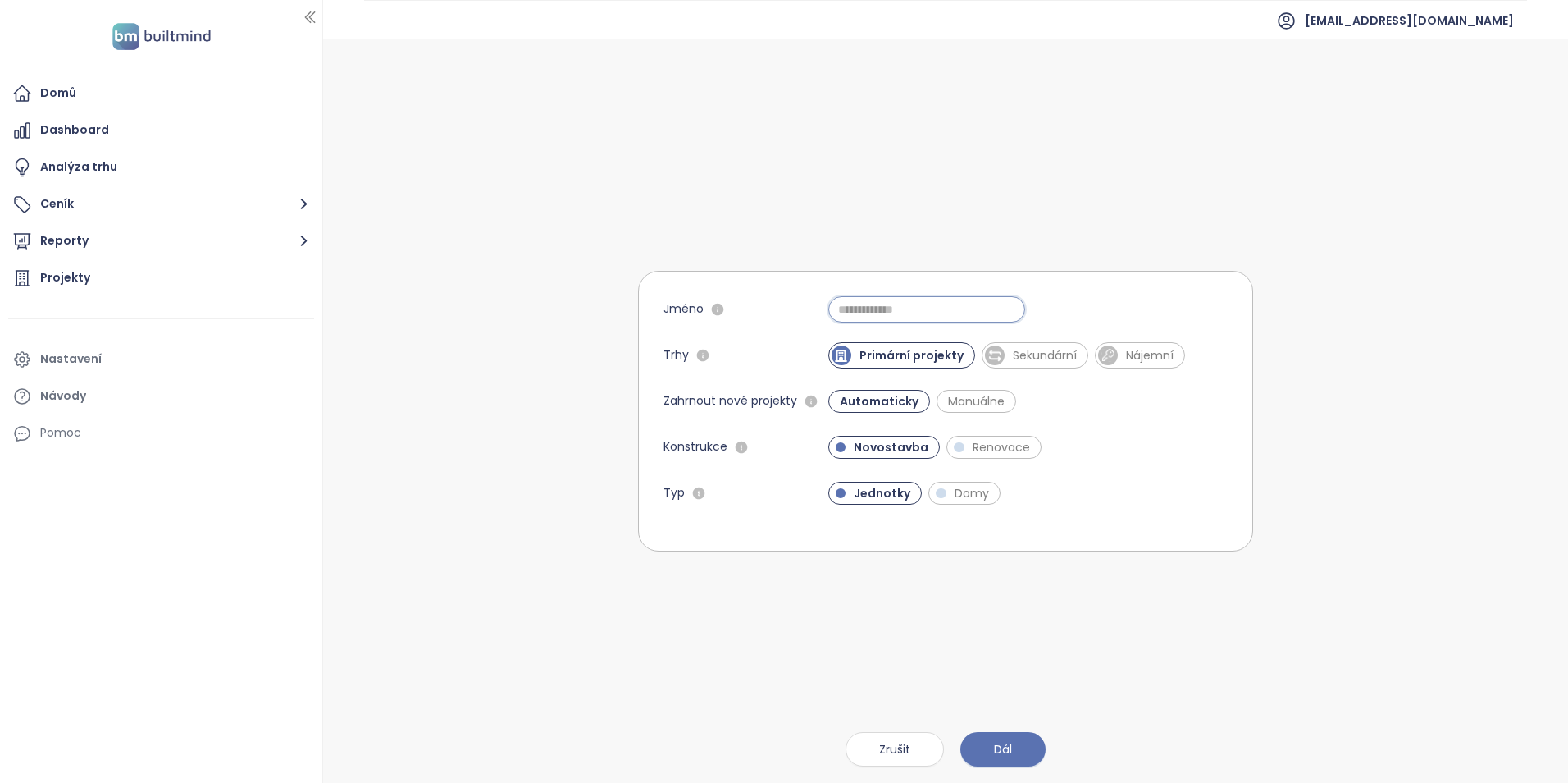
click at [838, 310] on input "Jméno" at bounding box center [927, 309] width 197 height 26
type input "**********"
click at [1004, 744] on span "Dál" at bounding box center [1002, 749] width 18 height 18
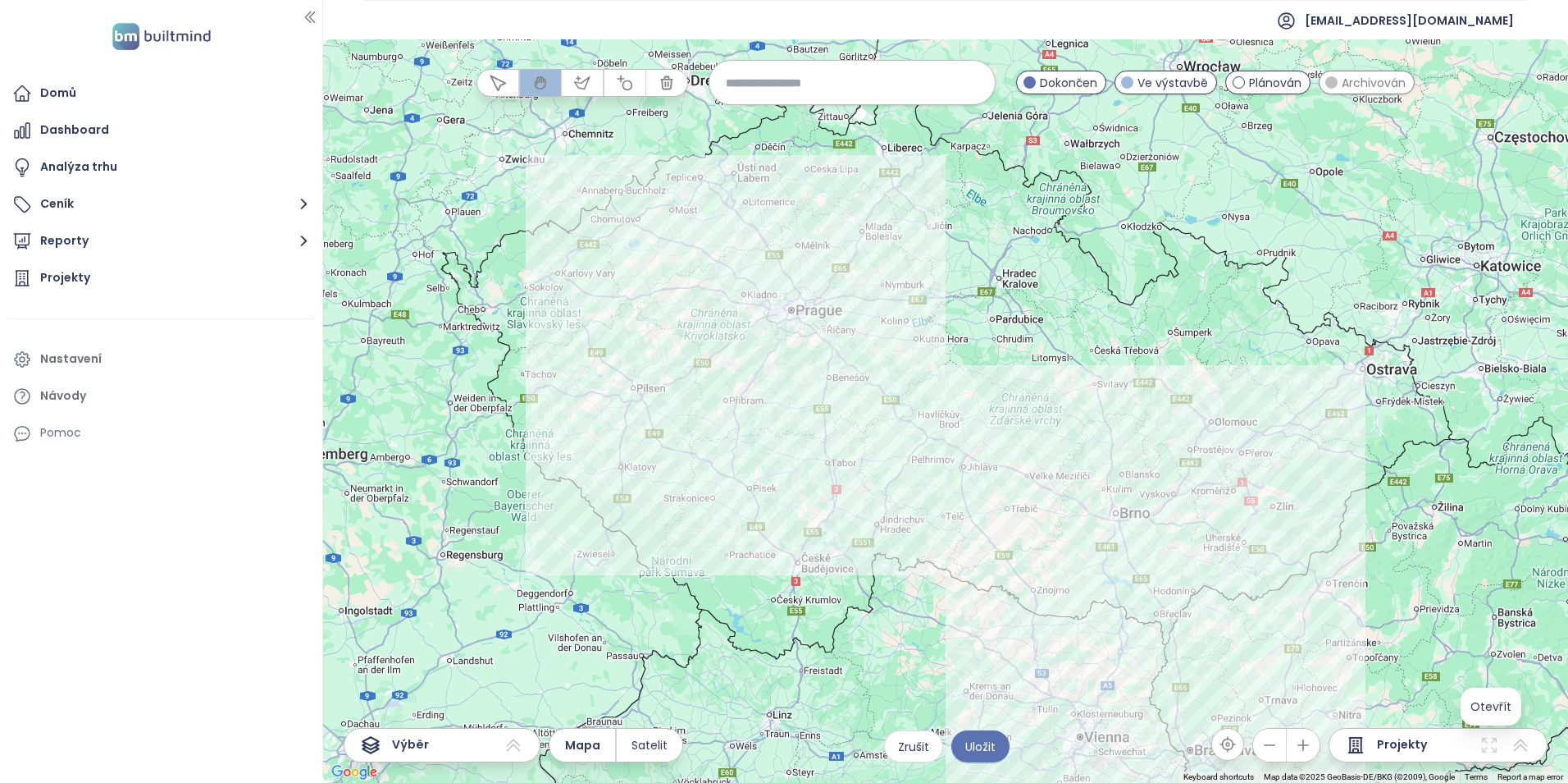
click at [1487, 743] on icon at bounding box center [1489, 745] width 20 height 20
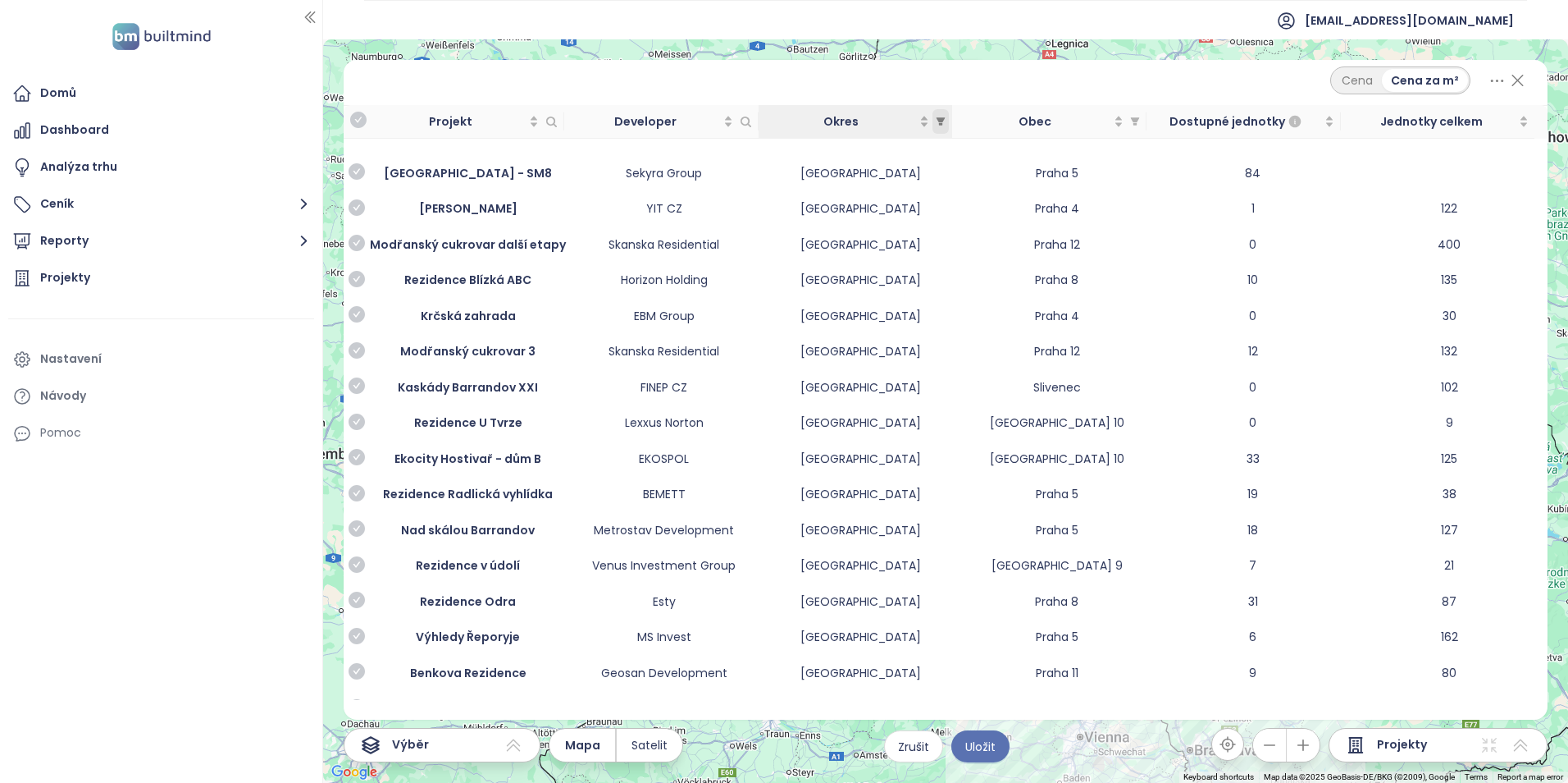
click at [945, 121] on icon "filter" at bounding box center [940, 121] width 10 height 10
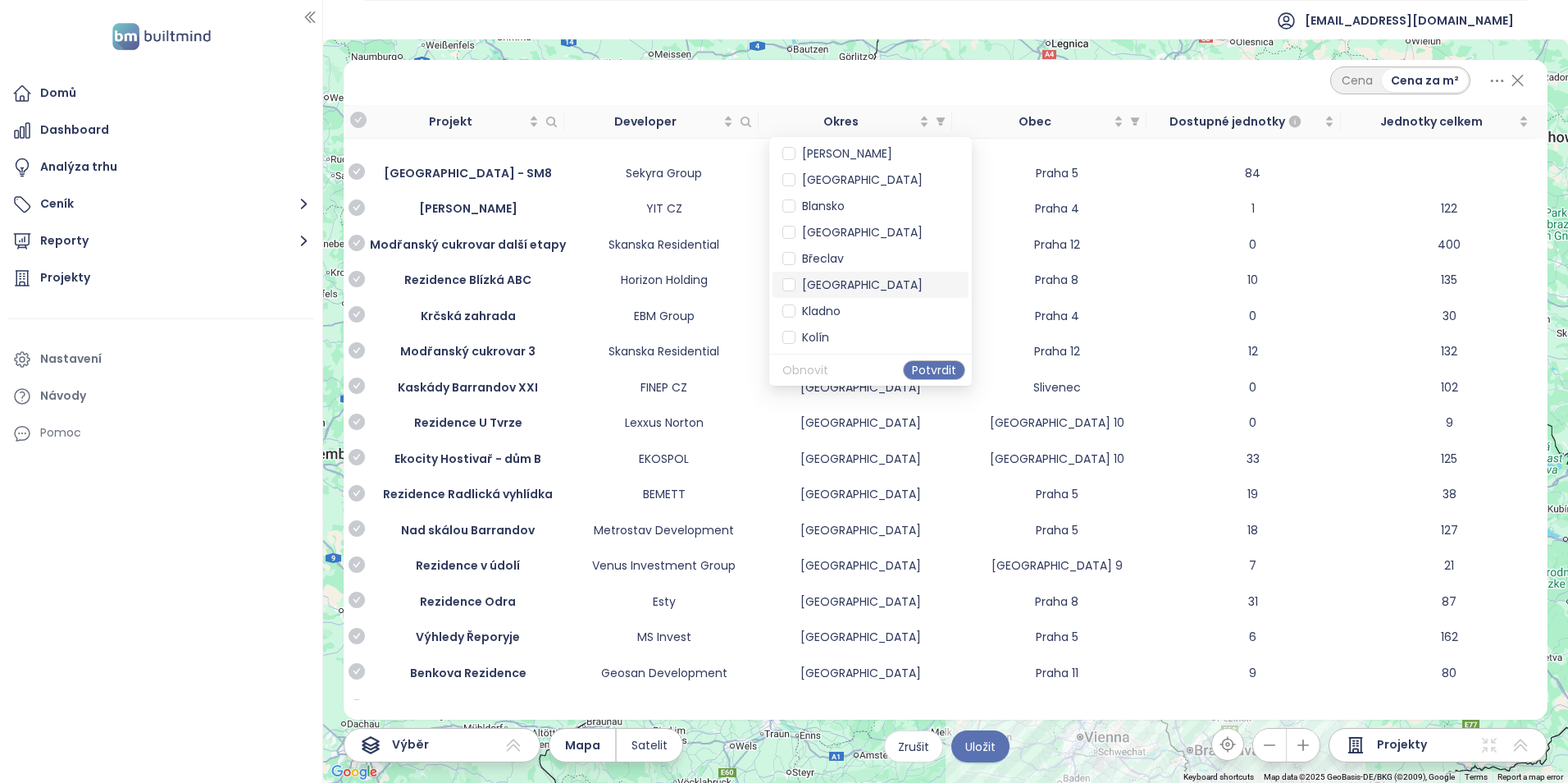
click at [822, 285] on span "[GEOGRAPHIC_DATA]" at bounding box center [858, 285] width 127 height 16
click at [920, 371] on span "Potvrdit" at bounding box center [933, 370] width 44 height 18
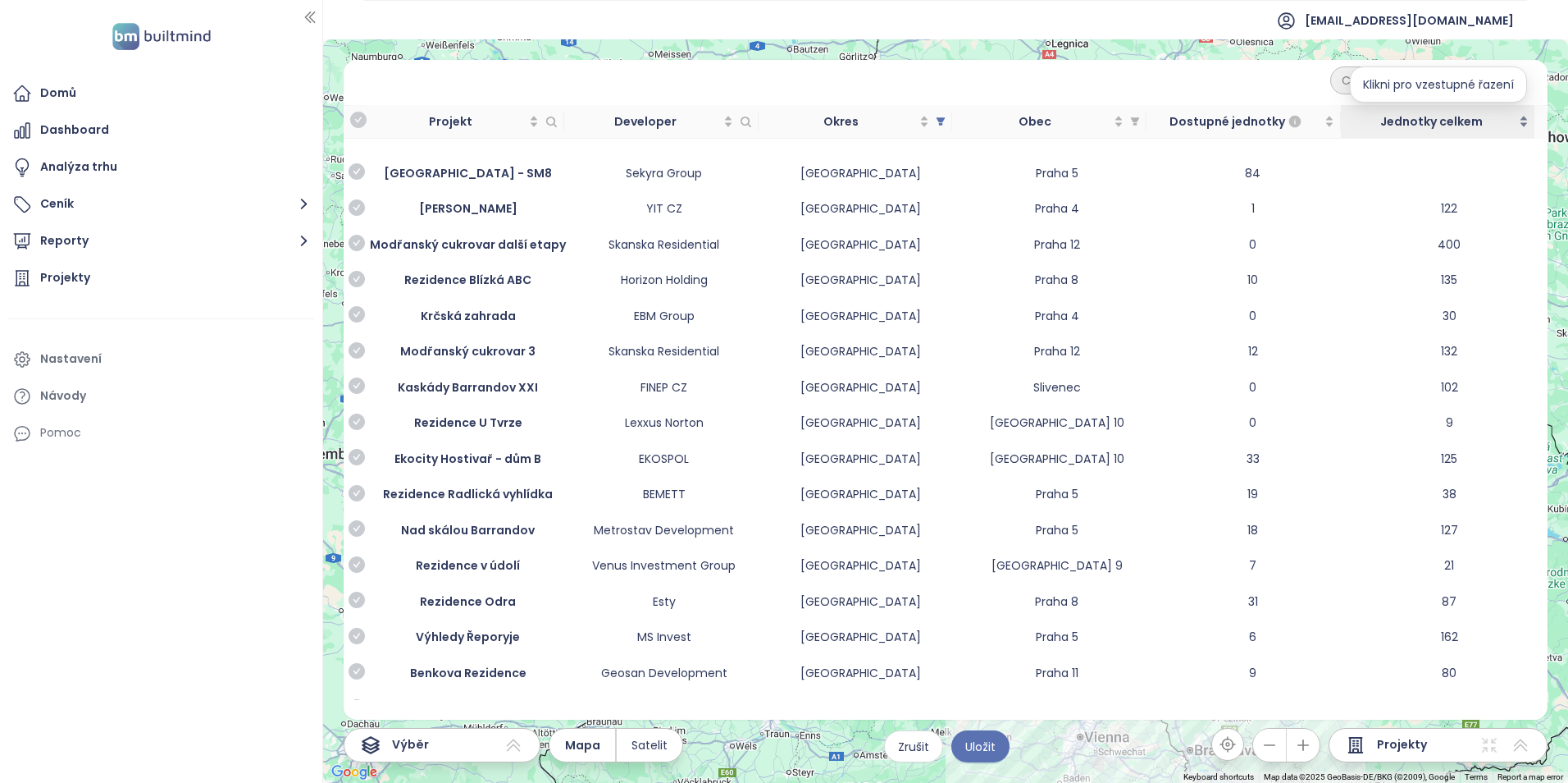
click at [1524, 114] on div "Jednotky celkem" at bounding box center [1437, 122] width 181 height 18
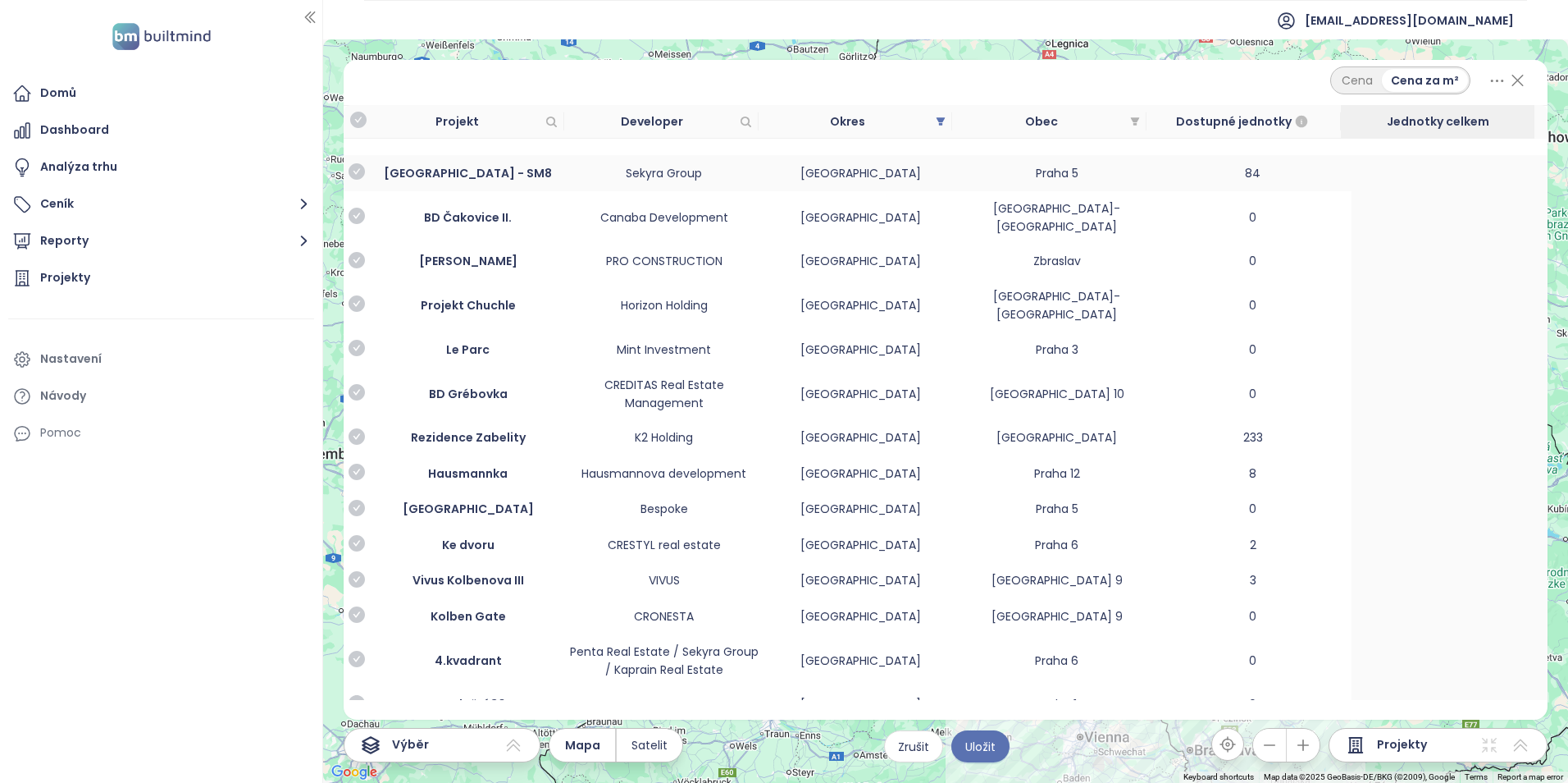
click at [1289, 166] on td "84" at bounding box center [1253, 173] width 196 height 36
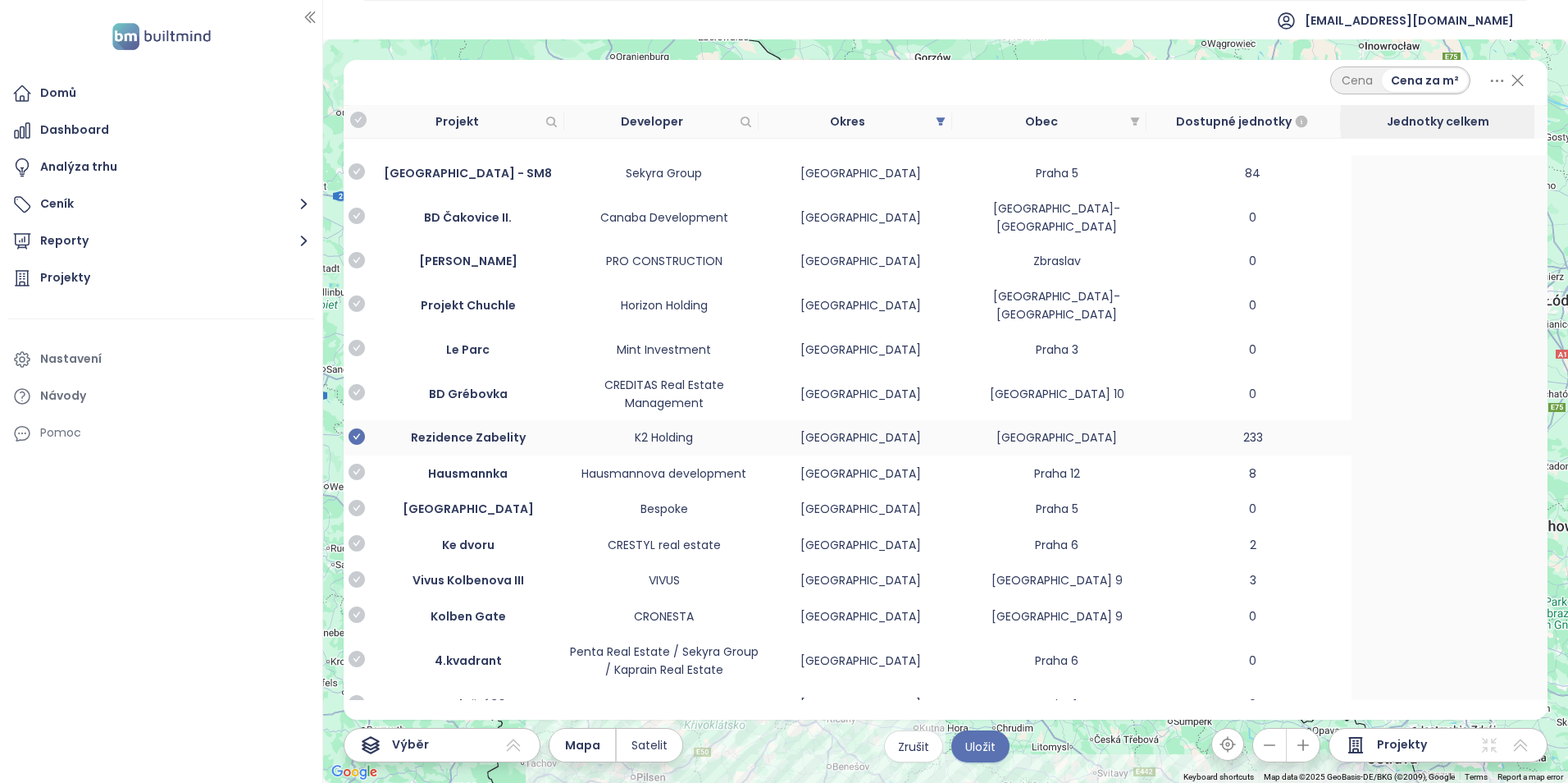
click at [357, 428] on icon "check-circle" at bounding box center [357, 436] width 16 height 16
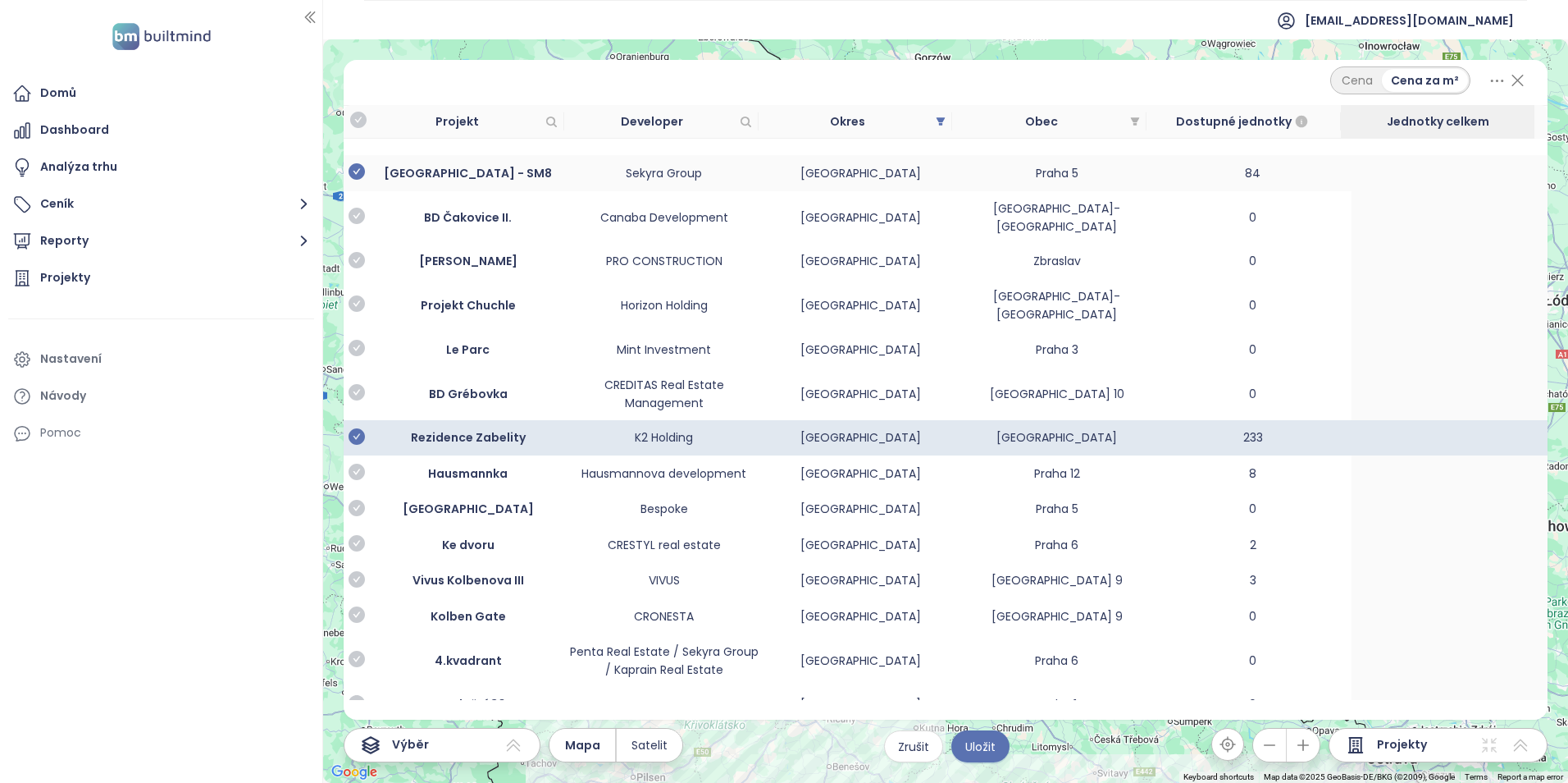
click at [357, 172] on icon "check-circle" at bounding box center [357, 171] width 16 height 16
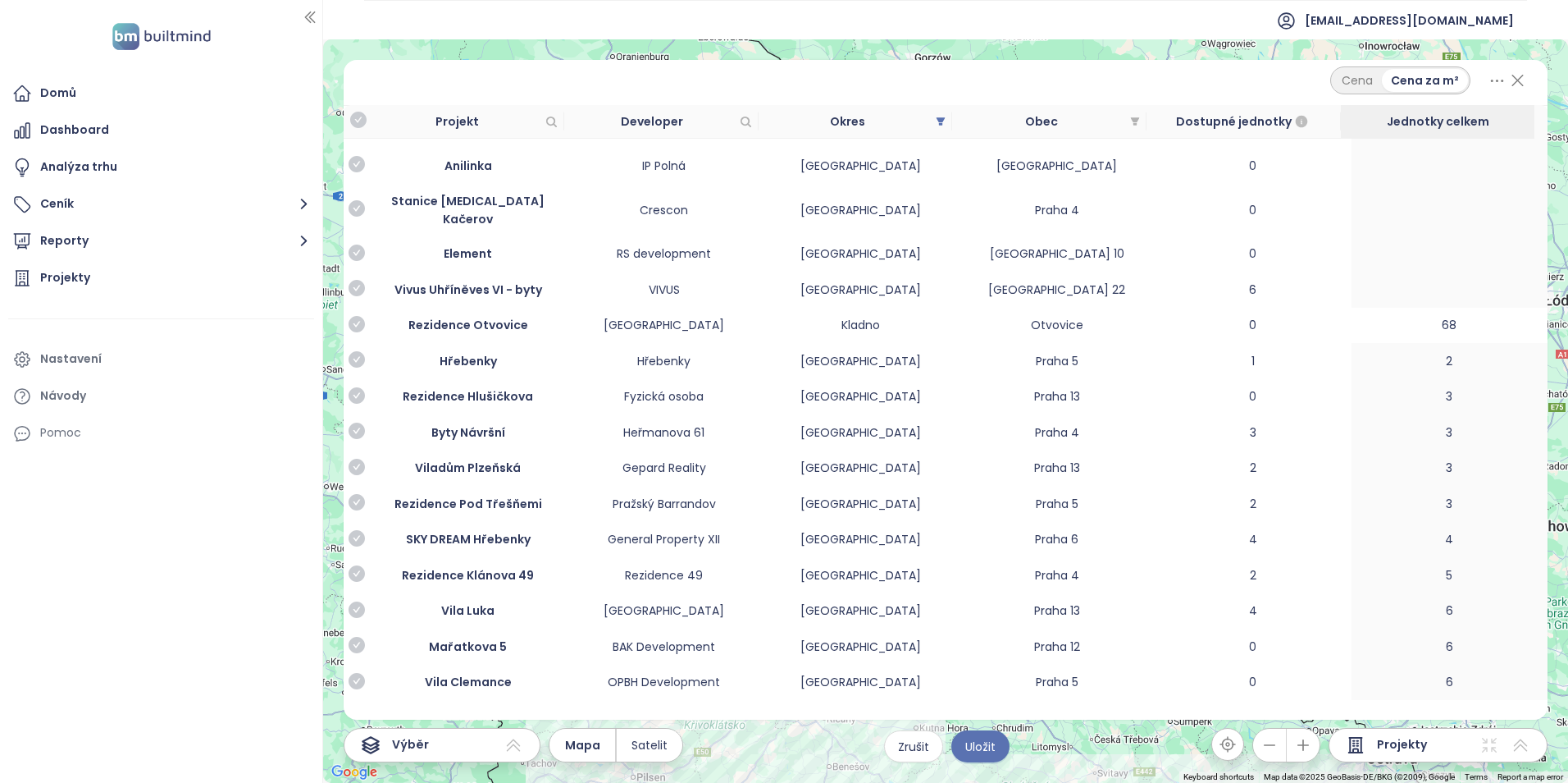
scroll to position [246, 0]
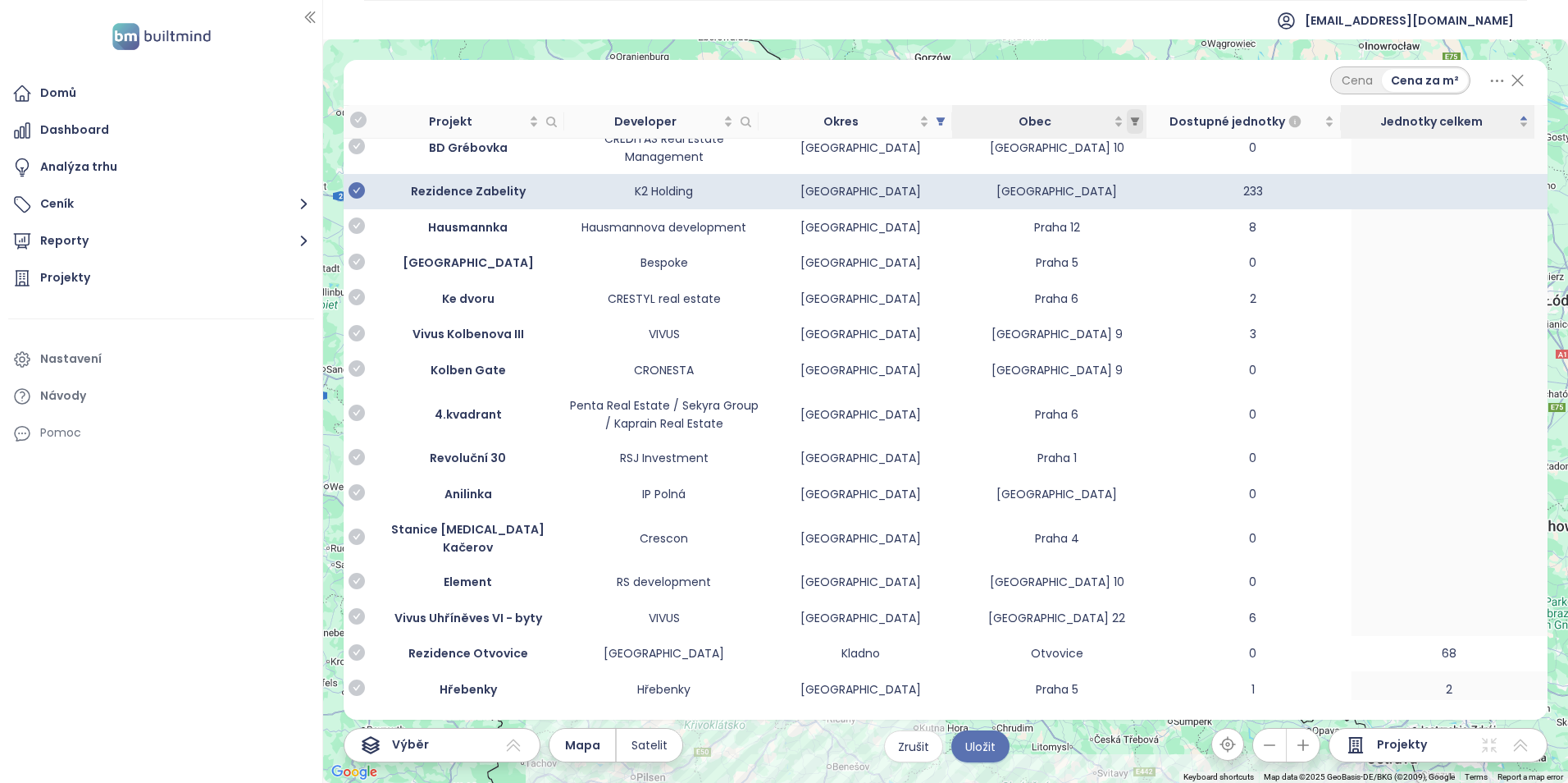
click at [1137, 123] on icon "filter" at bounding box center [1136, 121] width 9 height 8
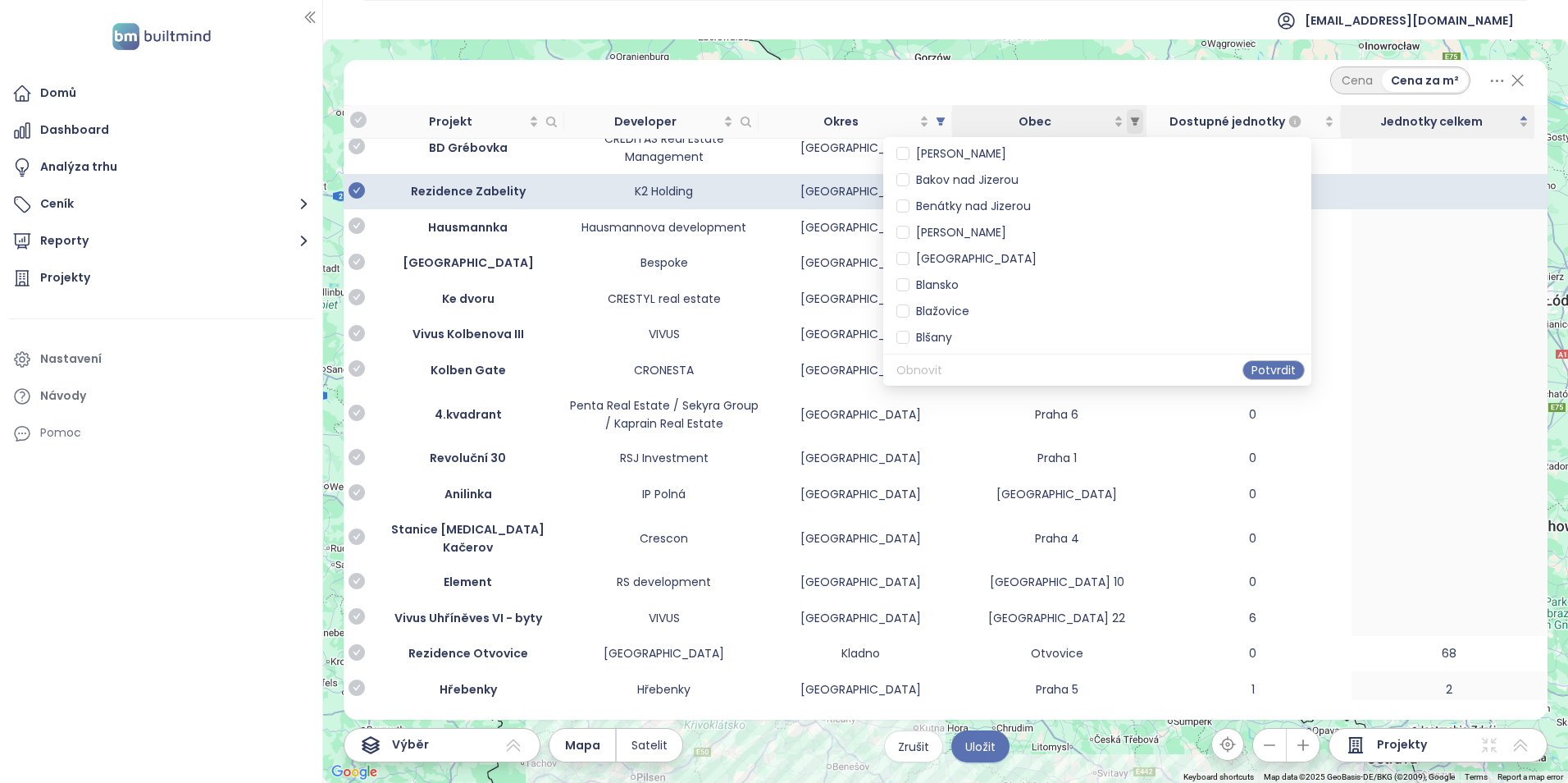
click at [1136, 120] on icon "filter" at bounding box center [1136, 121] width 9 height 8
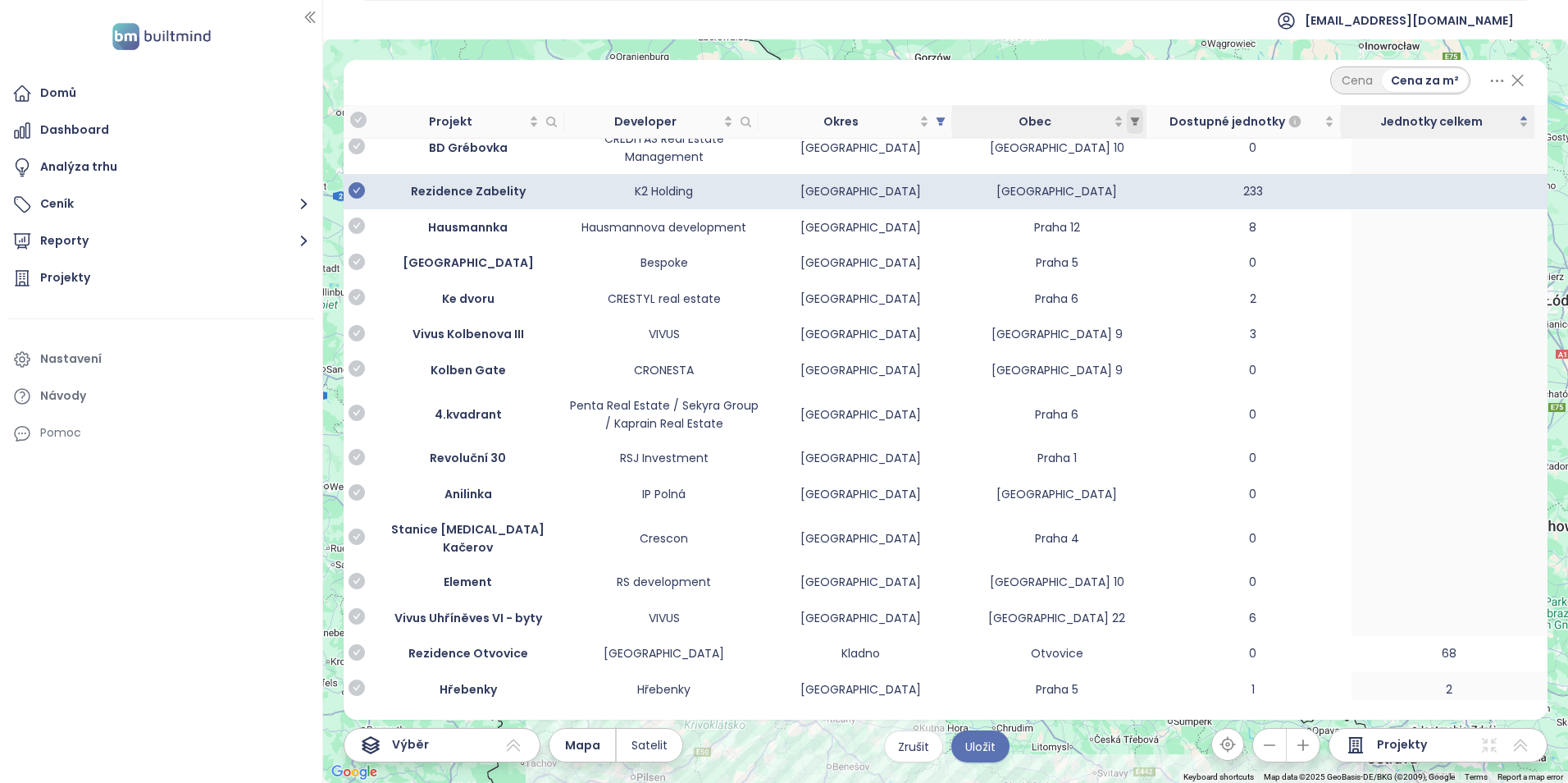
click at [1136, 120] on icon "filter" at bounding box center [1136, 121] width 9 height 8
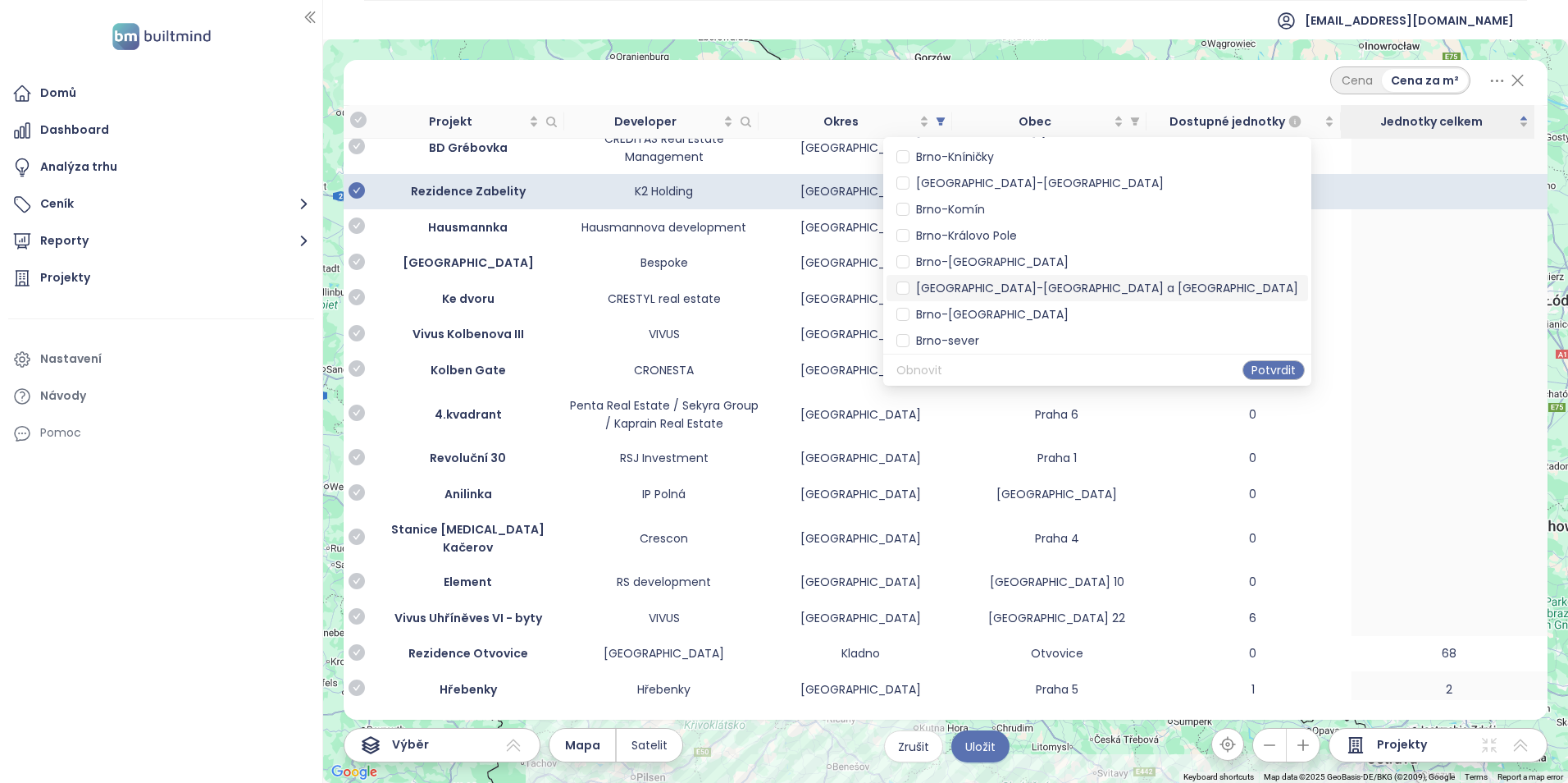
scroll to position [410, 0]
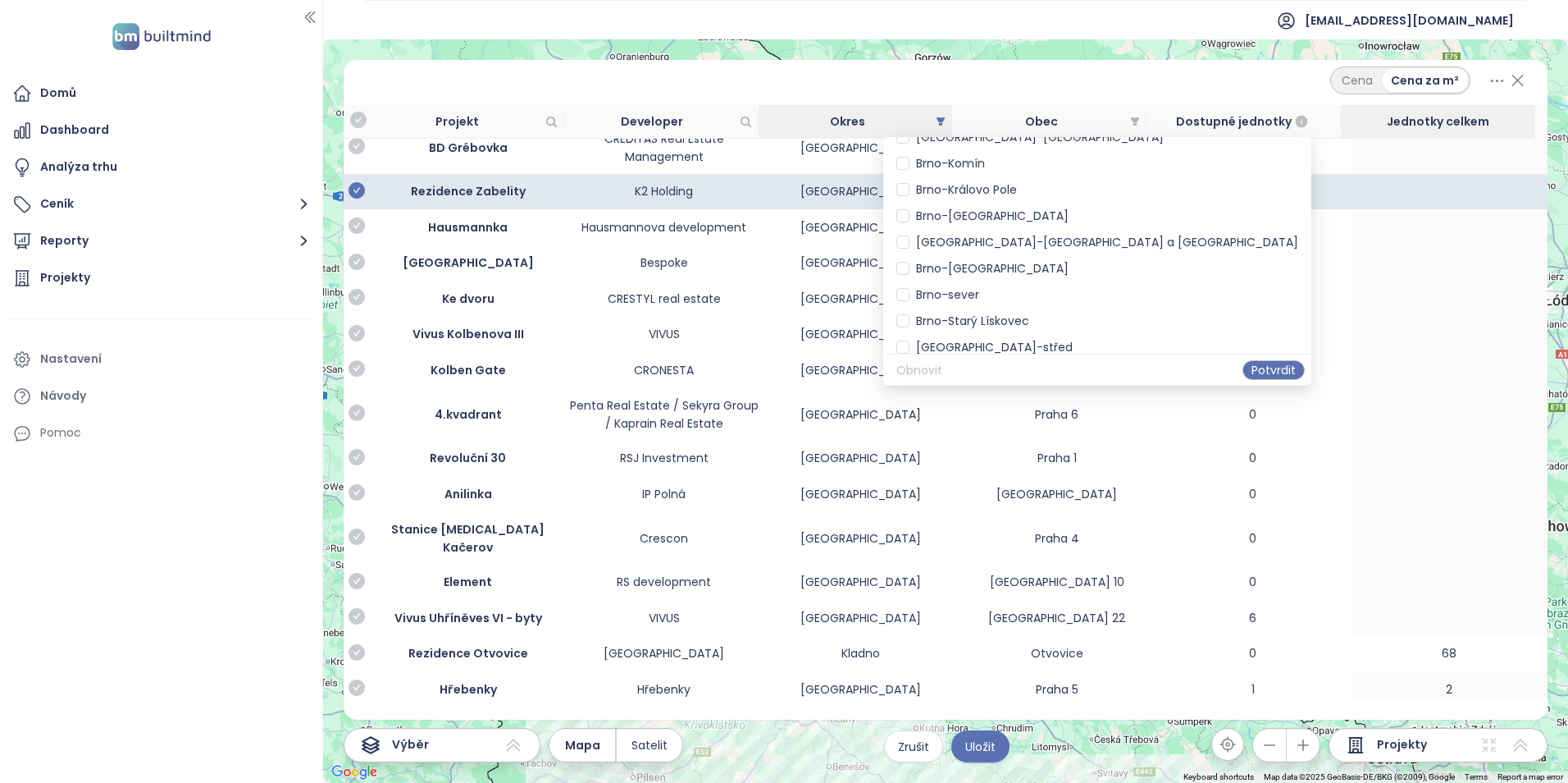
click at [875, 132] on th "Okres" at bounding box center [856, 122] width 195 height 33
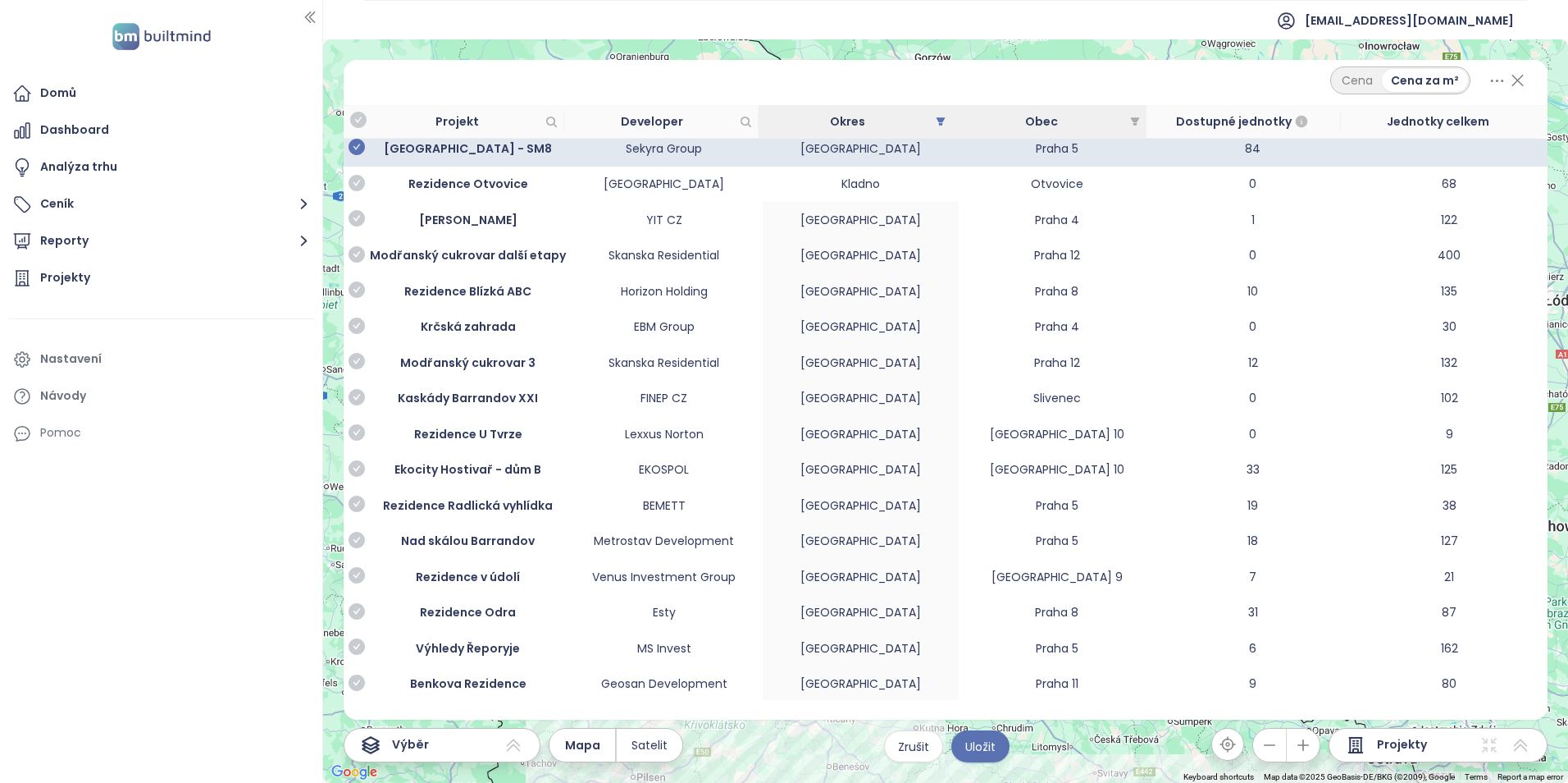
scroll to position [246, 0]
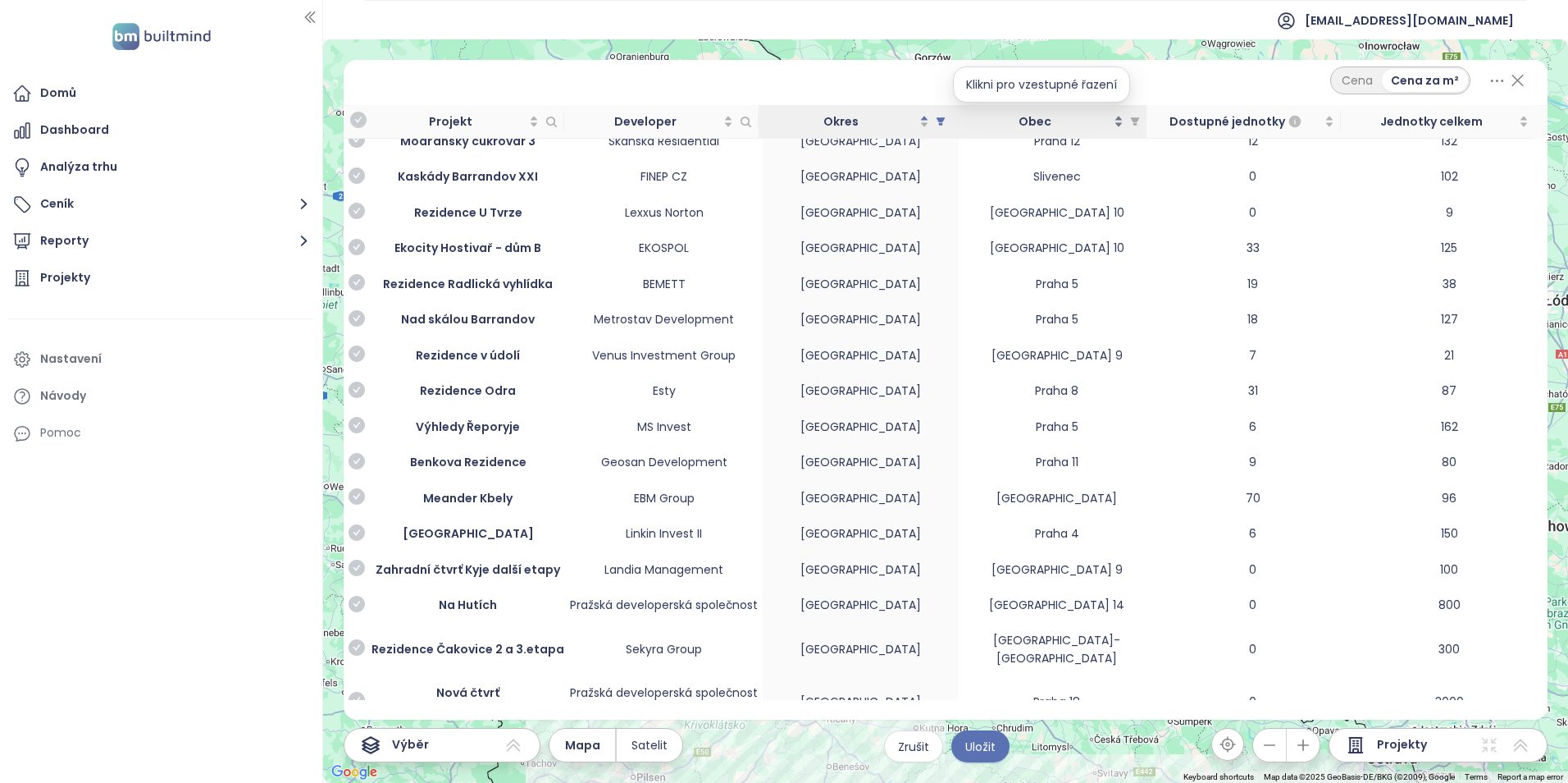
click at [1072, 119] on span "Obec" at bounding box center [1034, 122] width 151 height 18
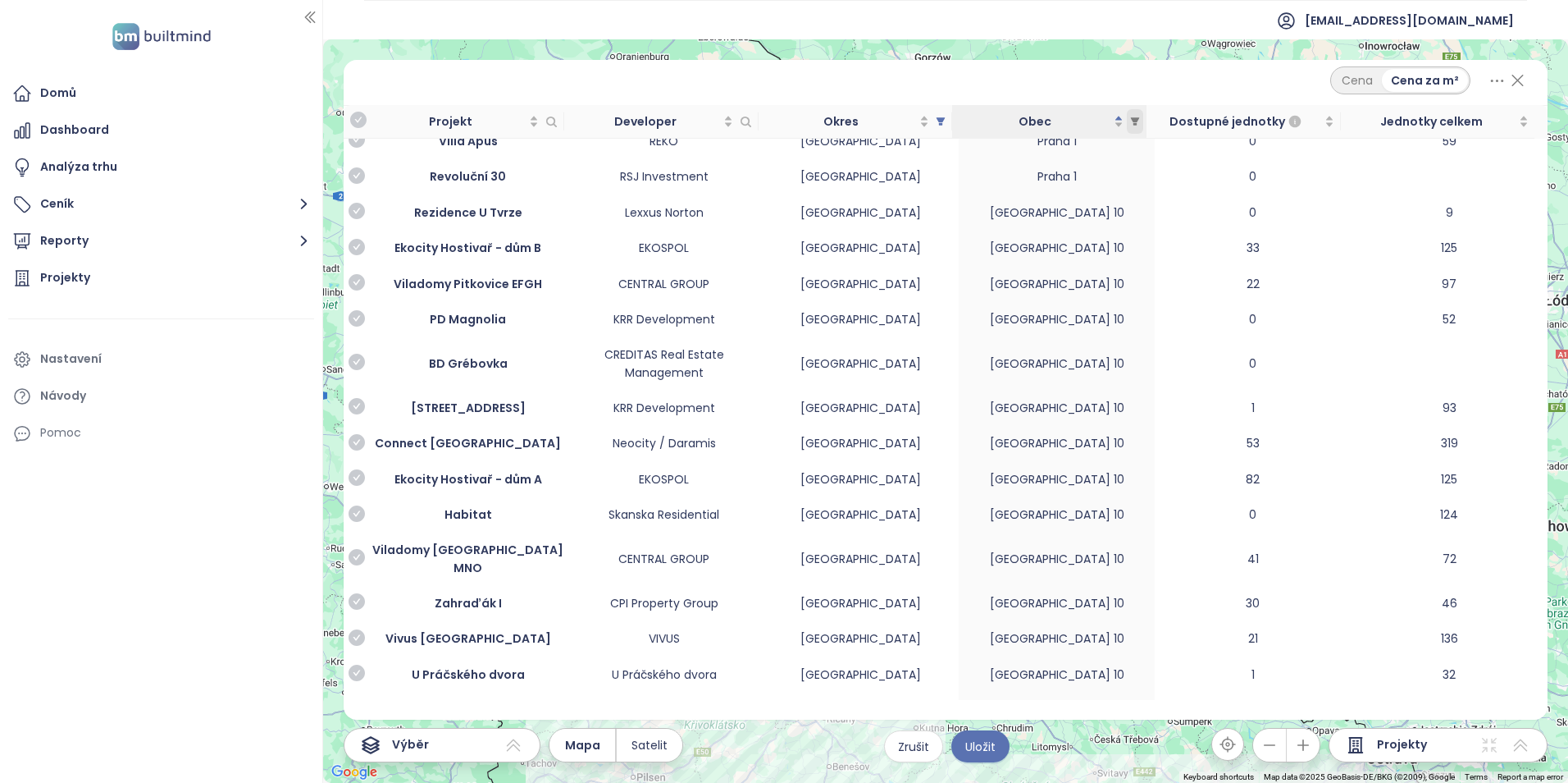
scroll to position [0, 0]
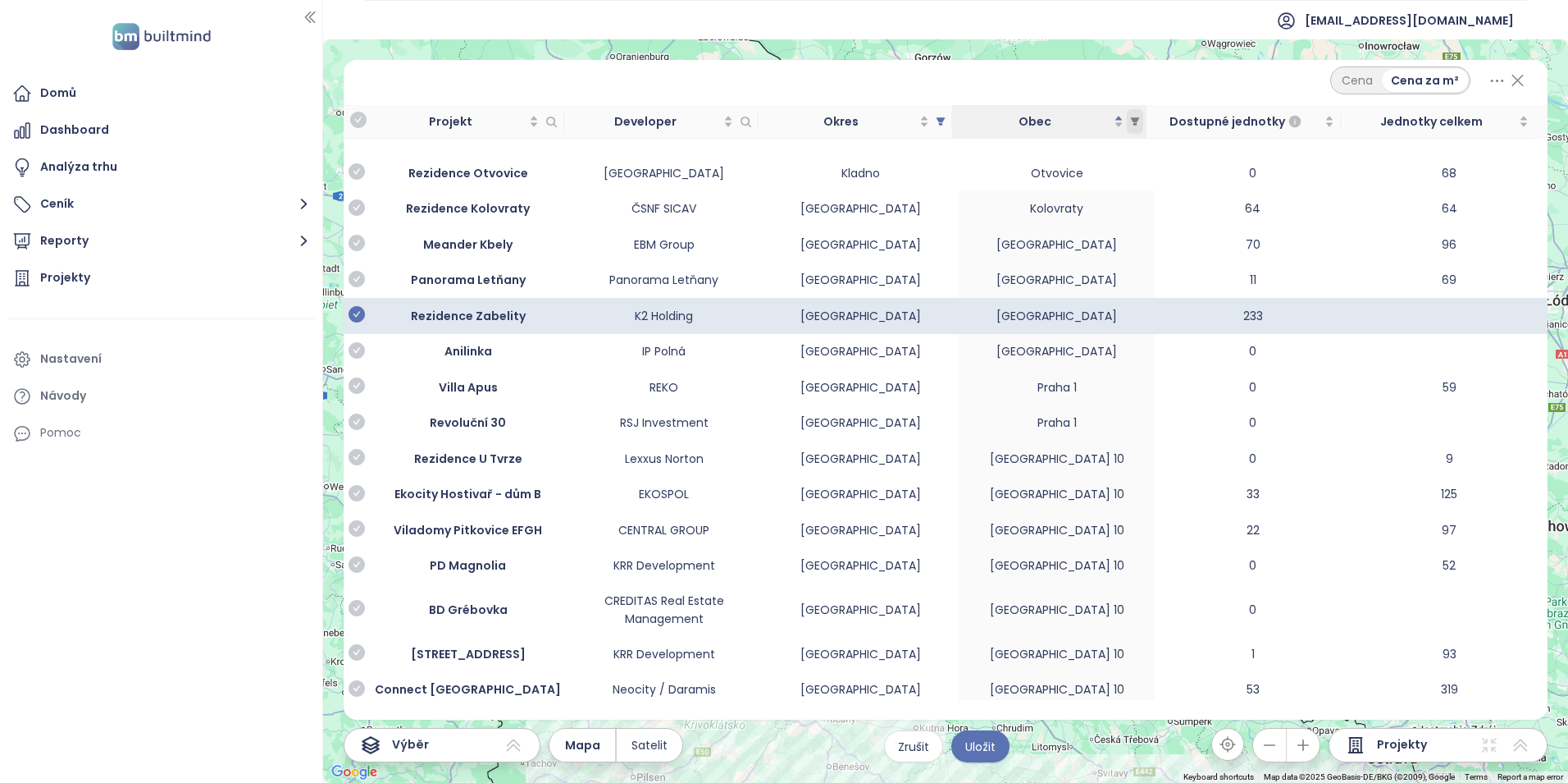
click at [1142, 118] on span at bounding box center [1135, 121] width 16 height 24
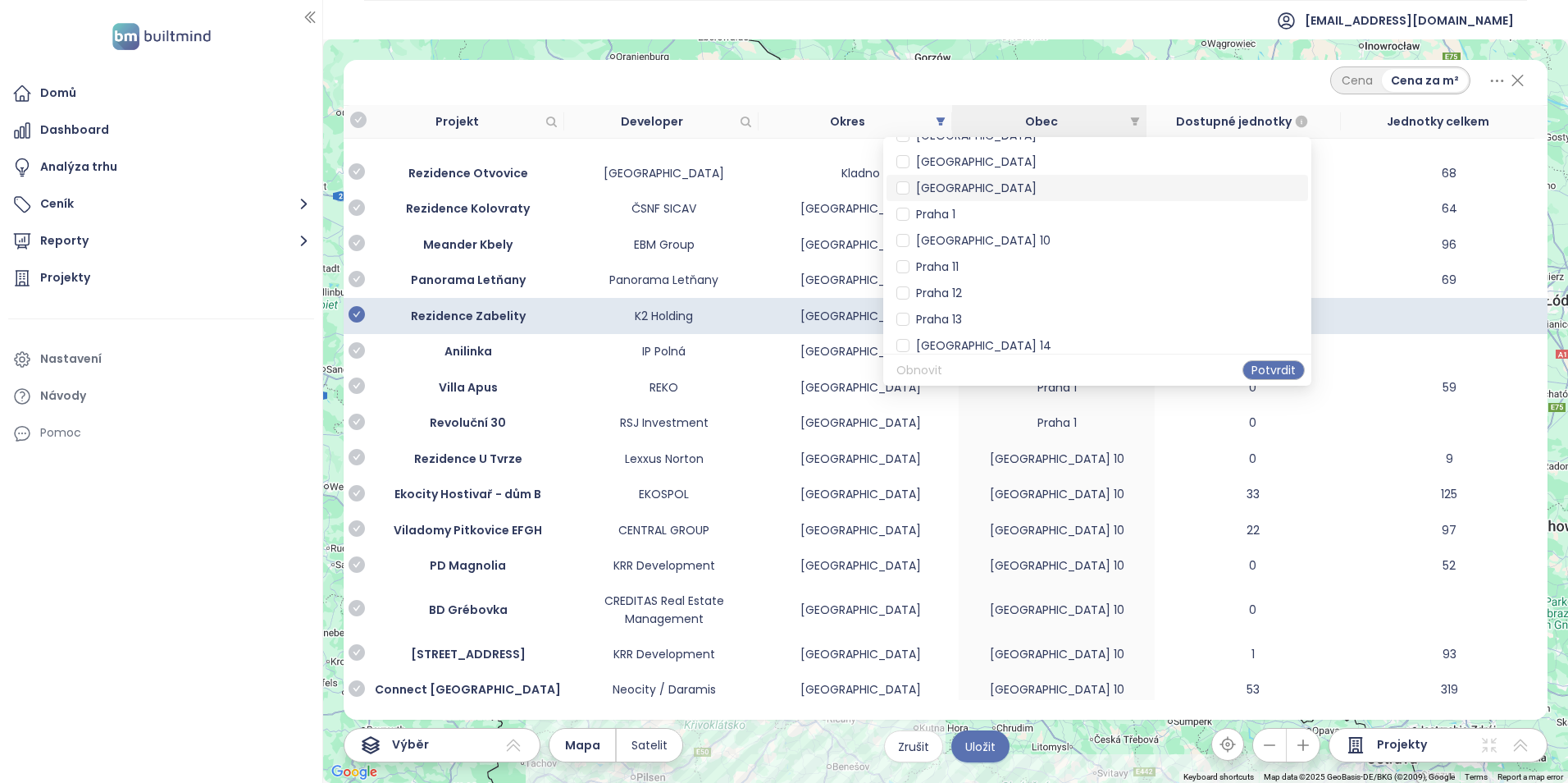
scroll to position [2299, 0]
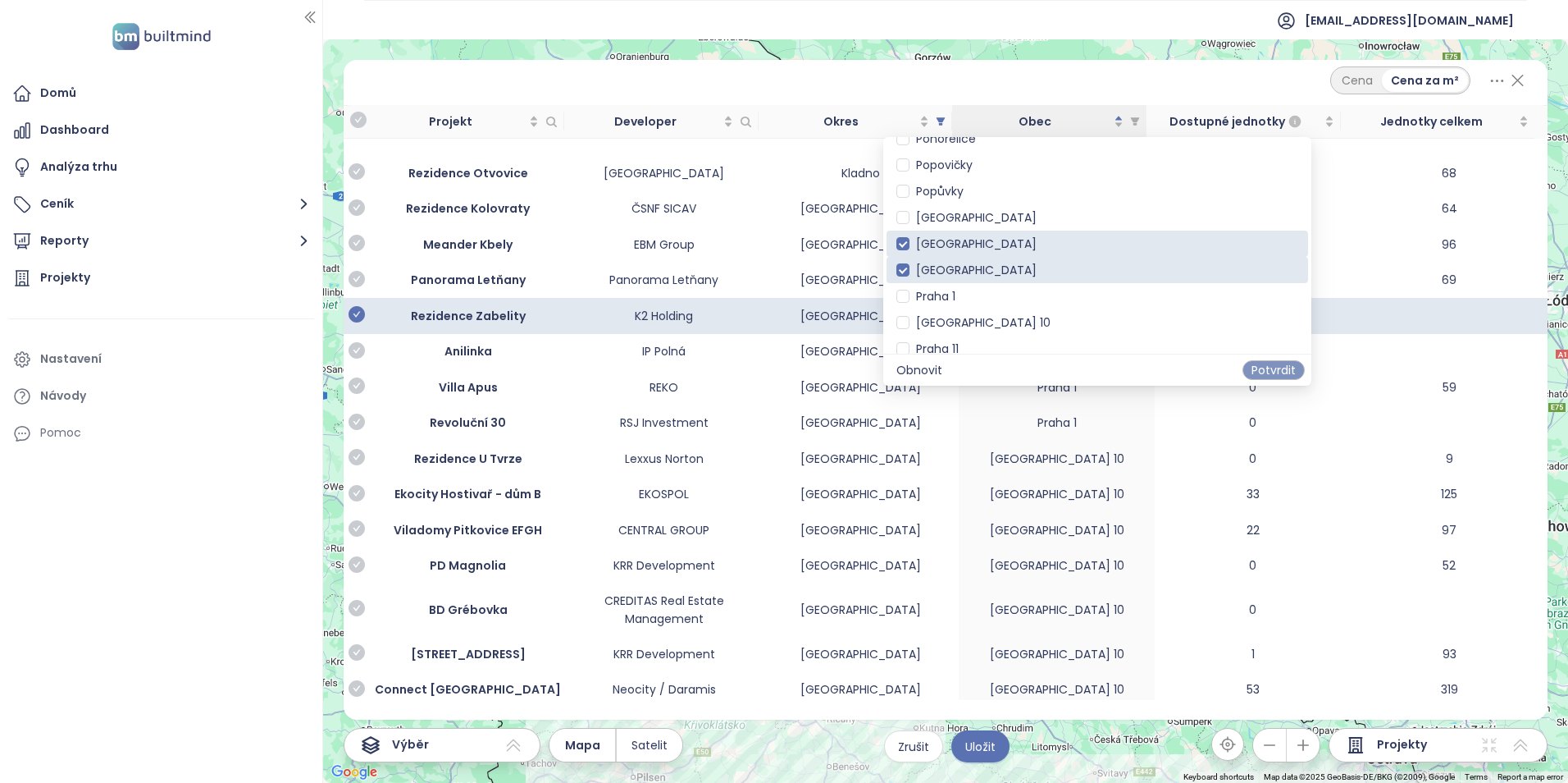
click at [1251, 368] on span "Potvrdit" at bounding box center [1273, 370] width 44 height 18
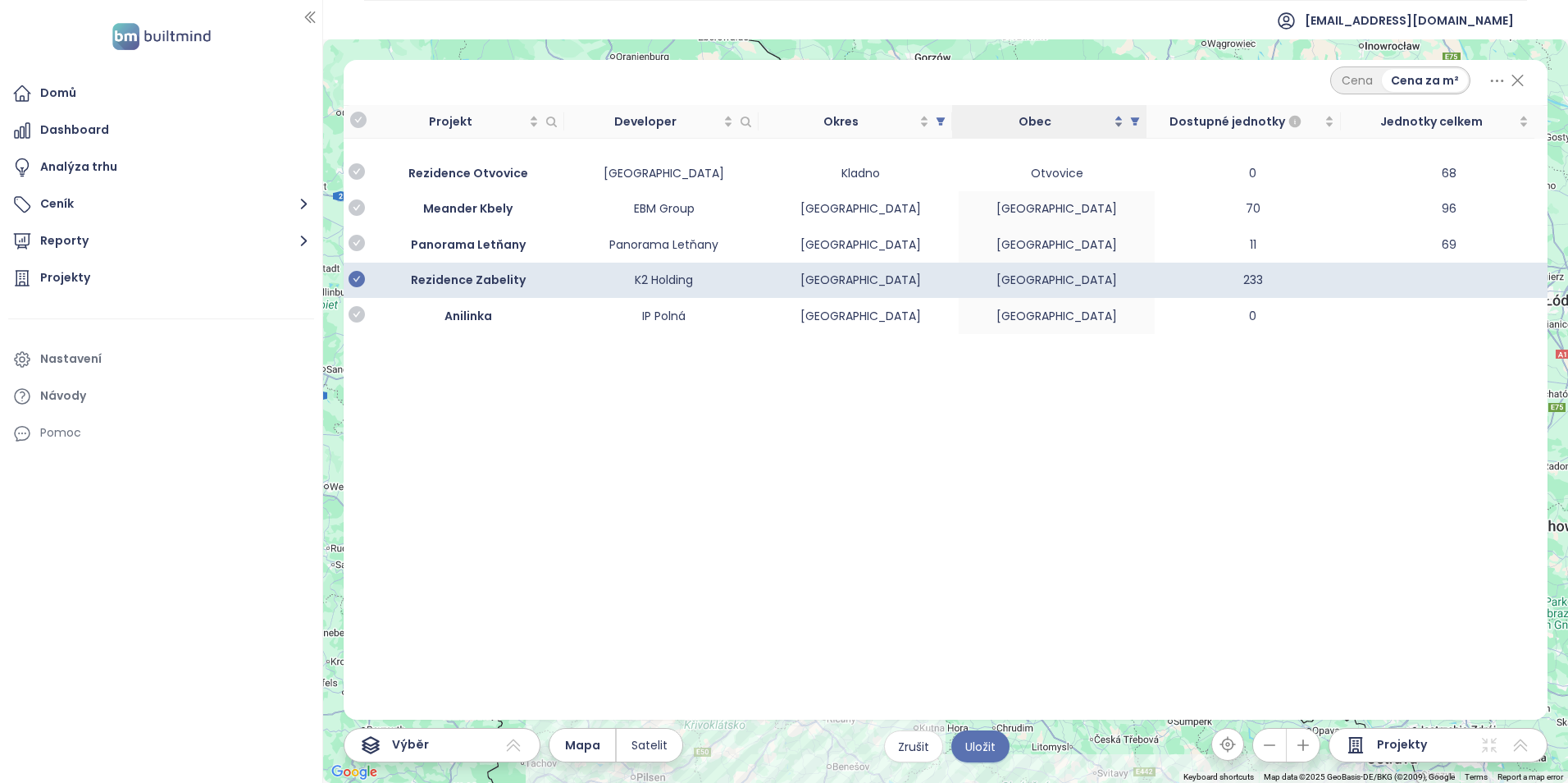
scroll to position [2190, 0]
click at [1140, 115] on span at bounding box center [1135, 121] width 16 height 24
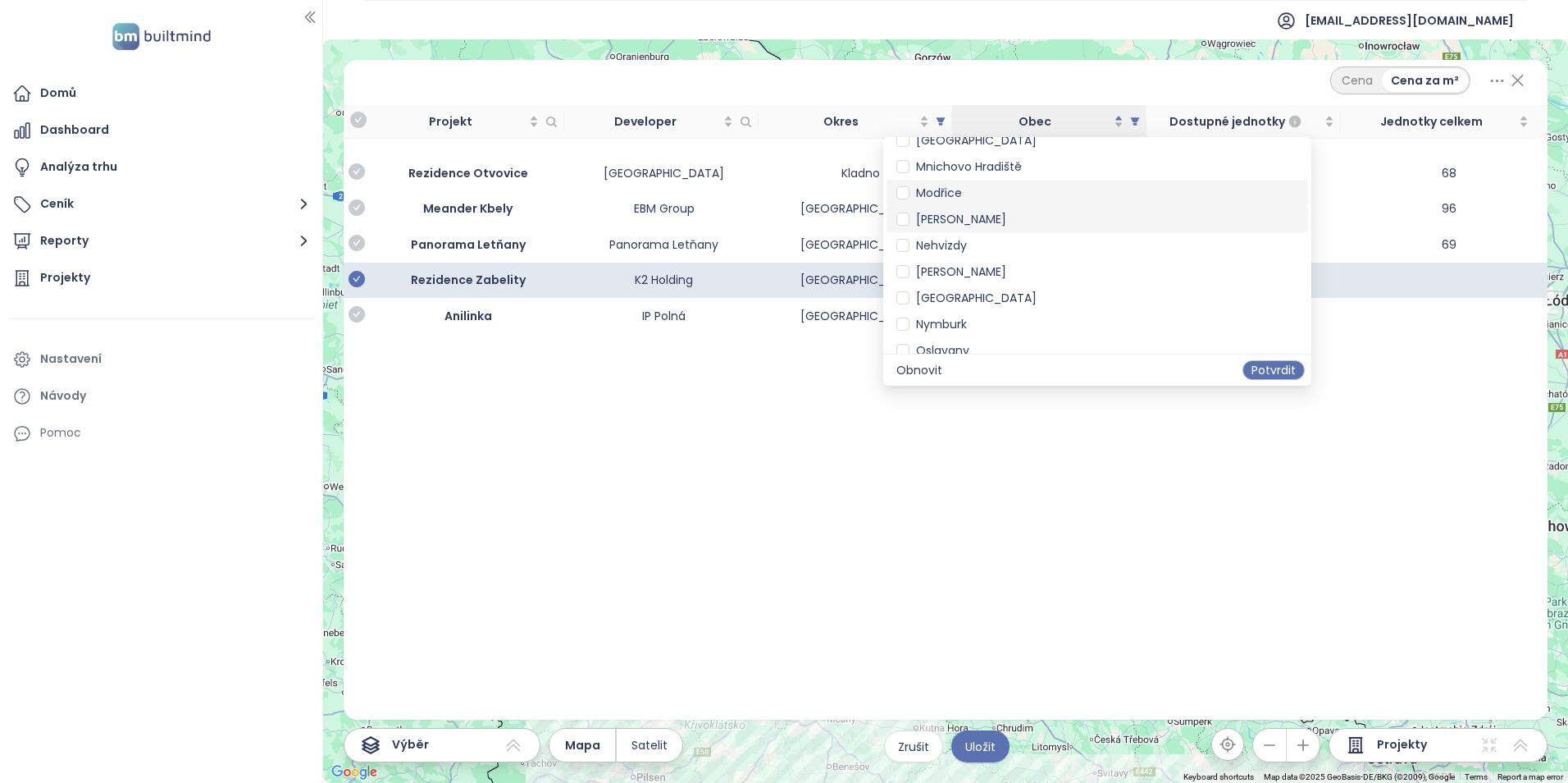
scroll to position [1919, 0]
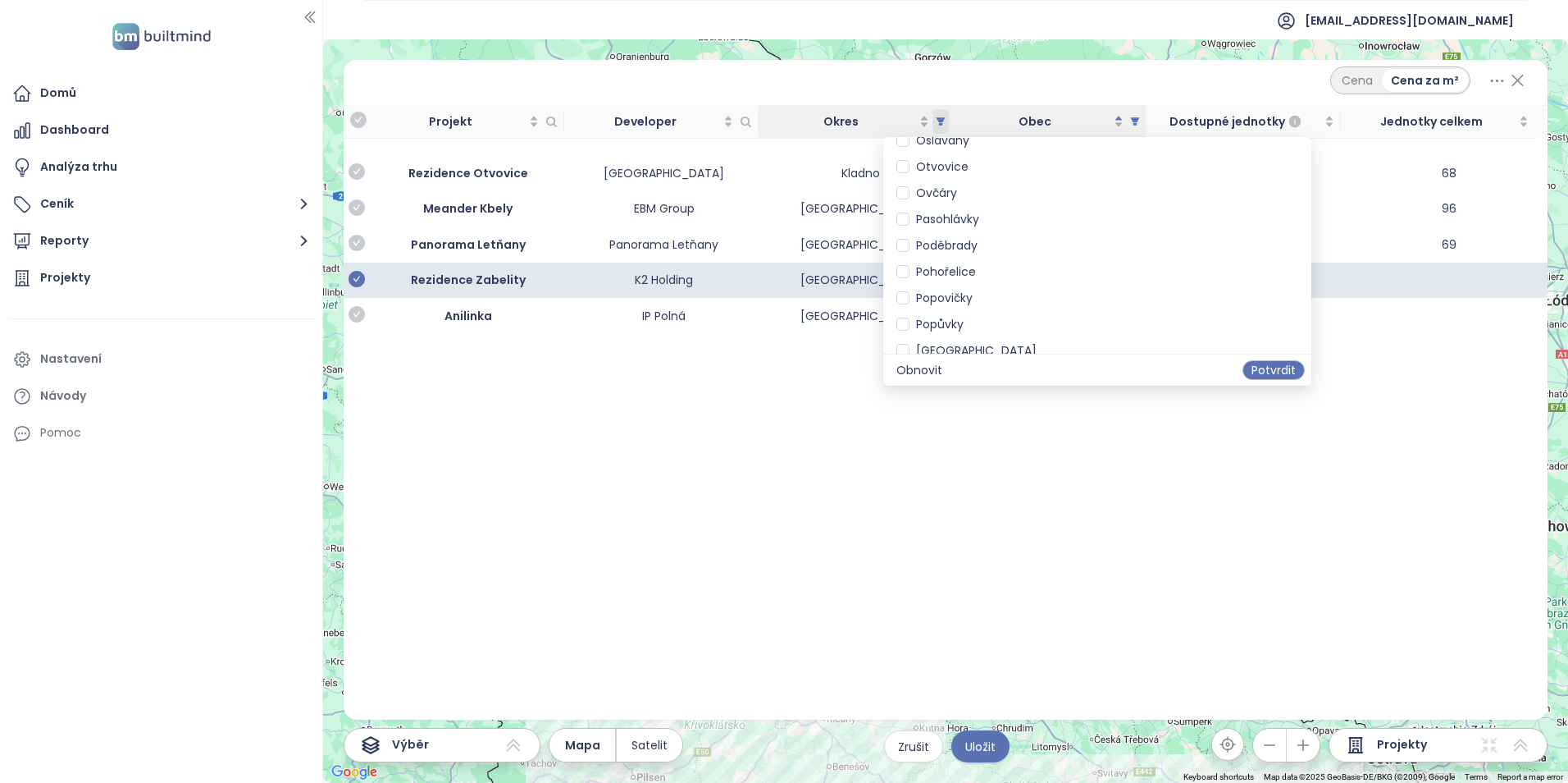
click at [943, 114] on span "Okres" at bounding box center [940, 121] width 16 height 24
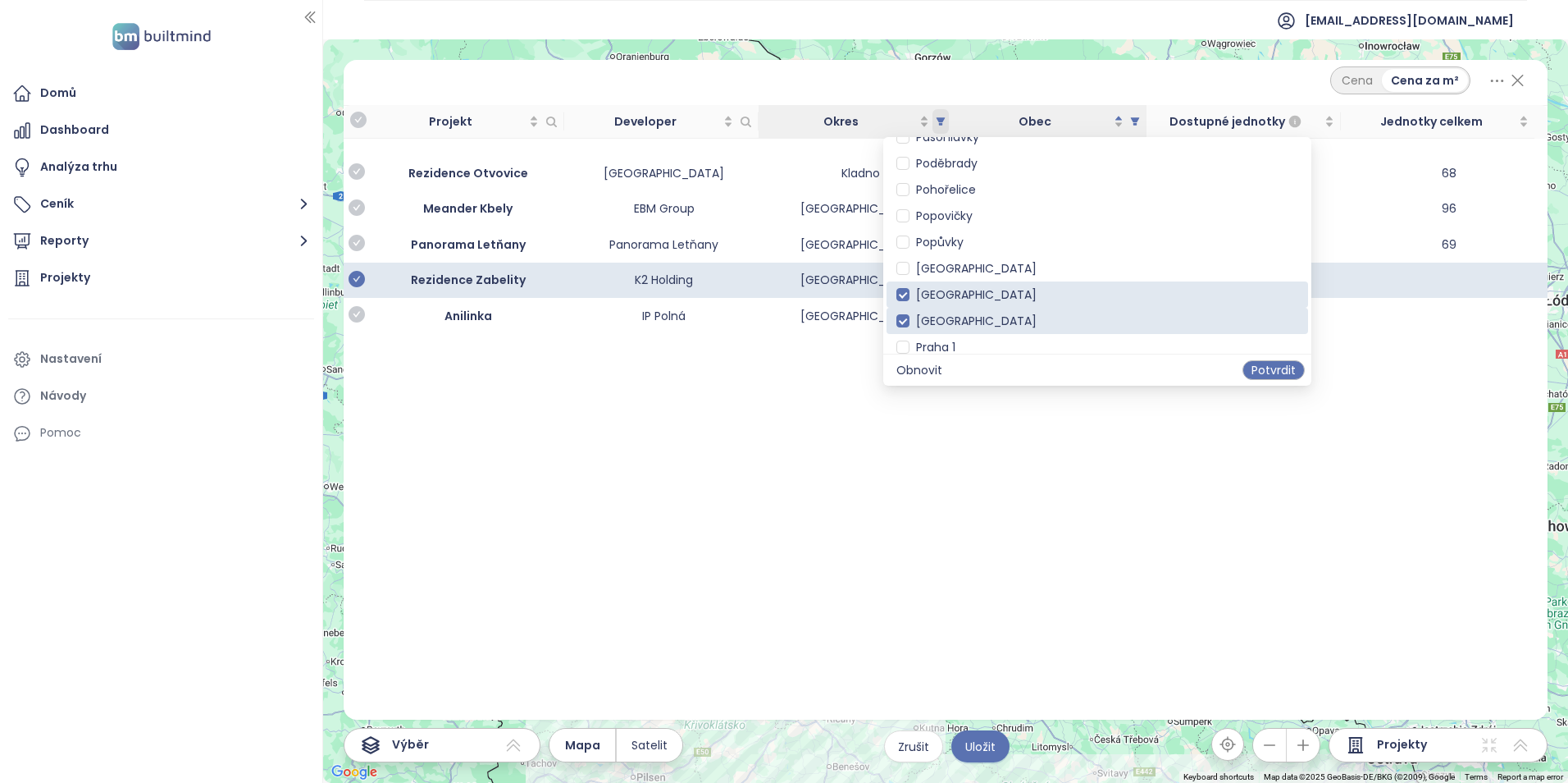
click at [940, 118] on icon "filter" at bounding box center [941, 121] width 9 height 8
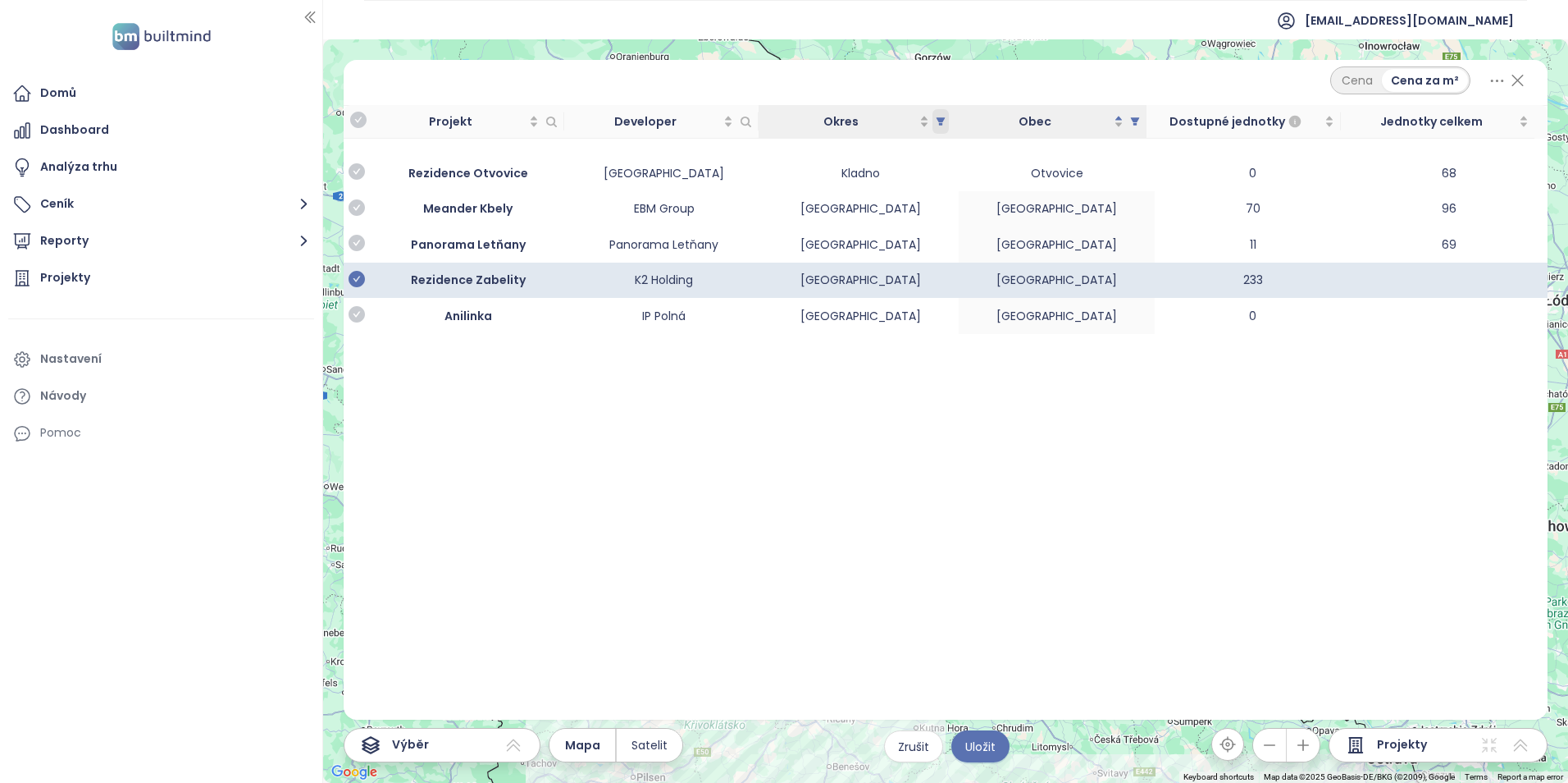
scroll to position [2139, 0]
click at [940, 118] on icon "filter" at bounding box center [941, 121] width 9 height 8
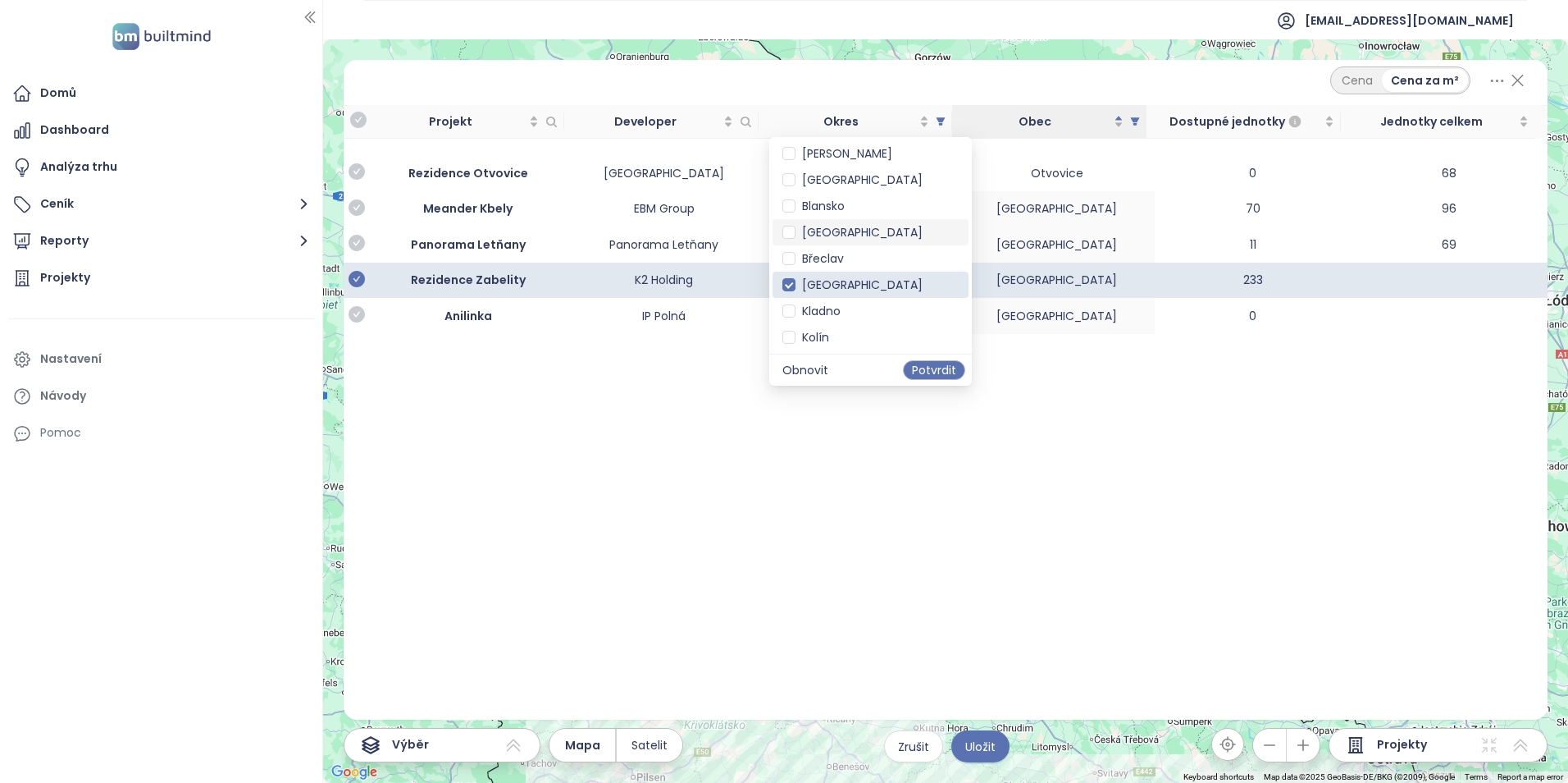
scroll to position [164, 0]
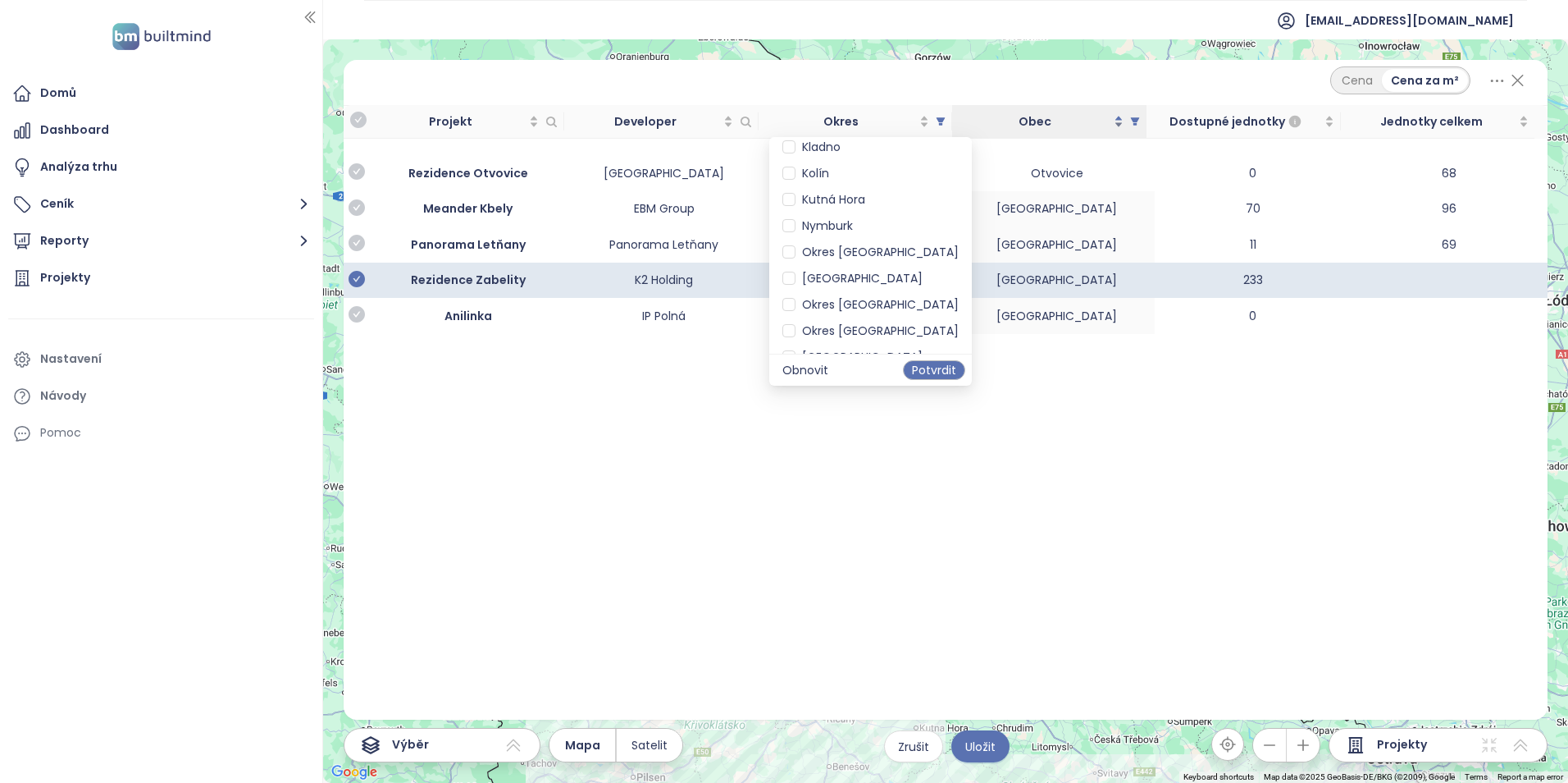
drag, startPoint x: 1053, startPoint y: 118, endPoint x: 1113, endPoint y: 108, distance: 60.8
click at [1052, 118] on span "Obec" at bounding box center [1034, 122] width 151 height 18
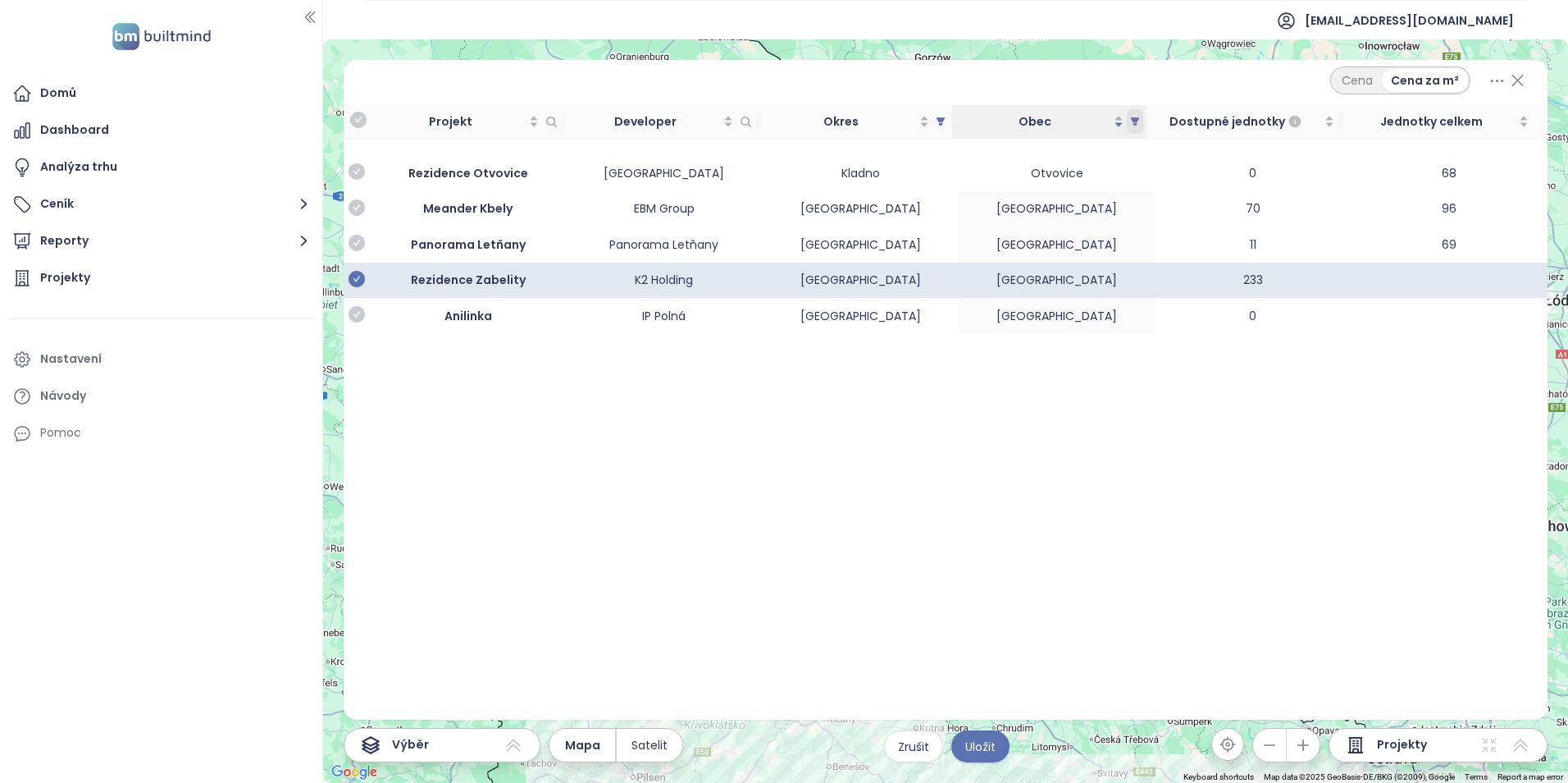
click at [1145, 116] on th "Obec" at bounding box center [1049, 122] width 195 height 33
click at [1133, 117] on icon "filter" at bounding box center [1135, 121] width 10 height 10
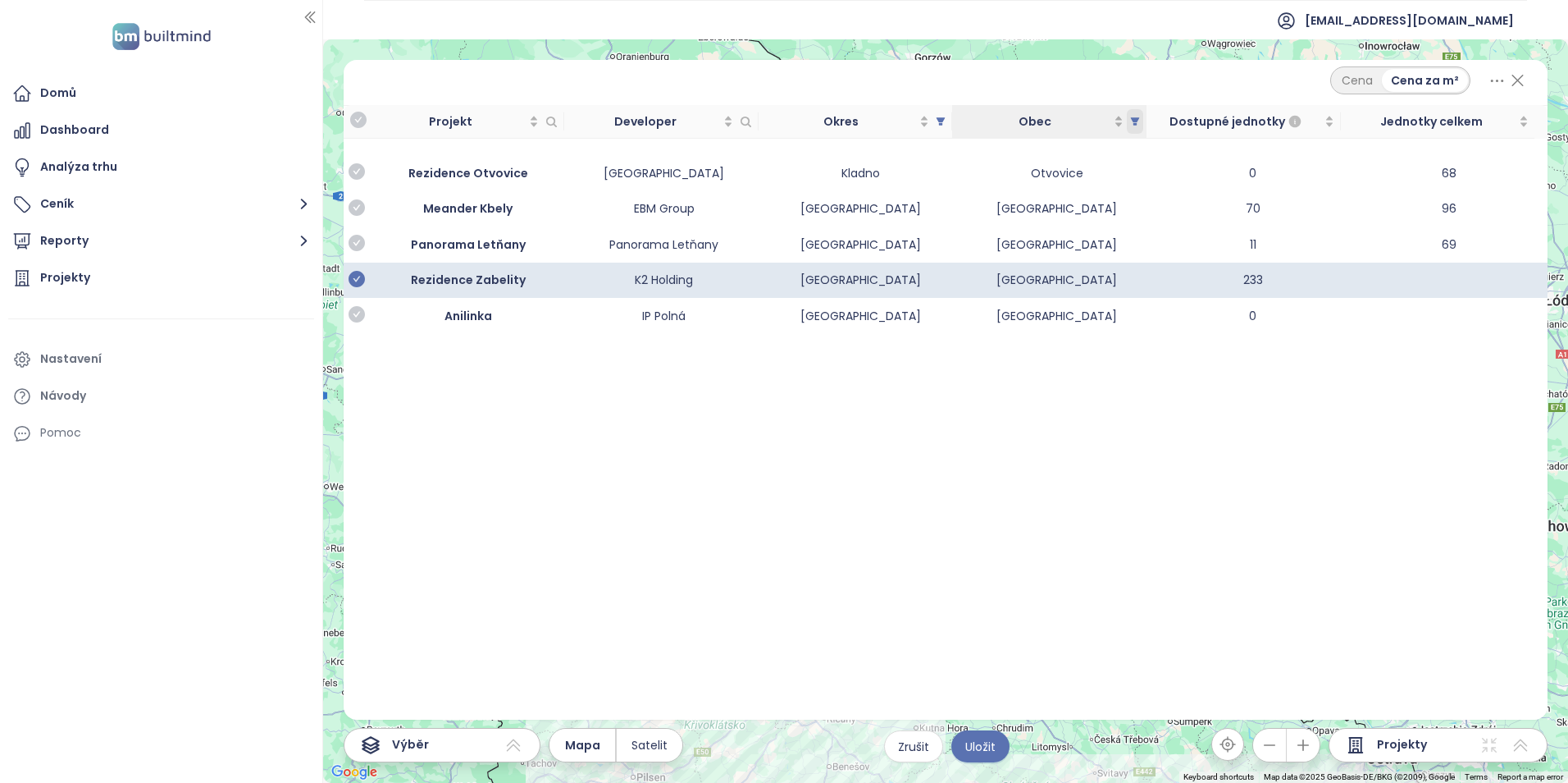
click at [1138, 121] on icon "filter" at bounding box center [1135, 121] width 10 height 10
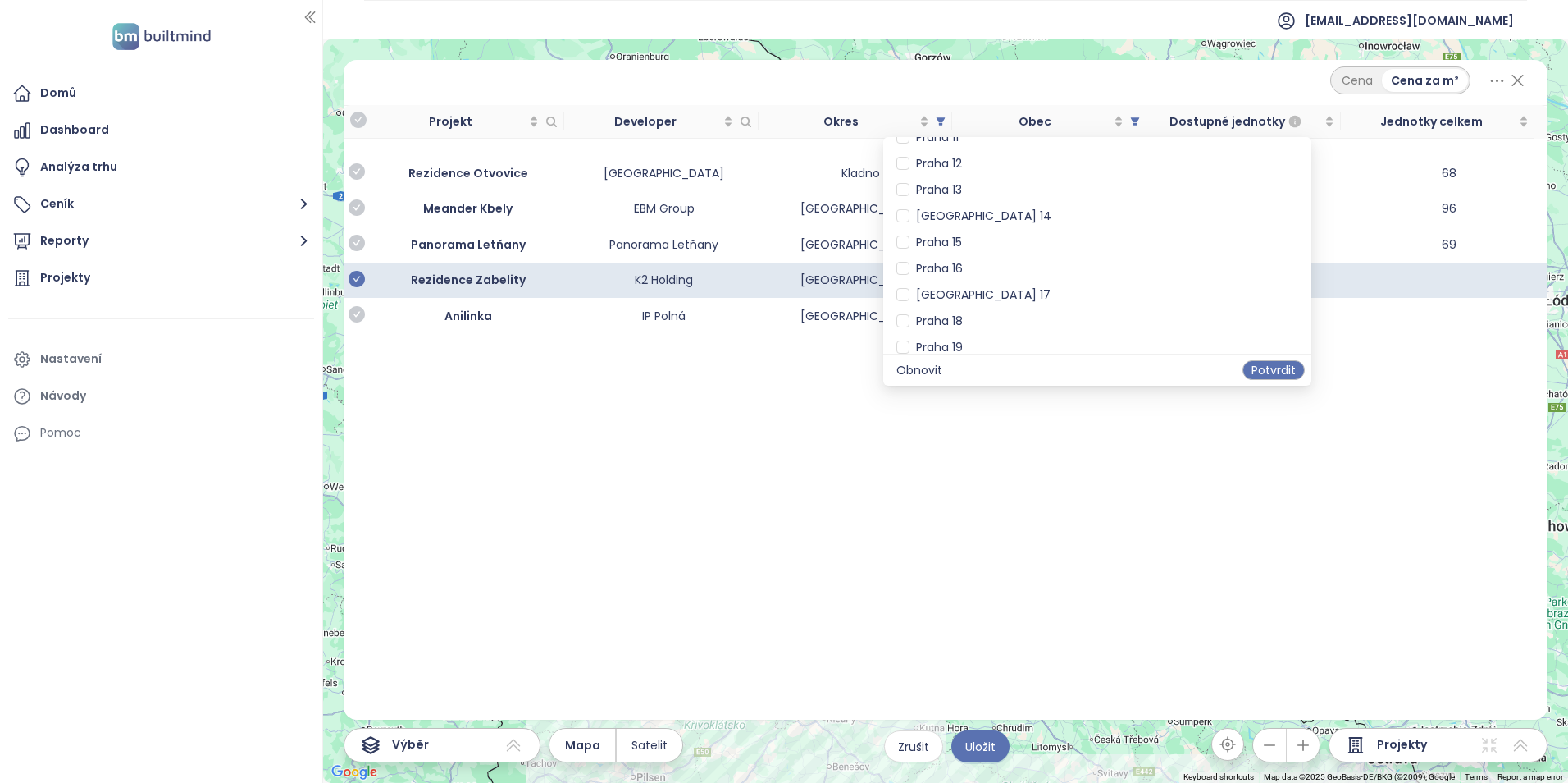
scroll to position [2346, 0]
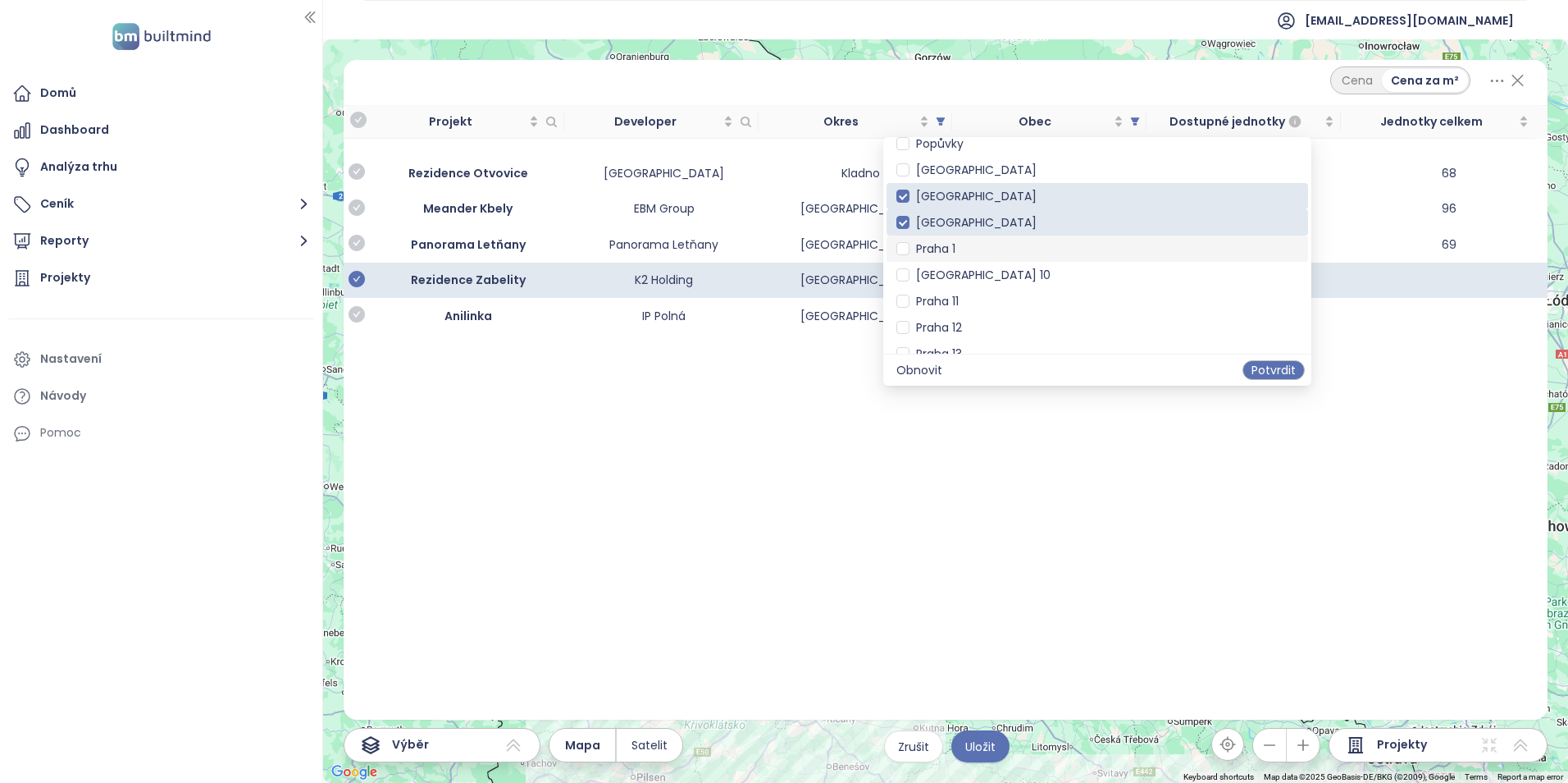
click at [971, 241] on span "Praha 1" at bounding box center [1097, 249] width 402 height 18
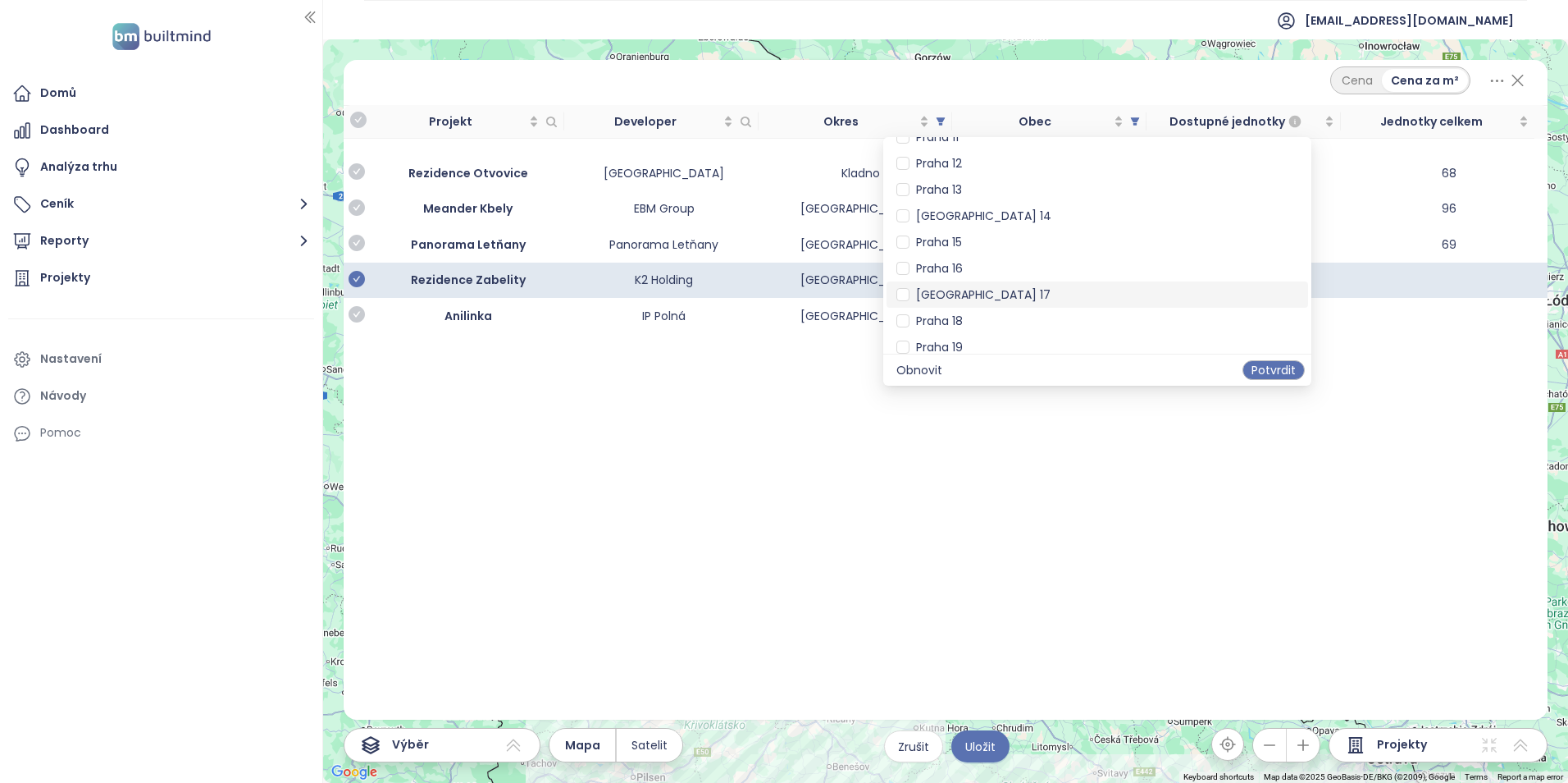
click at [964, 296] on span "[GEOGRAPHIC_DATA] 17" at bounding box center [1097, 295] width 402 height 18
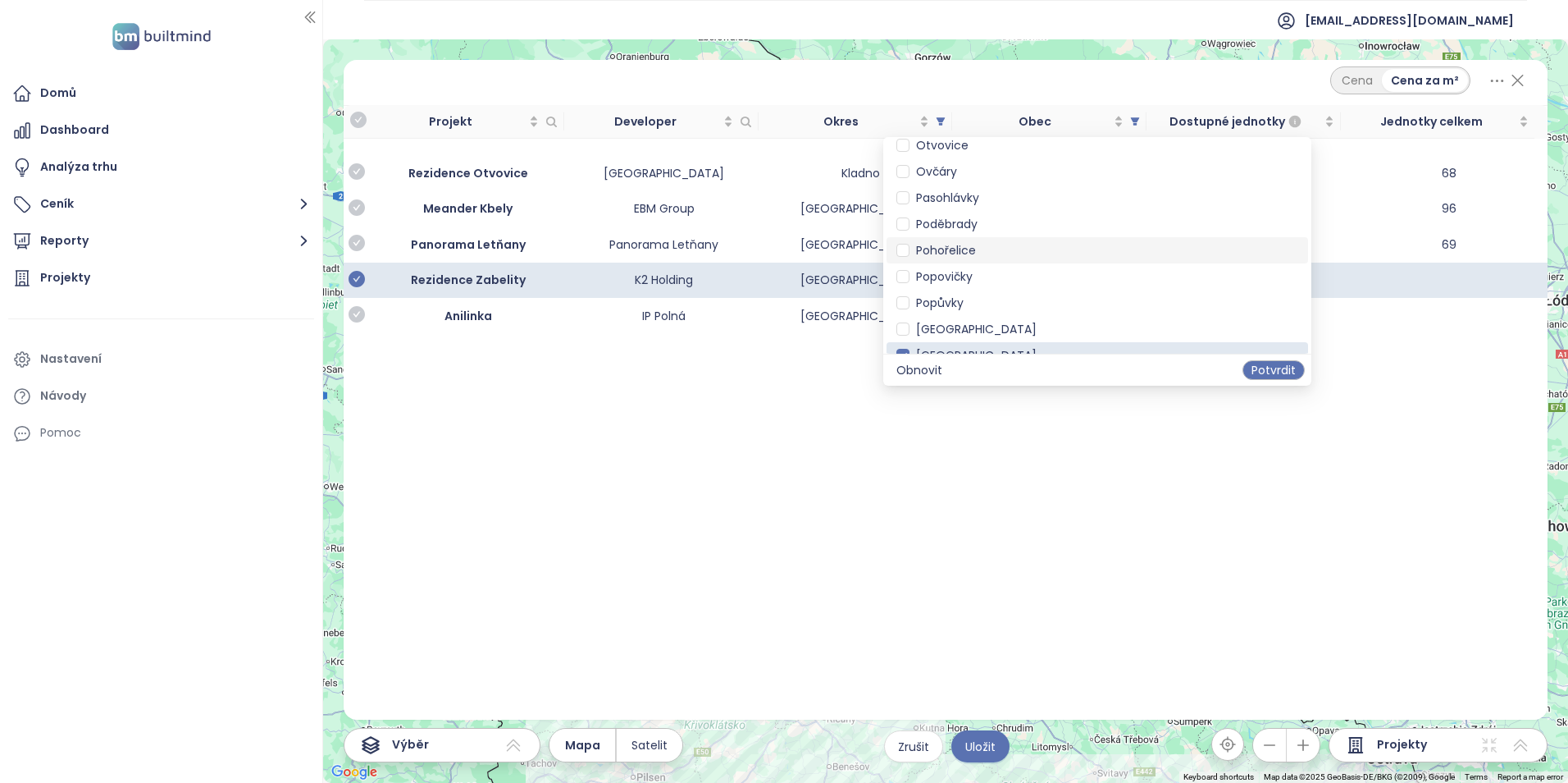
scroll to position [2346, 0]
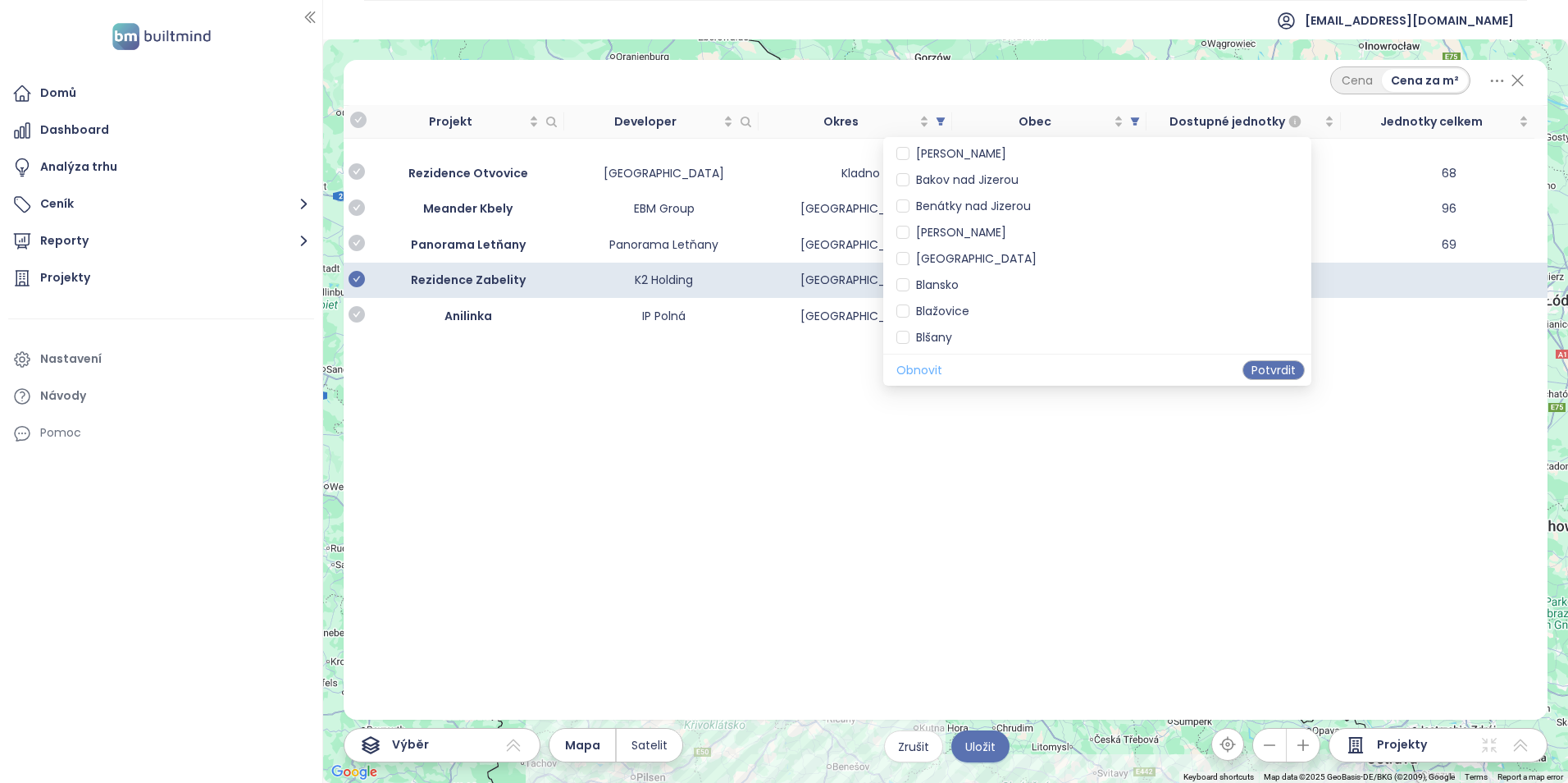
click at [920, 369] on span "Obnovit" at bounding box center [919, 370] width 46 height 18
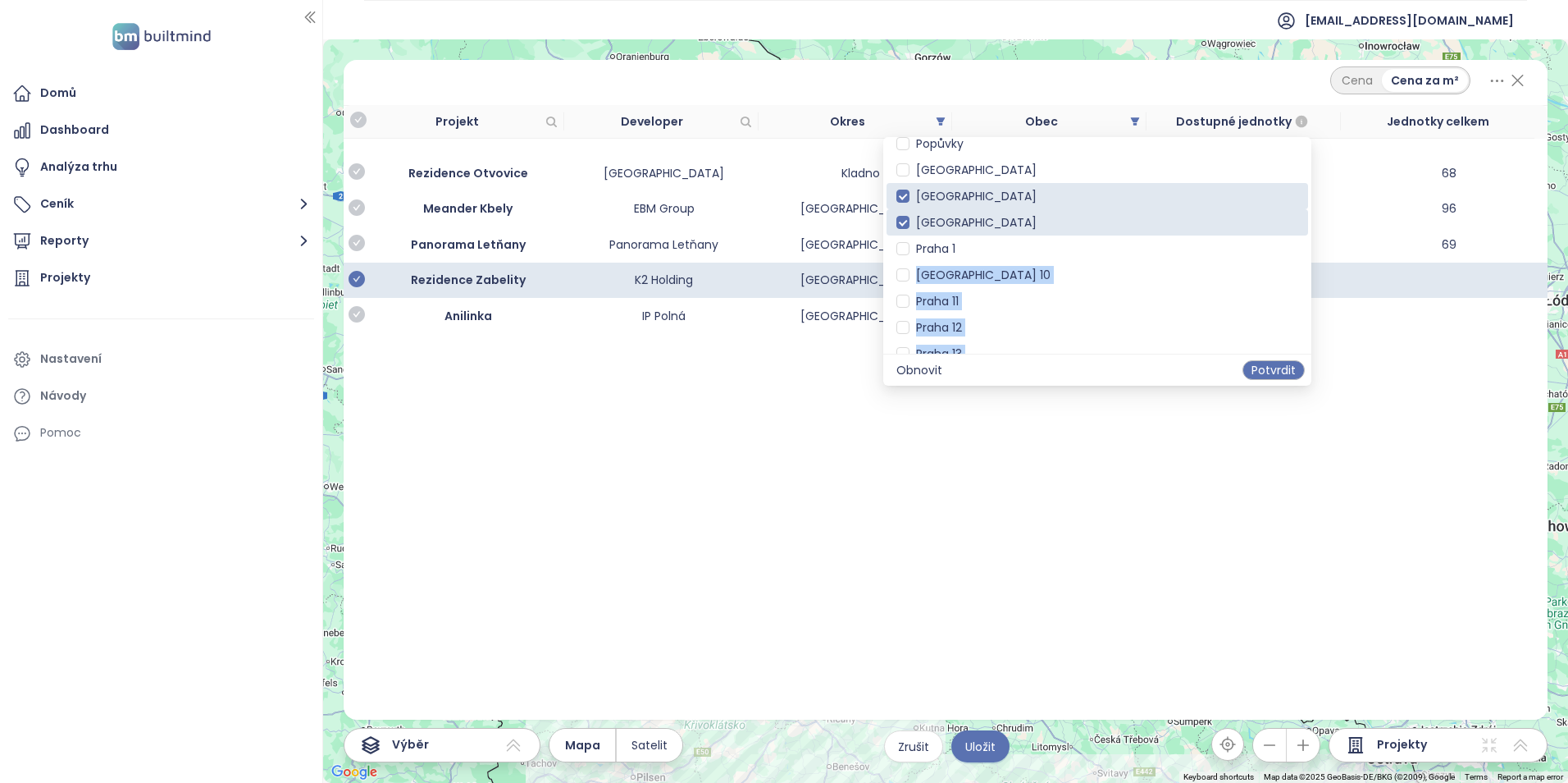
click at [974, 444] on div "Cena Cena za m² Projekt Developer Okres Obec Dostupné jednotky Jednotky celkem …" at bounding box center [945, 389] width 1204 height 660
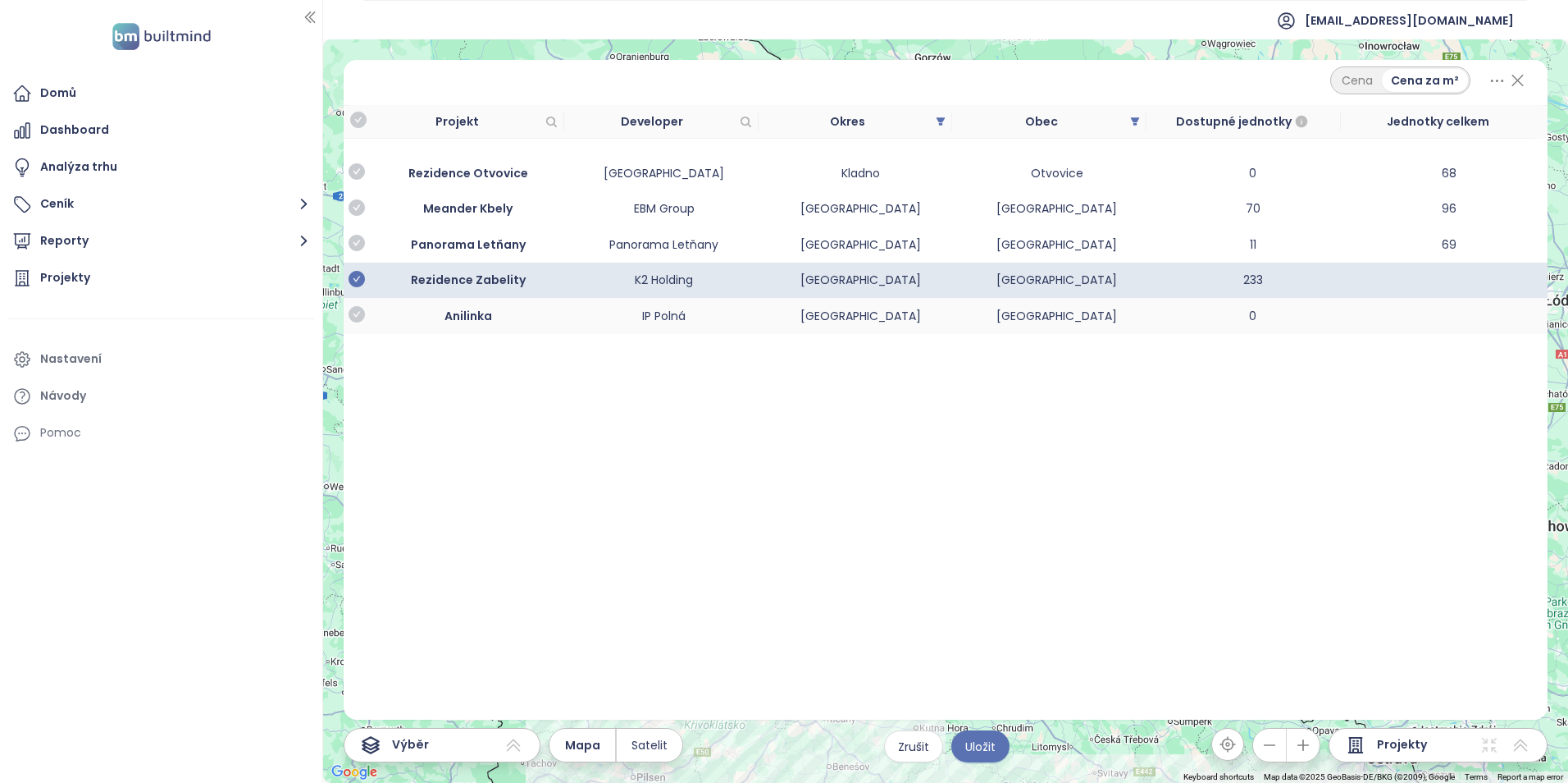
scroll to position [2238, 0]
click at [1137, 119] on icon "filter" at bounding box center [1136, 121] width 9 height 8
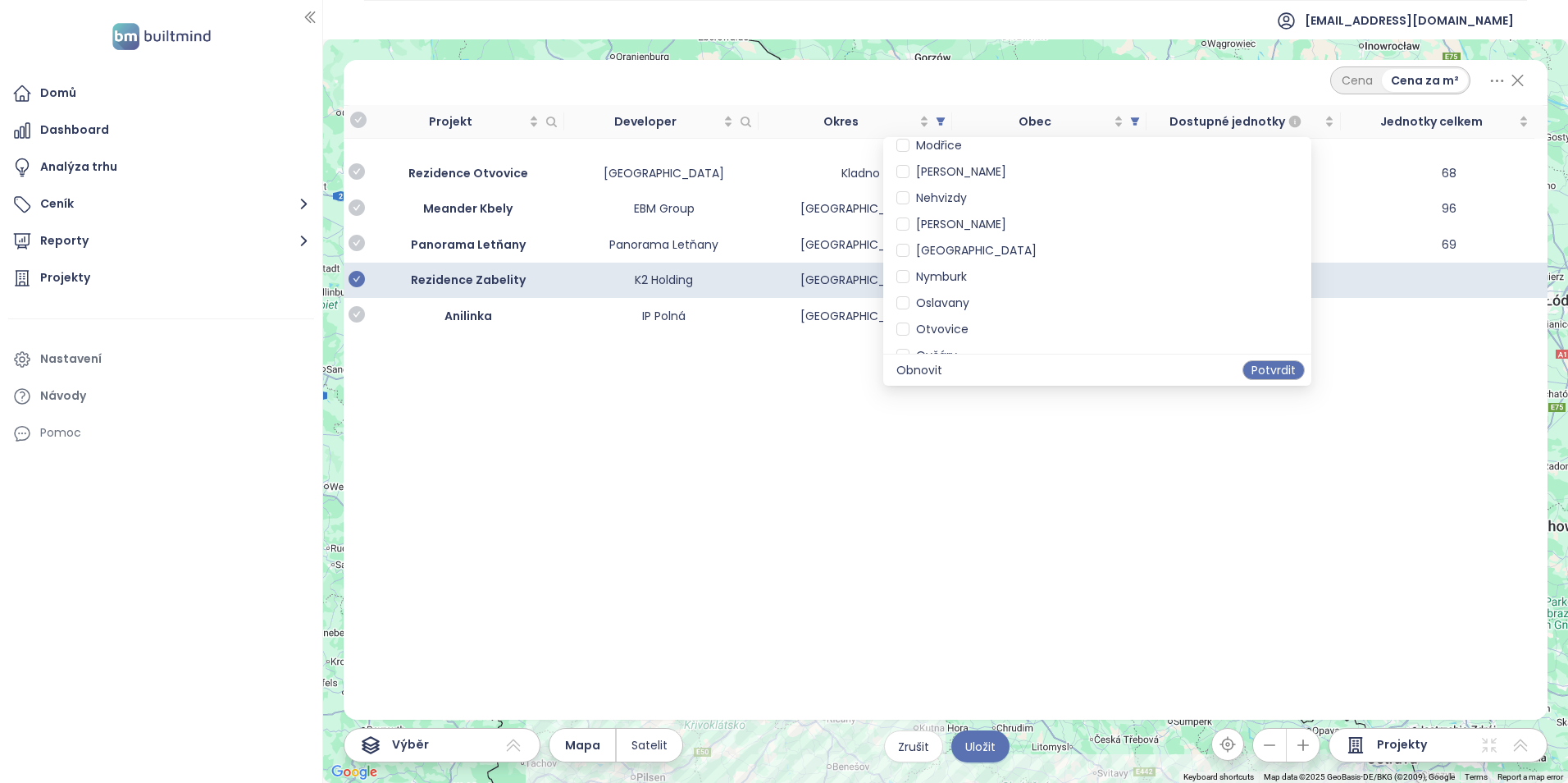
scroll to position [1967, 0]
click at [923, 372] on span "Obnovit" at bounding box center [919, 370] width 46 height 18
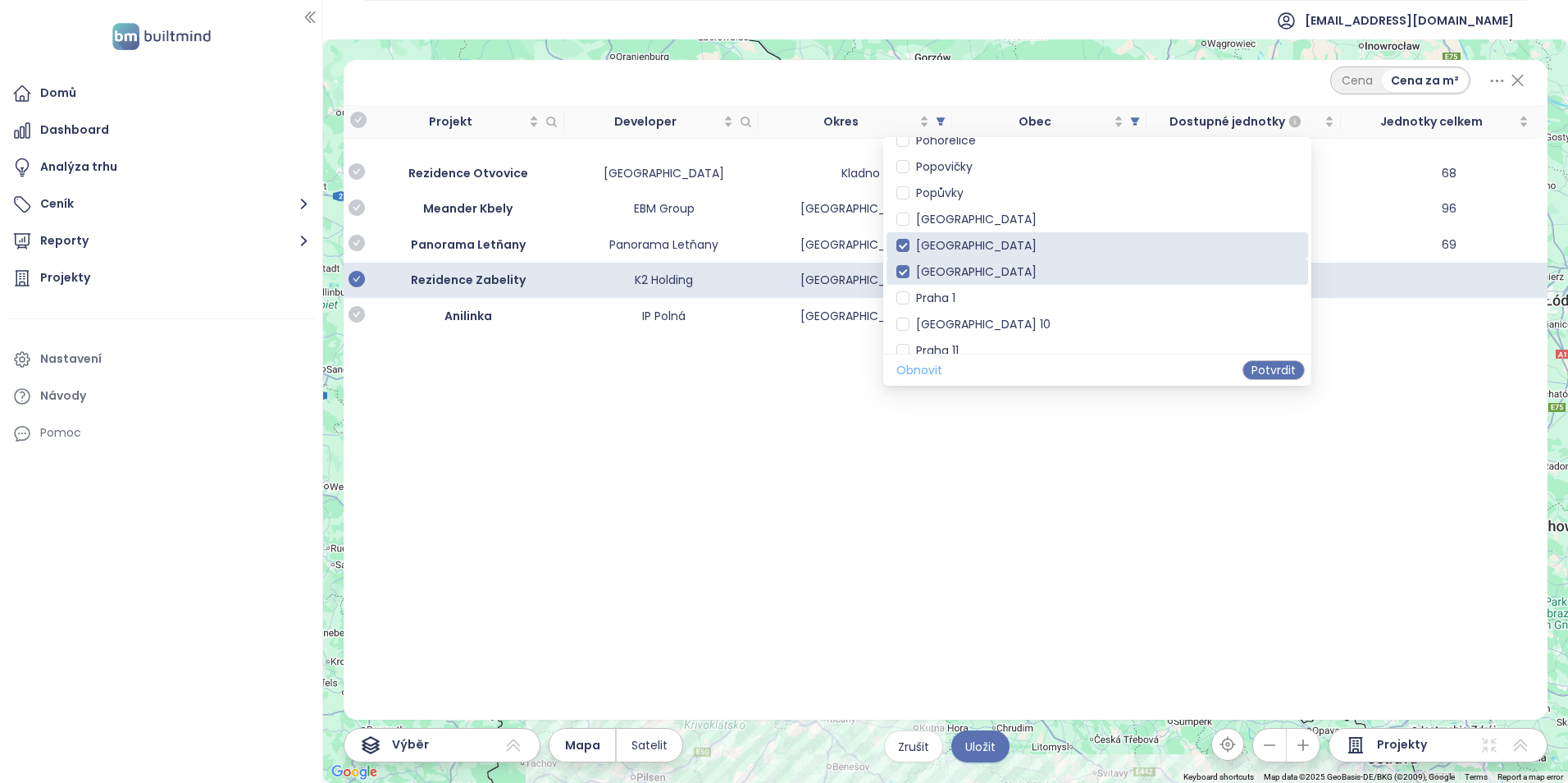
click at [920, 364] on span "Obnovit" at bounding box center [919, 370] width 46 height 18
click at [939, 109] on span "Okres" at bounding box center [940, 121] width 16 height 24
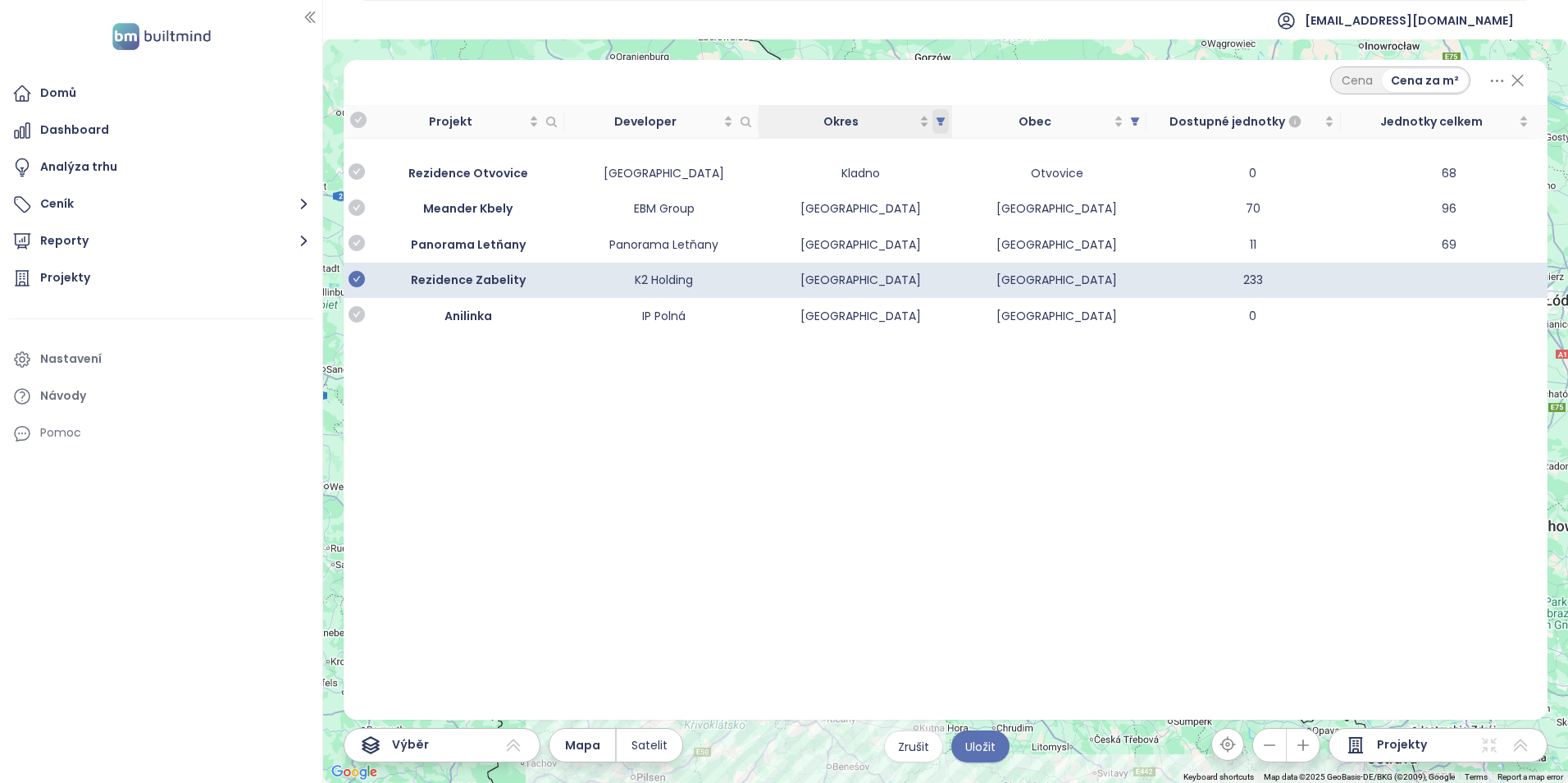
click at [944, 114] on span "Okres" at bounding box center [940, 121] width 16 height 24
click at [938, 118] on icon "filter" at bounding box center [941, 121] width 9 height 8
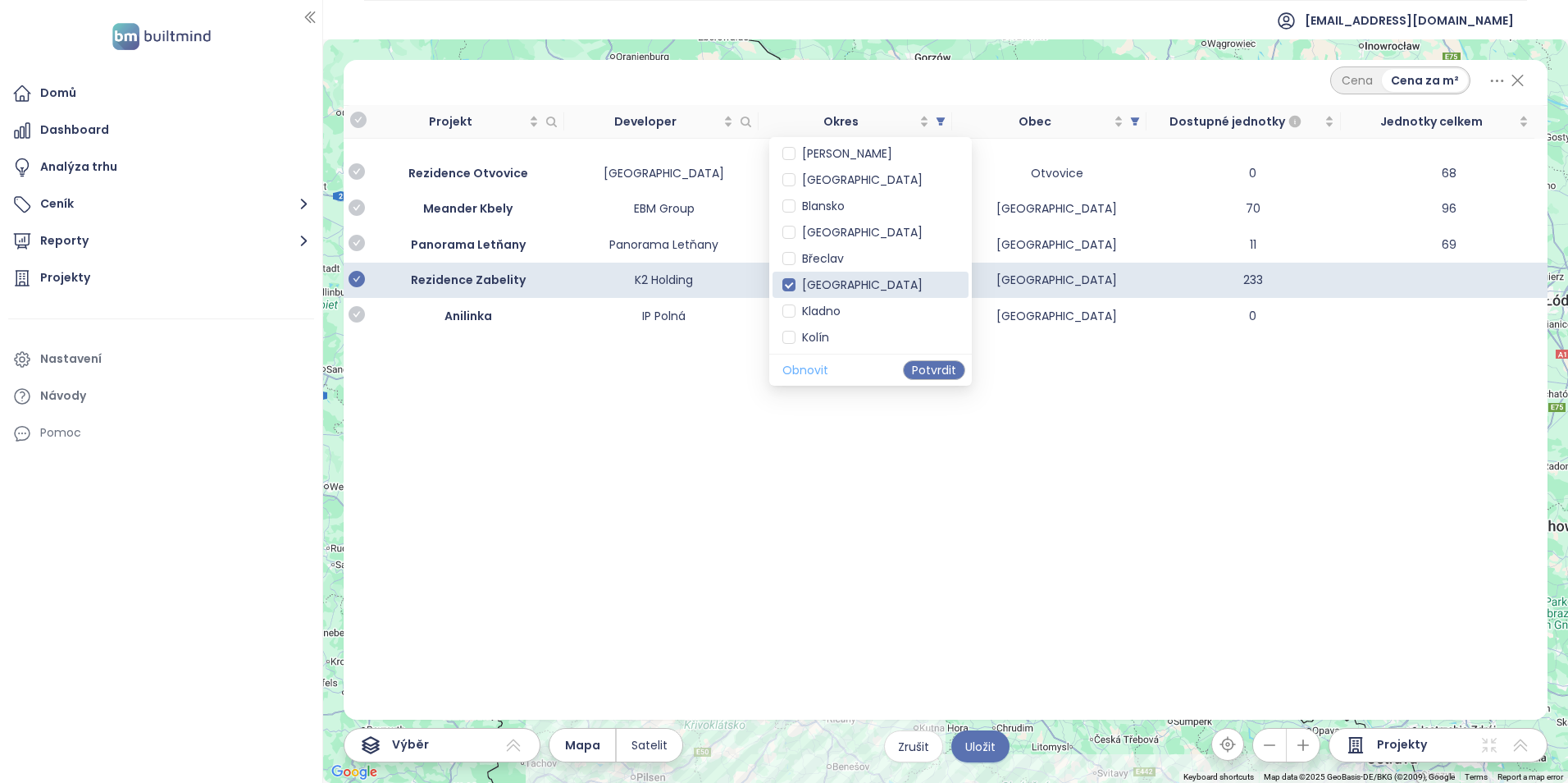
click at [800, 374] on span "Obnovit" at bounding box center [805, 370] width 46 height 18
click at [820, 470] on div "Cena Cena za m² Projekt Developer Okres Obec Dostupné jednotky Jednotky celkem …" at bounding box center [945, 389] width 1204 height 660
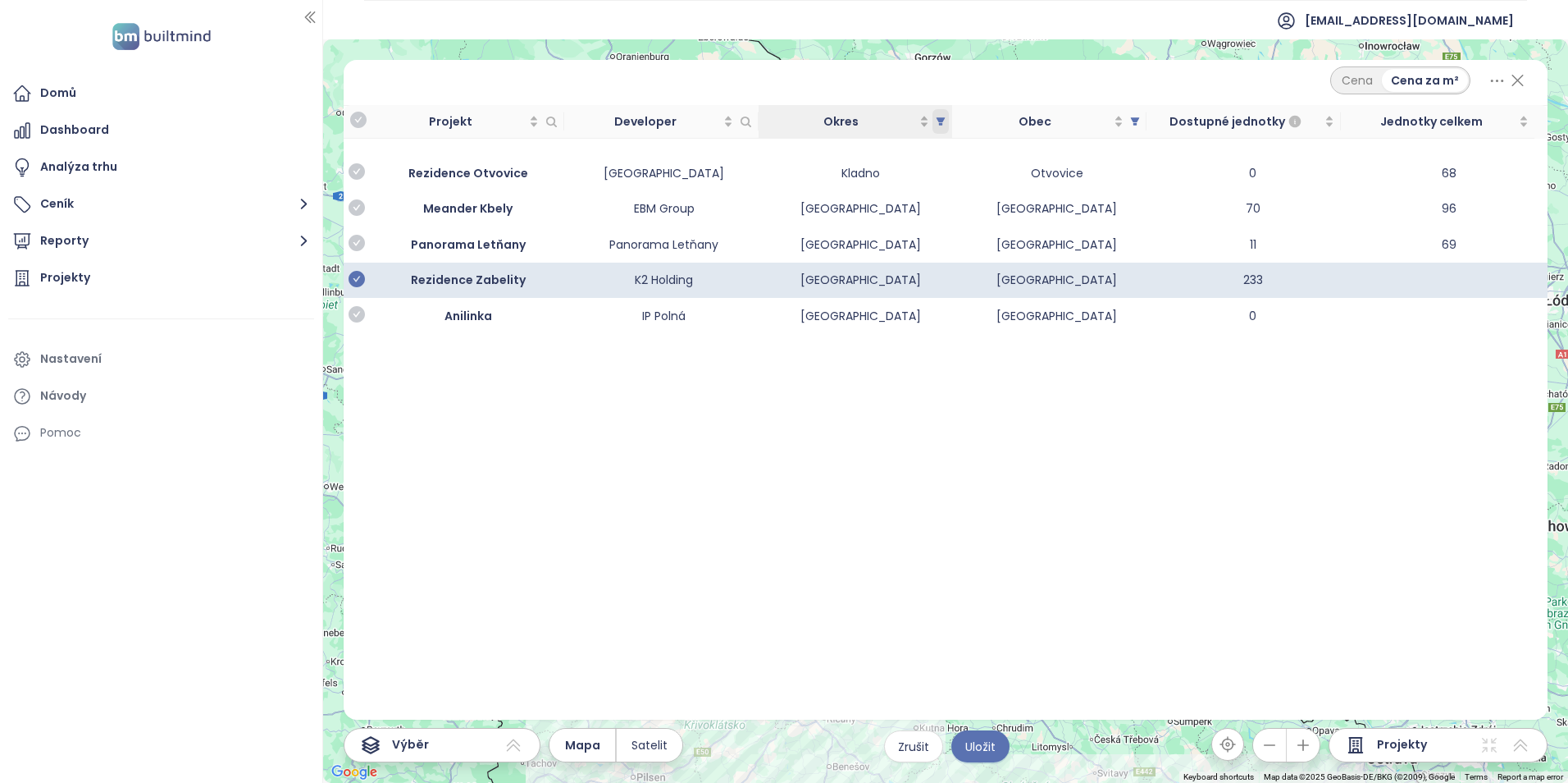
click at [940, 121] on icon "filter" at bounding box center [941, 121] width 9 height 8
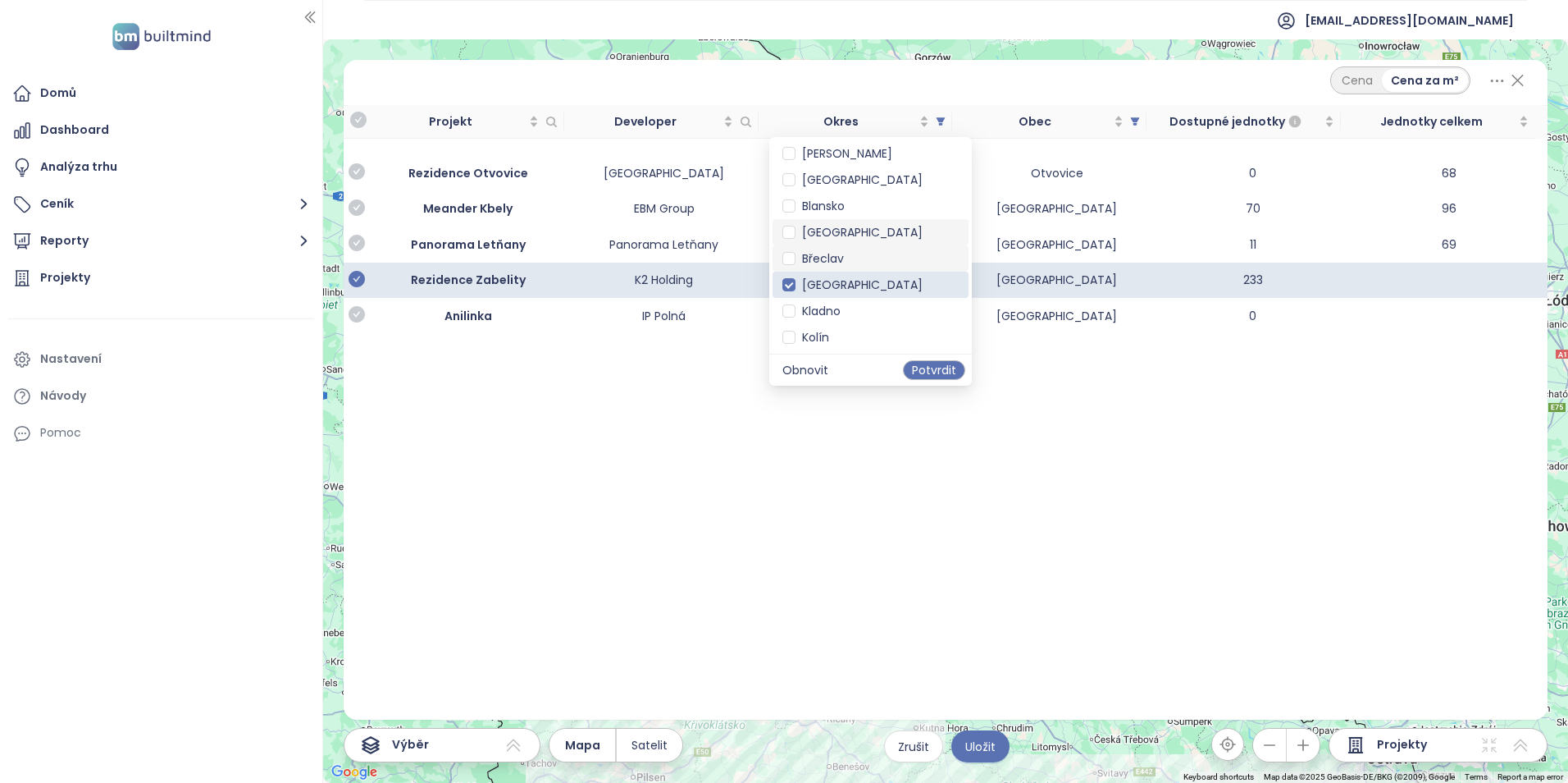
scroll to position [0, 0]
click at [811, 369] on span "Obnovit" at bounding box center [805, 370] width 46 height 18
click at [829, 453] on div "Cena Cena za m² Projekt Developer Okres Obec Dostupné jednotky Jednotky celkem …" at bounding box center [945, 389] width 1204 height 660
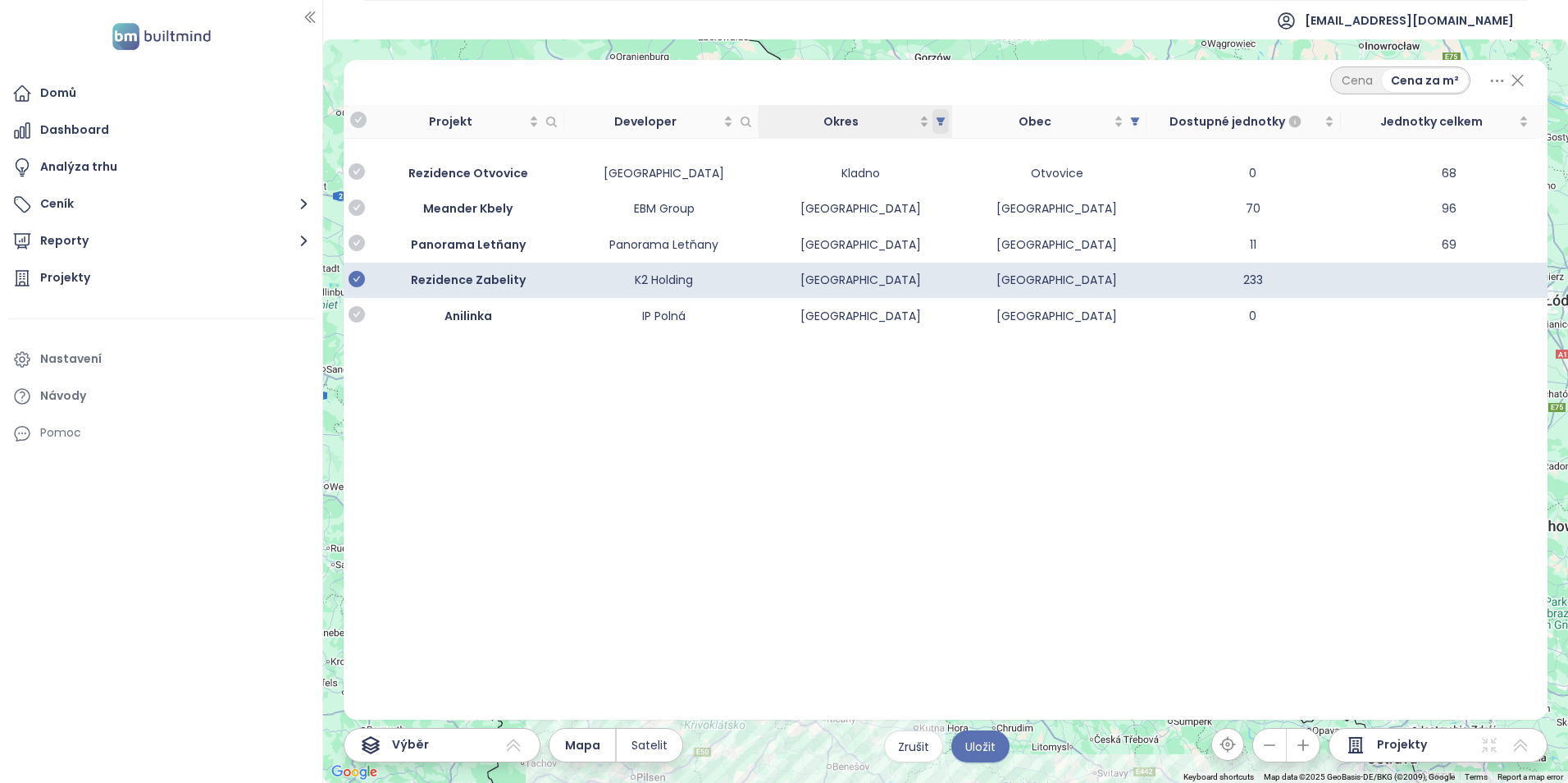
click at [947, 123] on span "Okres" at bounding box center [940, 121] width 16 height 24
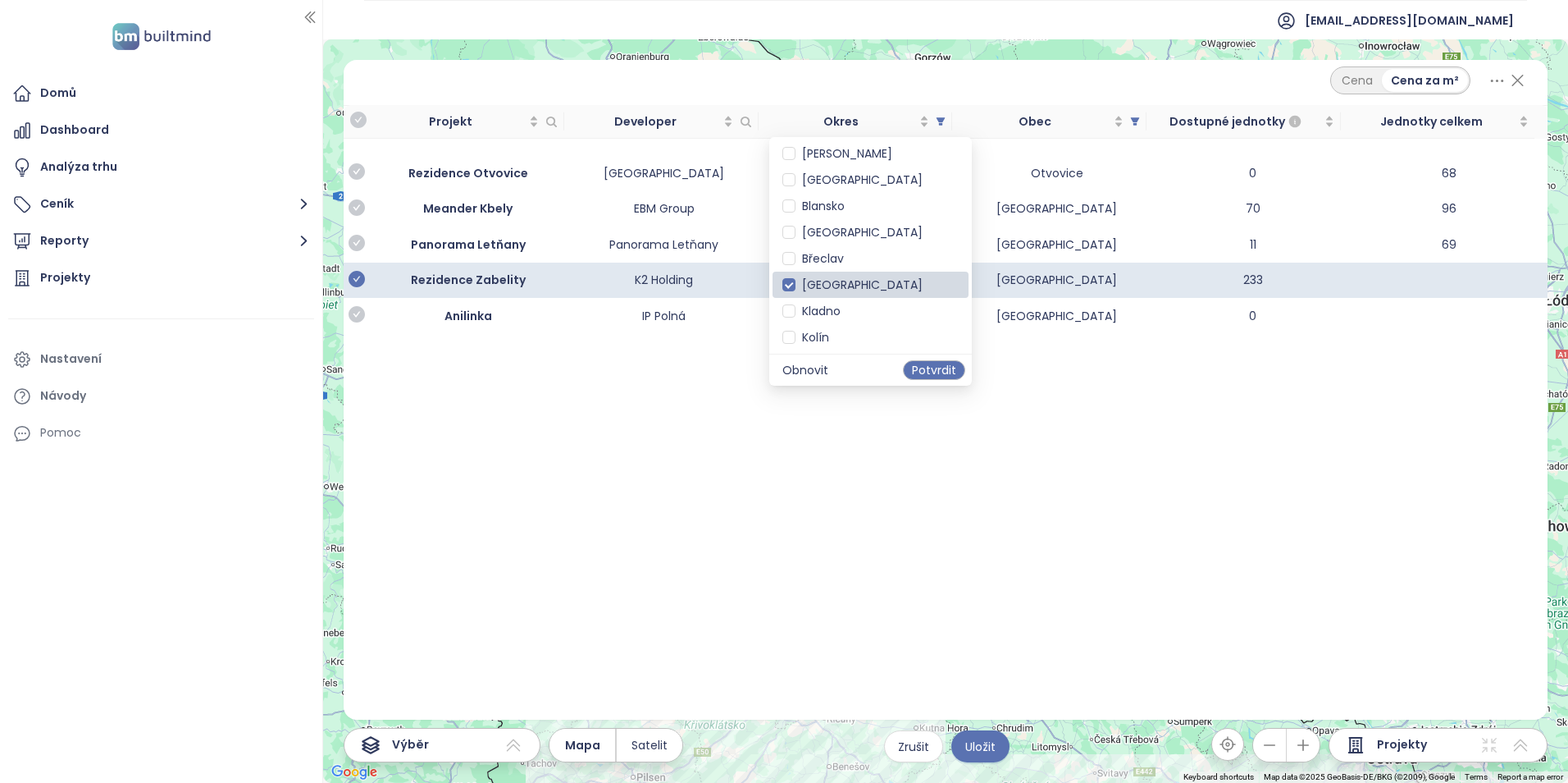
click at [795, 284] on span "[GEOGRAPHIC_DATA]" at bounding box center [858, 285] width 127 height 16
click at [1528, 78] on div "Cena Cena za m²" at bounding box center [945, 82] width 1204 height 46
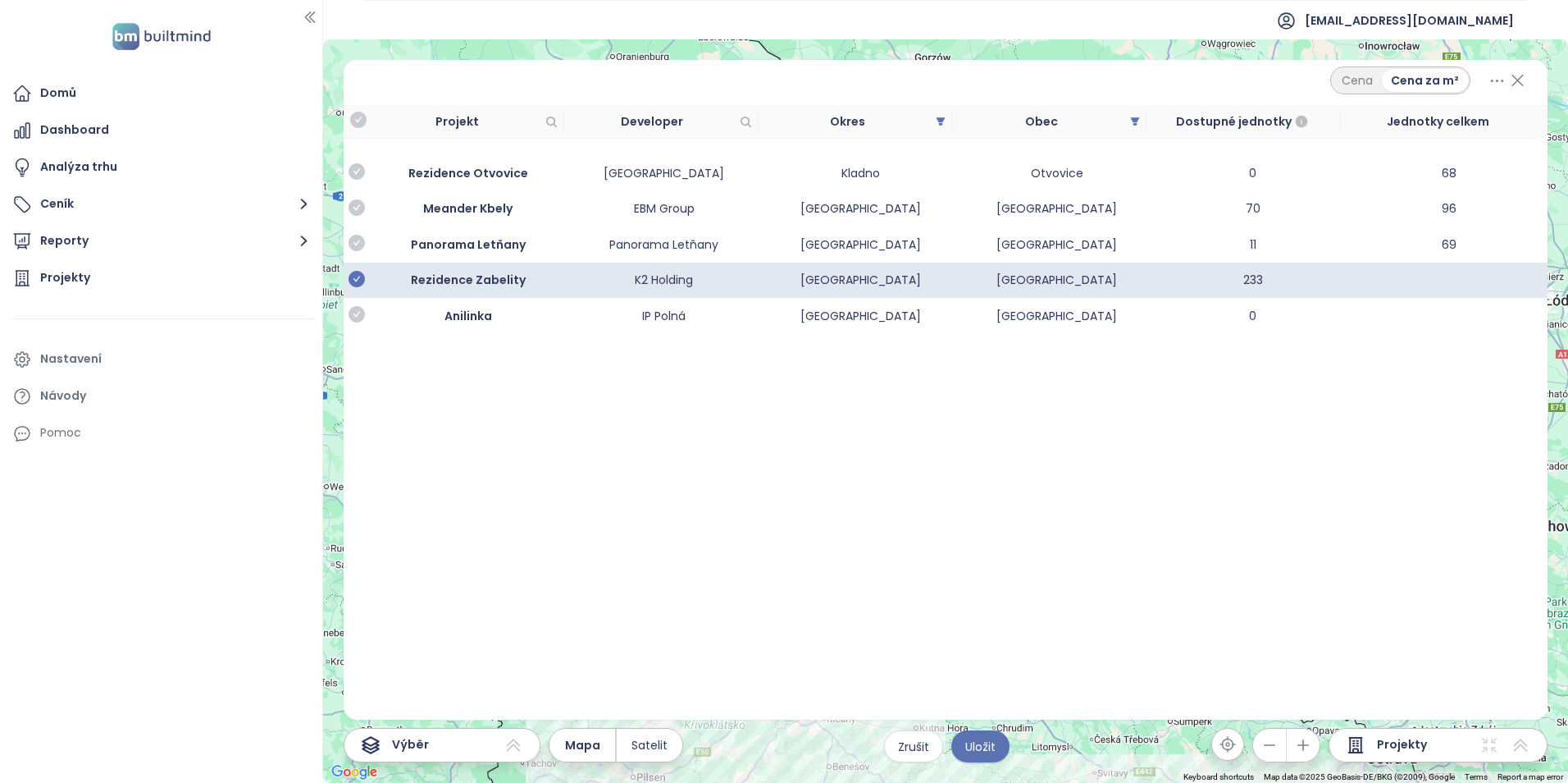
click at [1521, 77] on icon at bounding box center [1517, 80] width 21 height 28
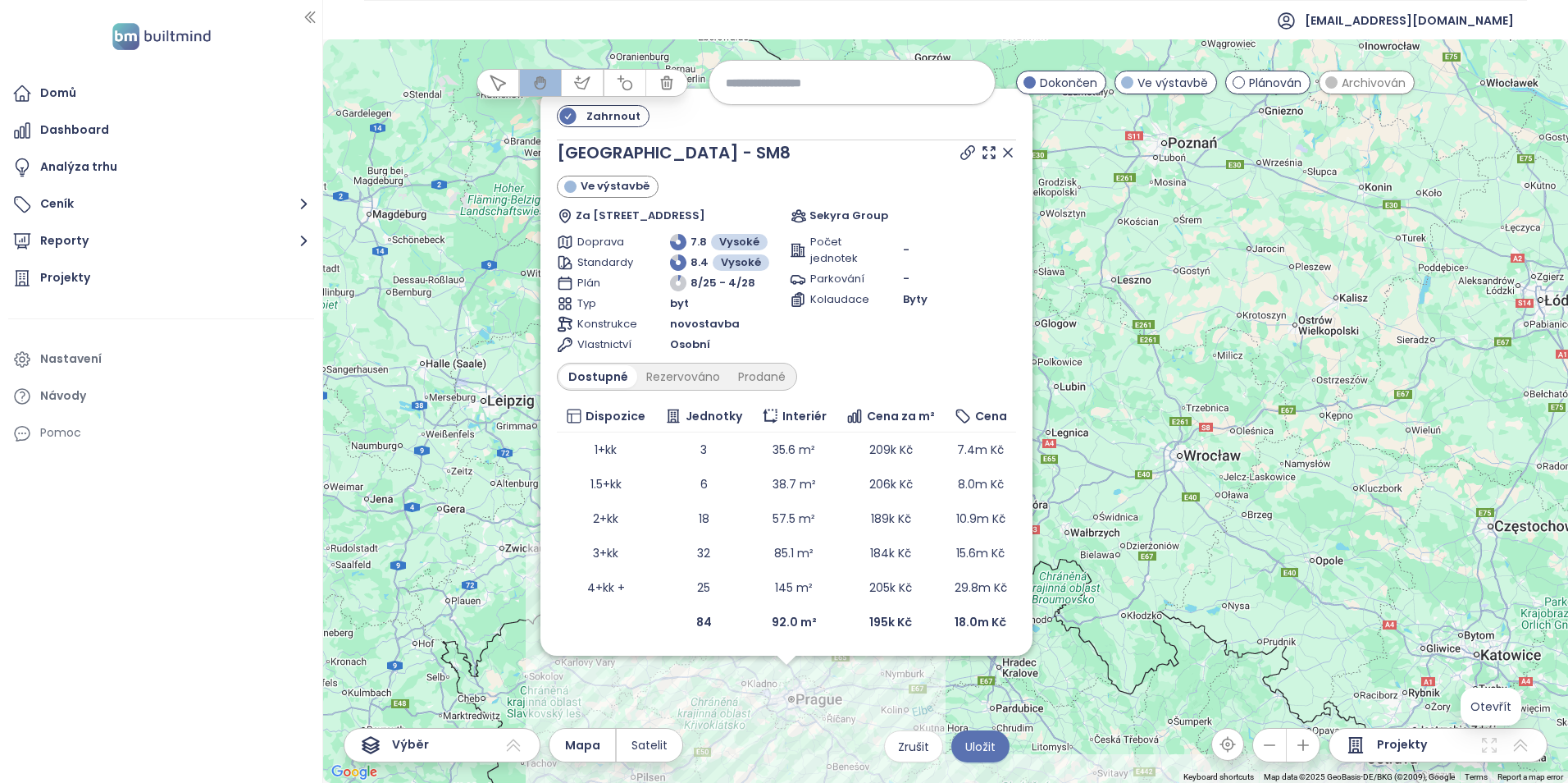
click at [1492, 745] on icon at bounding box center [1489, 745] width 20 height 20
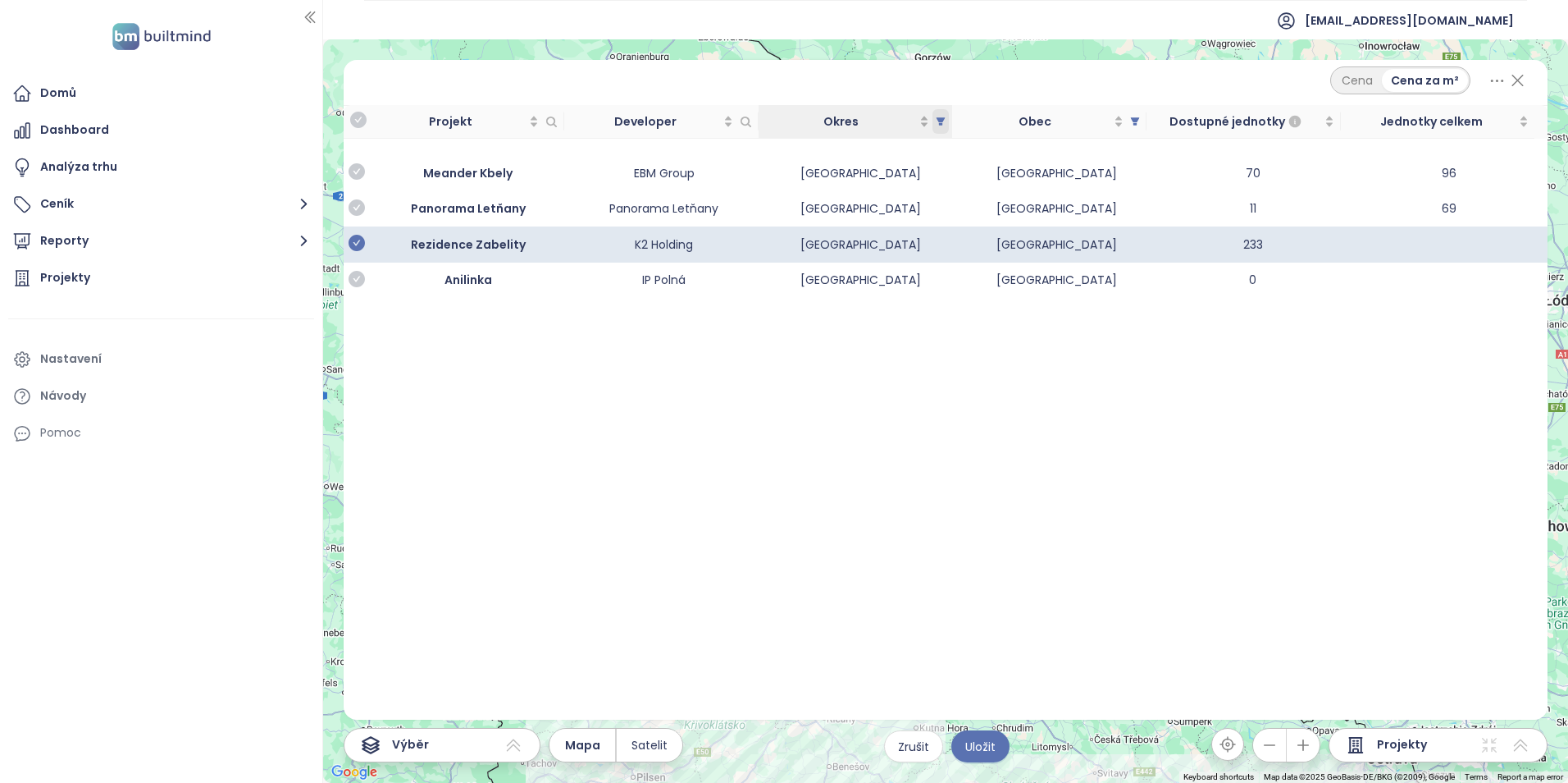
click at [945, 121] on icon "filter" at bounding box center [940, 121] width 10 height 10
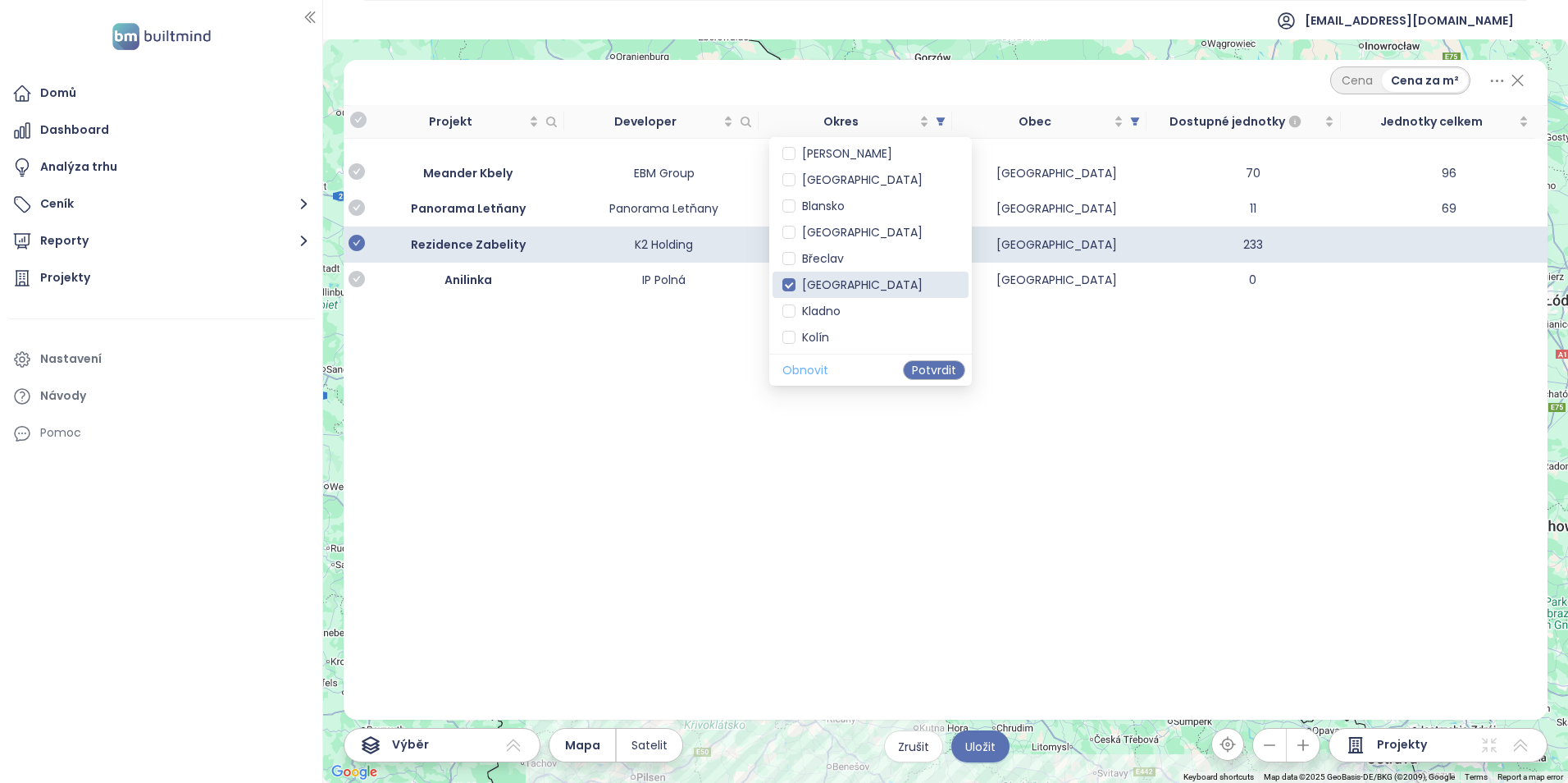
click at [810, 372] on span "Obnovit" at bounding box center [805, 370] width 46 height 18
click at [920, 366] on span "Potvrdit" at bounding box center [933, 370] width 44 height 18
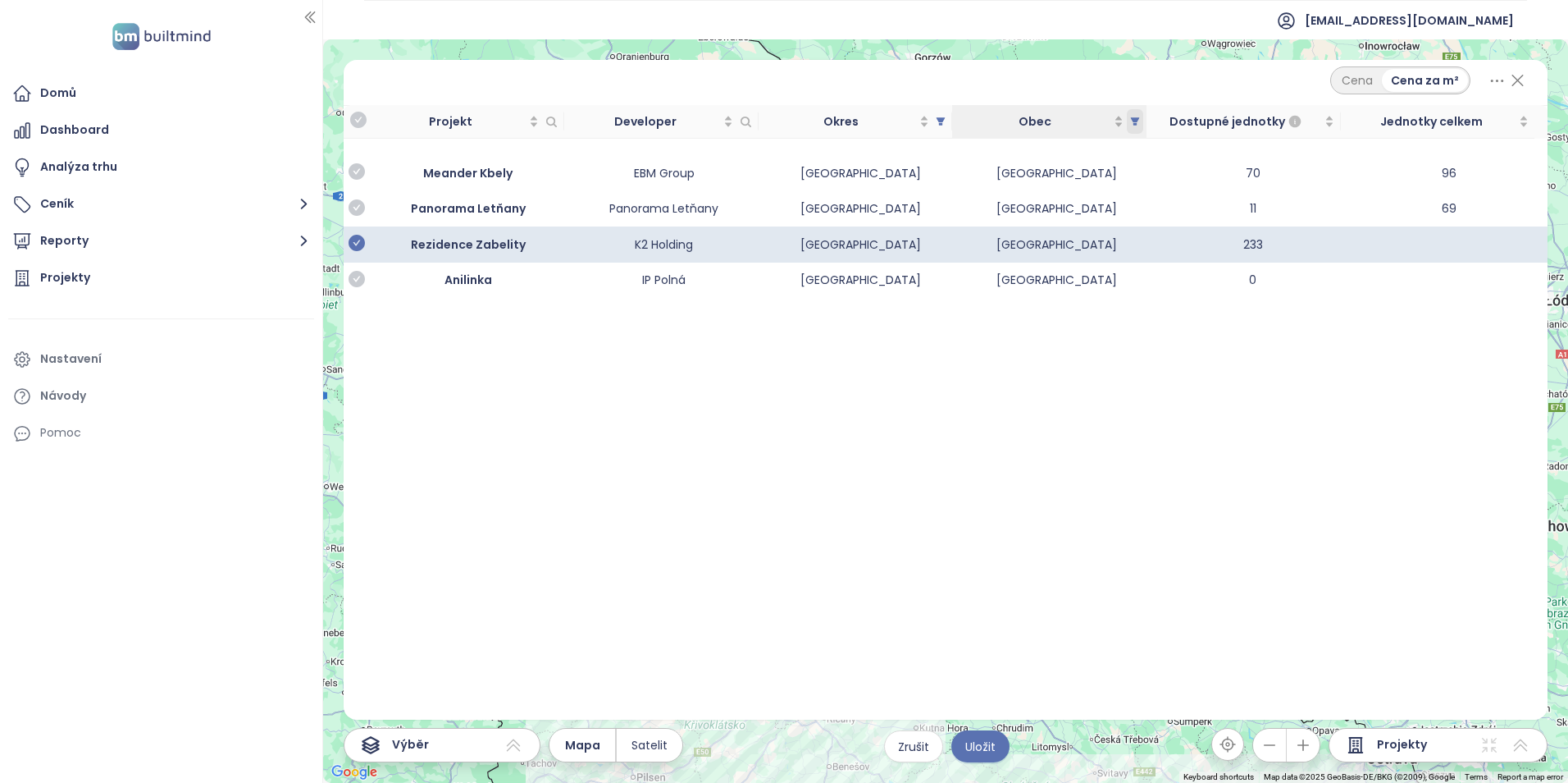
click at [1137, 121] on icon "filter" at bounding box center [1136, 121] width 9 height 8
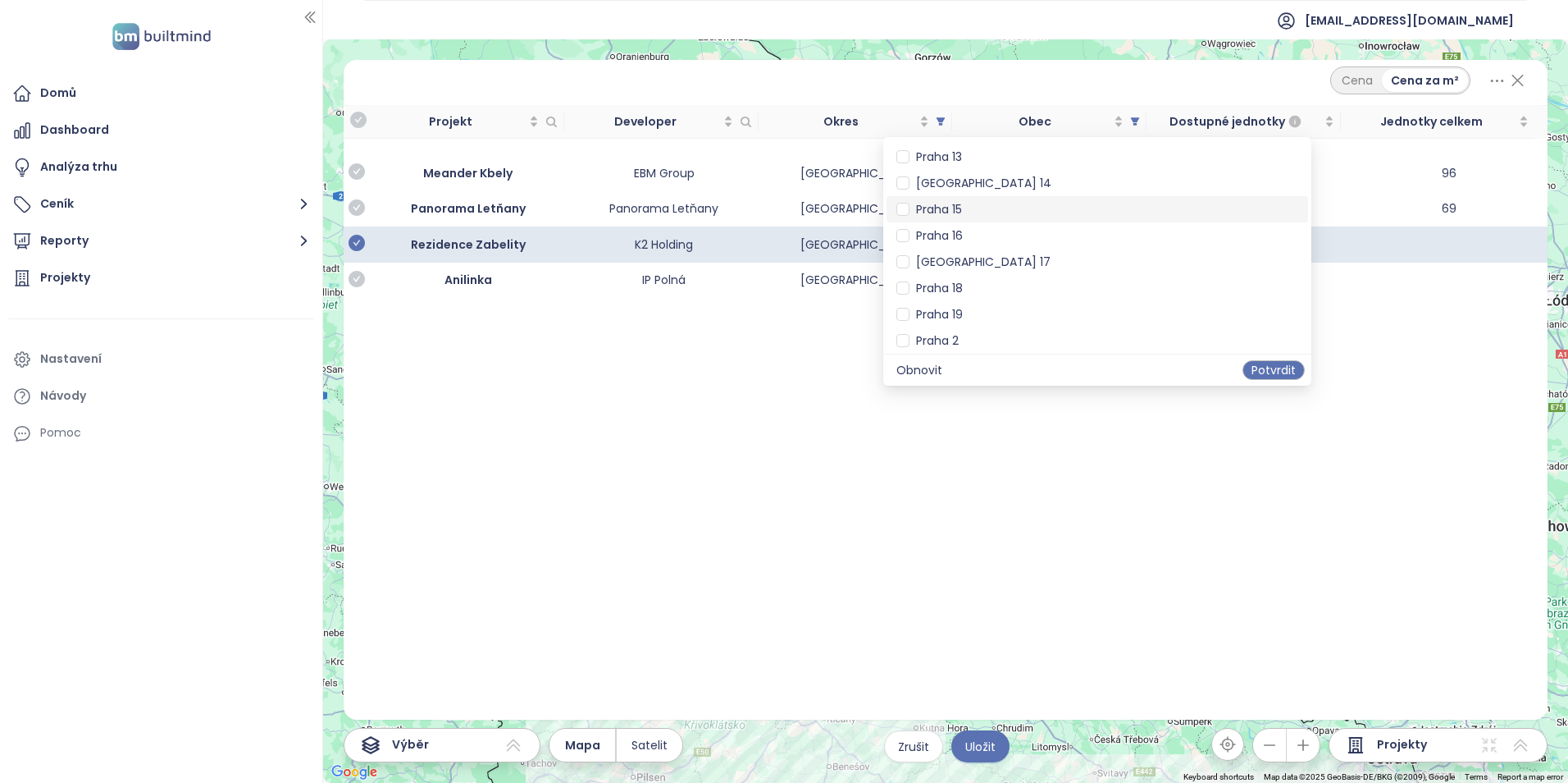
scroll to position [2379, 0]
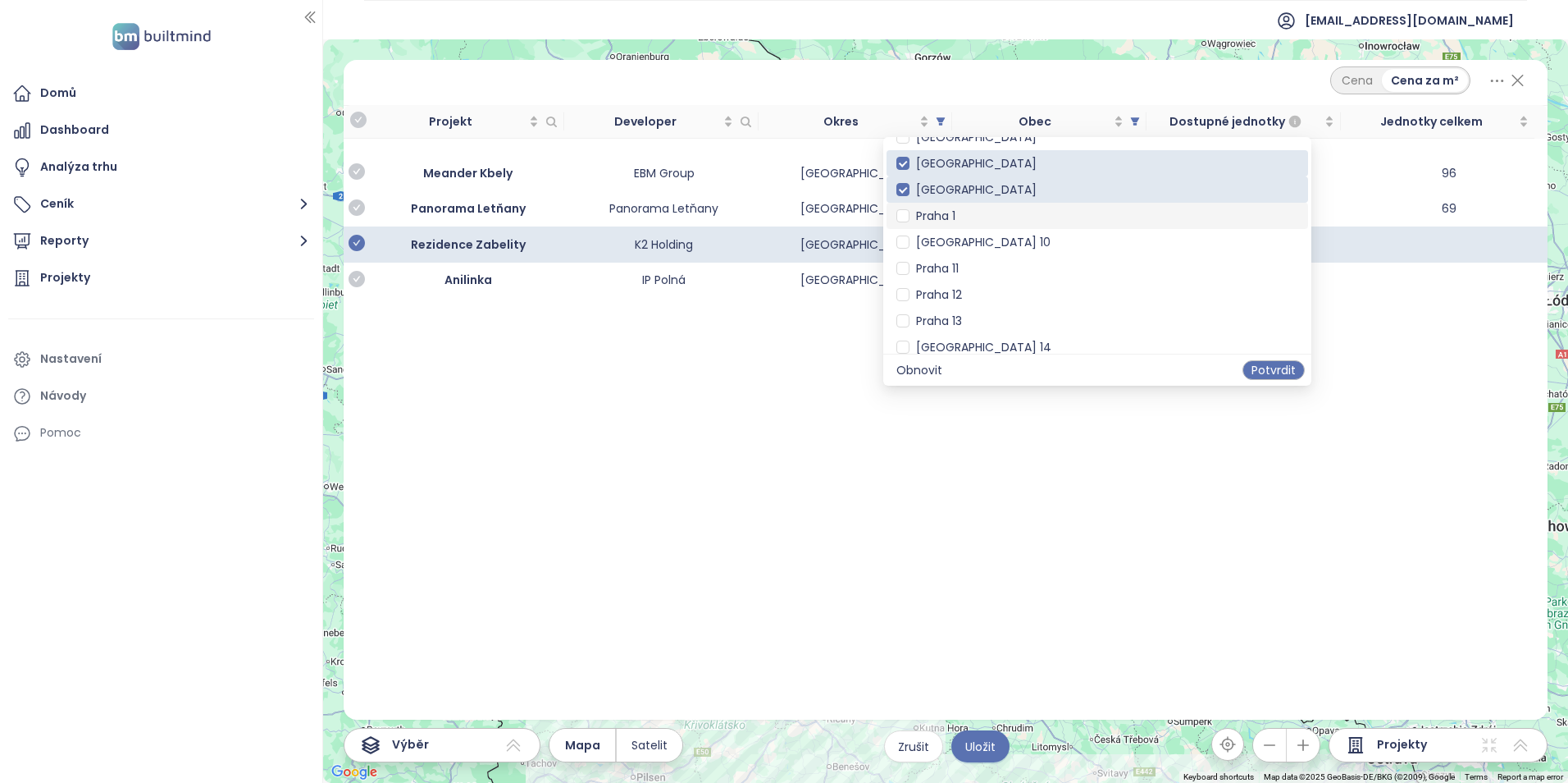
click at [962, 214] on span "Praha 1" at bounding box center [1097, 215] width 402 height 18
click at [912, 215] on span "Praha 1" at bounding box center [932, 215] width 46 height 16
click at [905, 233] on label at bounding box center [902, 242] width 14 height 18
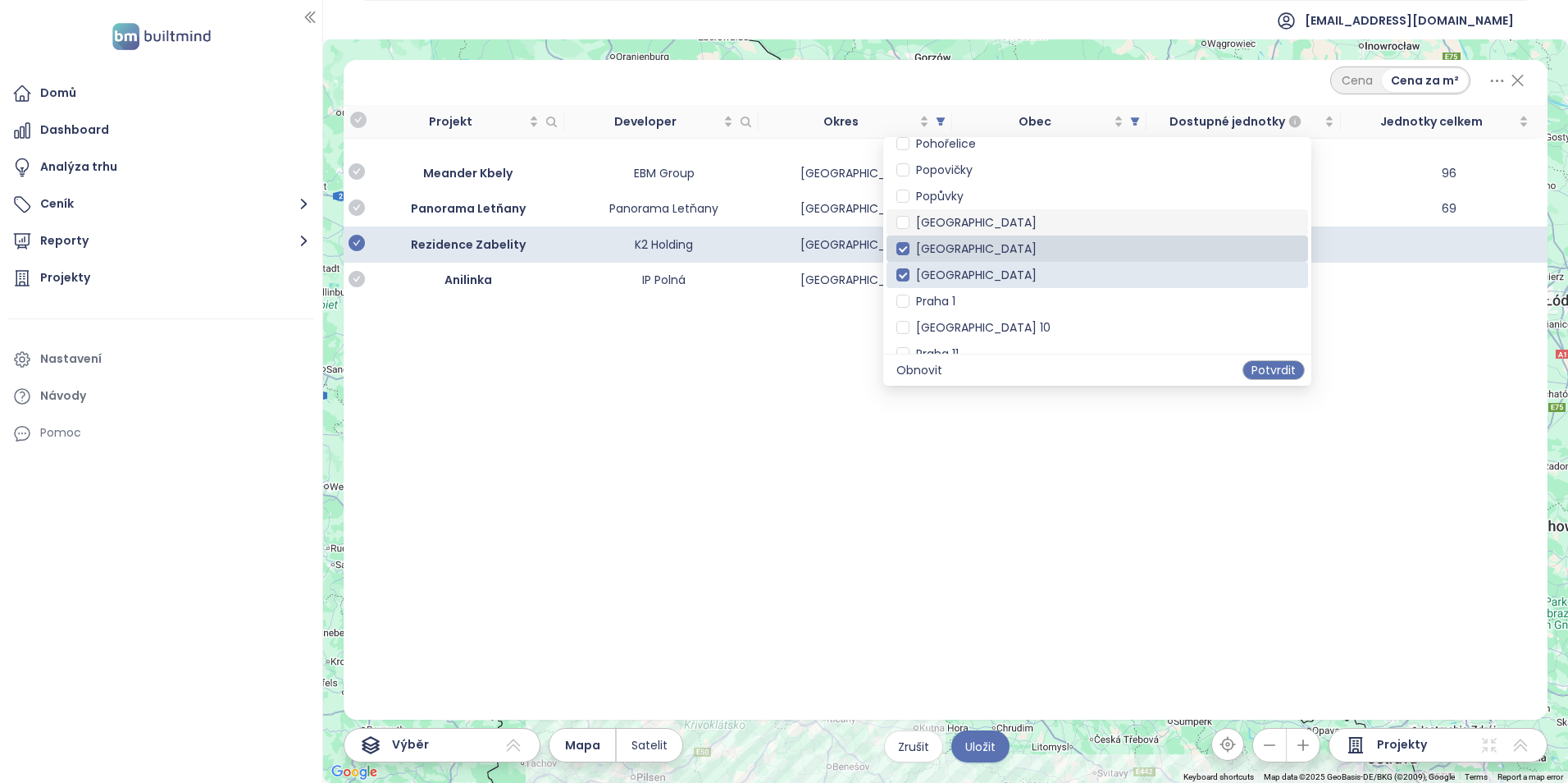
scroll to position [2297, 0]
